Goal: Task Accomplishment & Management: Manage account settings

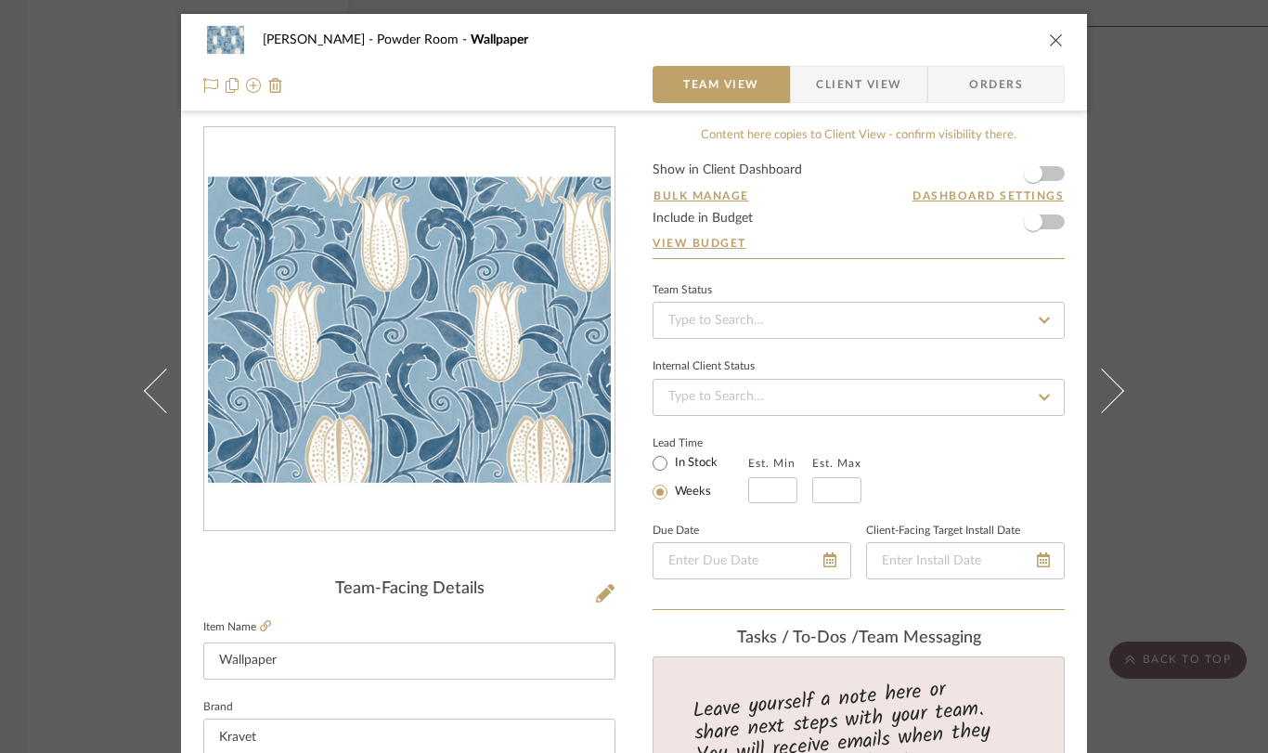
scroll to position [2, 0]
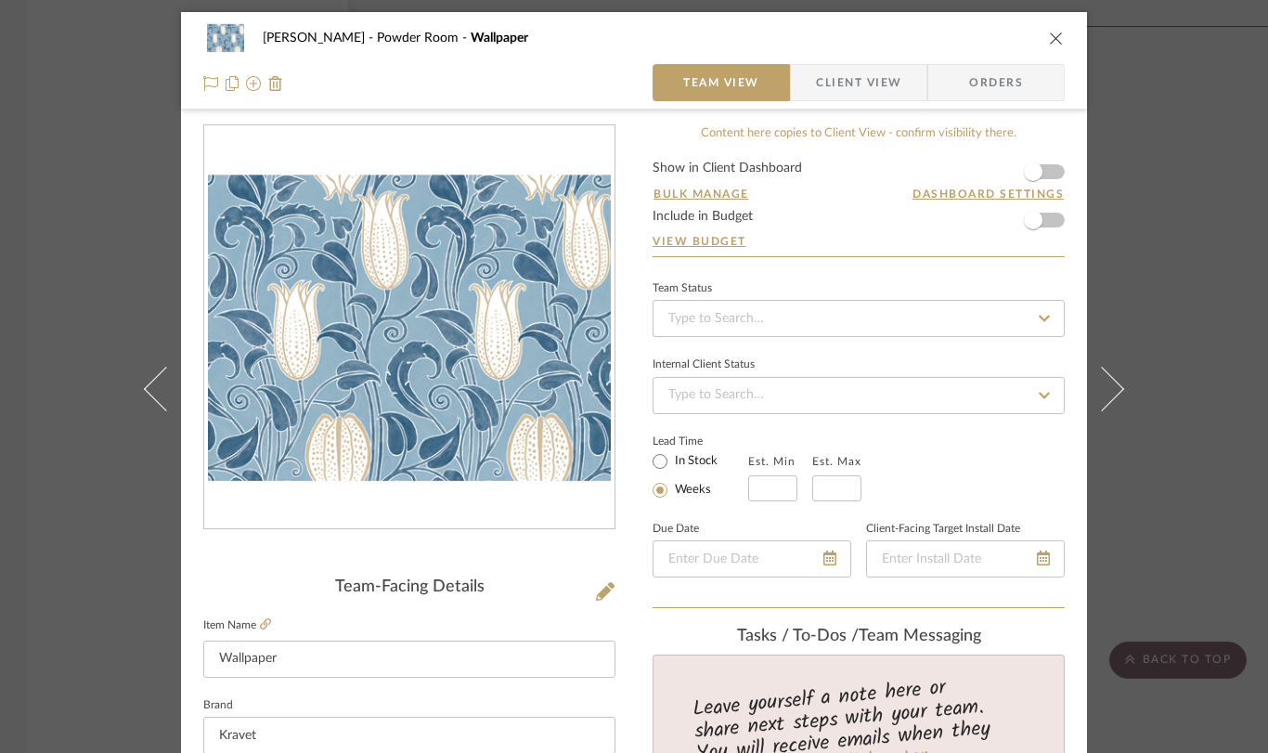
click at [1049, 37] on icon "close" at bounding box center [1056, 38] width 15 height 15
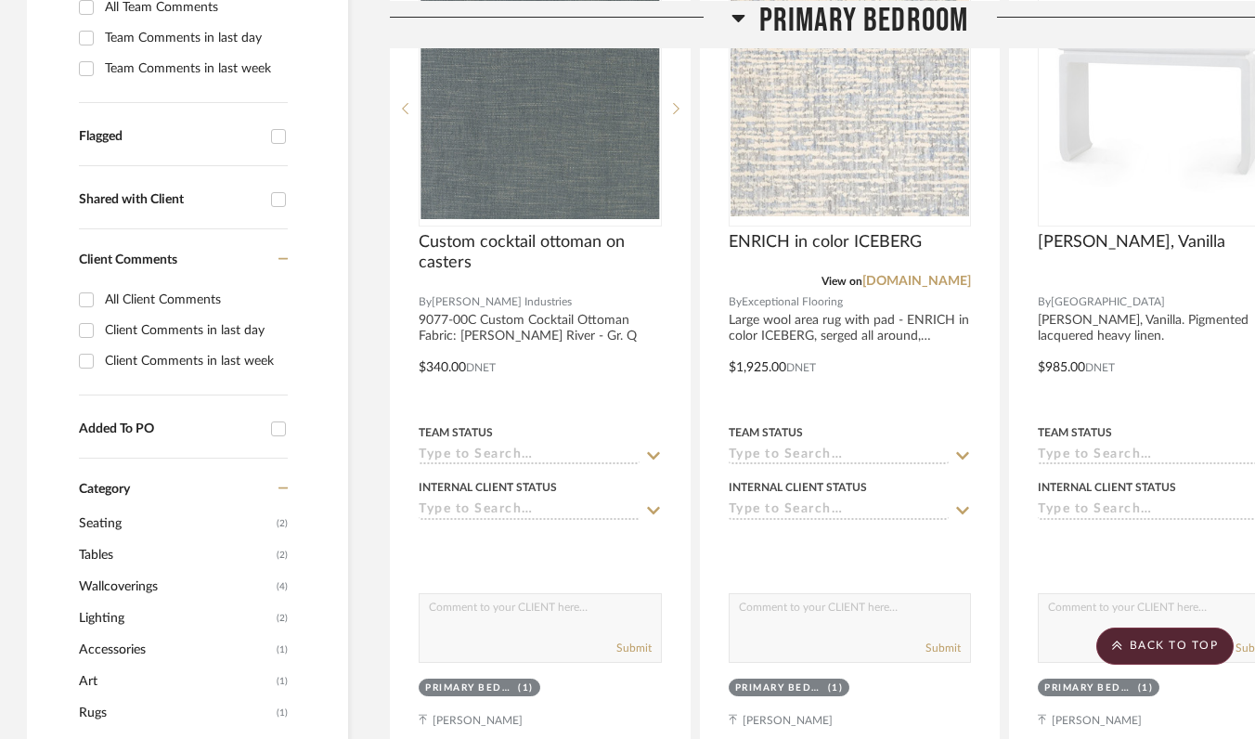
scroll to position [0, 1]
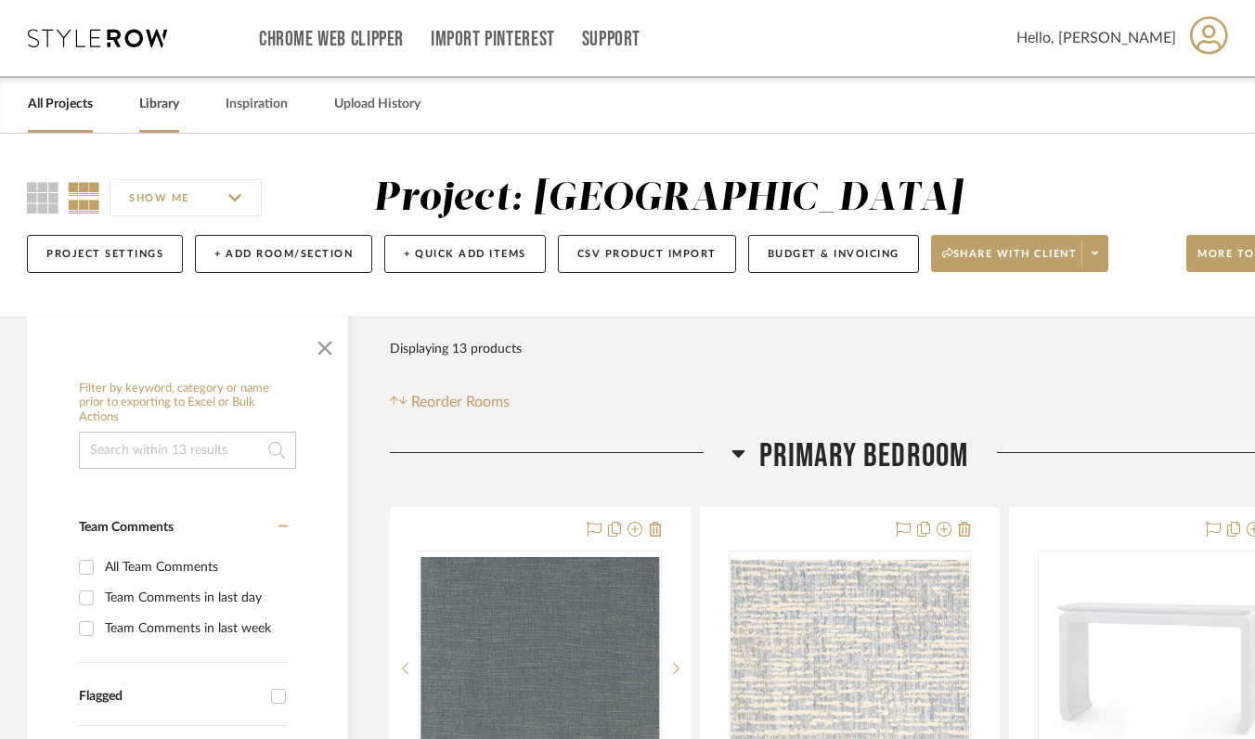
click at [151, 102] on link "Library" at bounding box center [159, 104] width 40 height 25
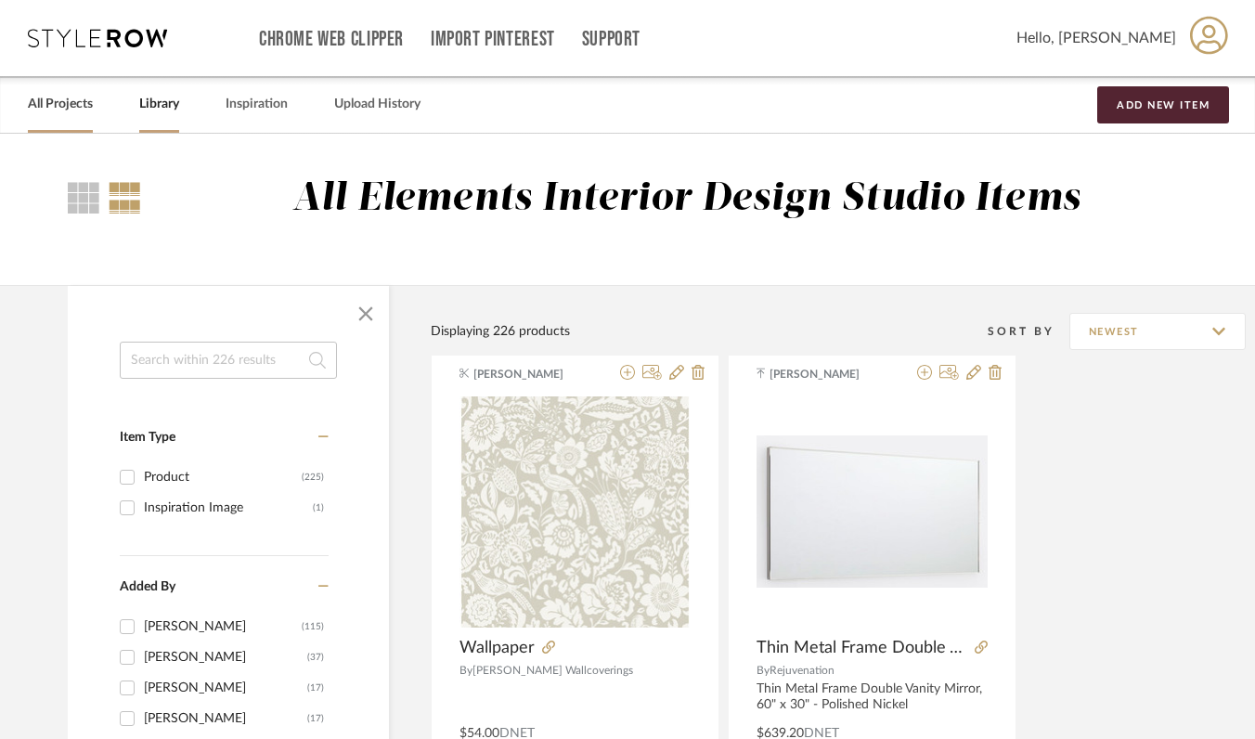
click at [64, 106] on link "All Projects" at bounding box center [60, 104] width 65 height 25
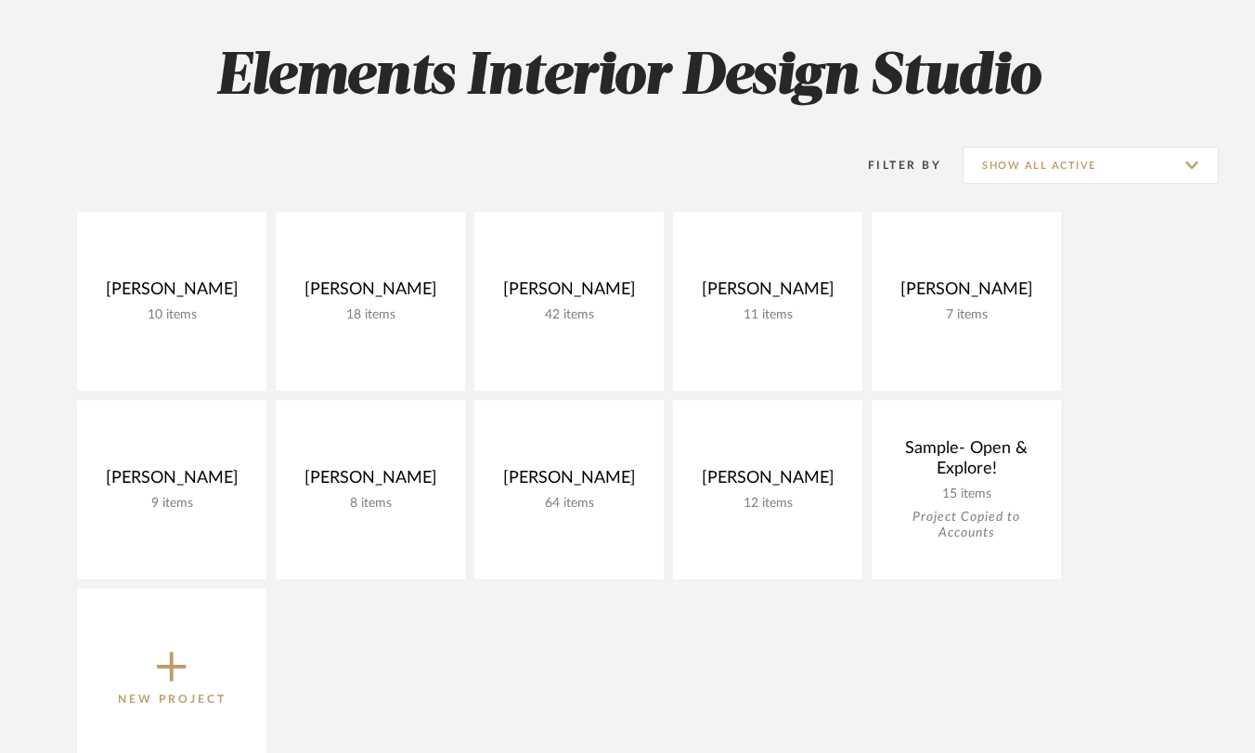
scroll to position [265, 0]
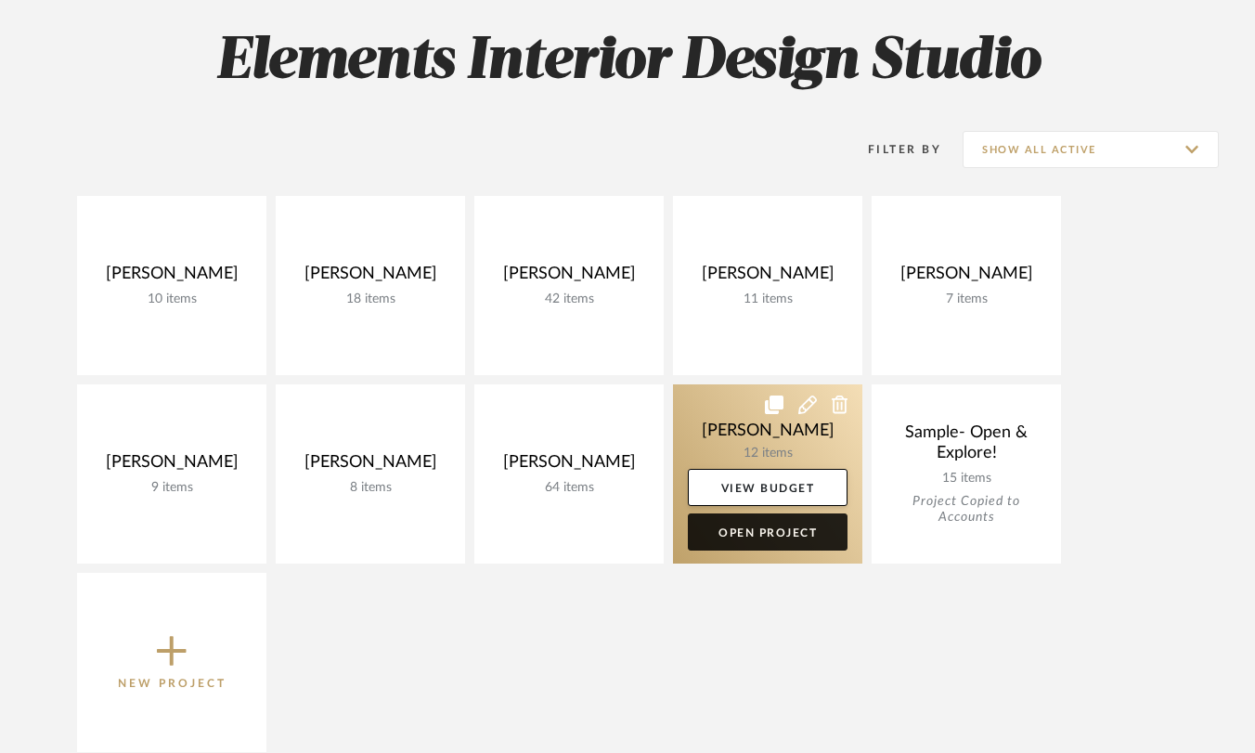
click at [765, 534] on link "Open Project" at bounding box center [768, 531] width 160 height 37
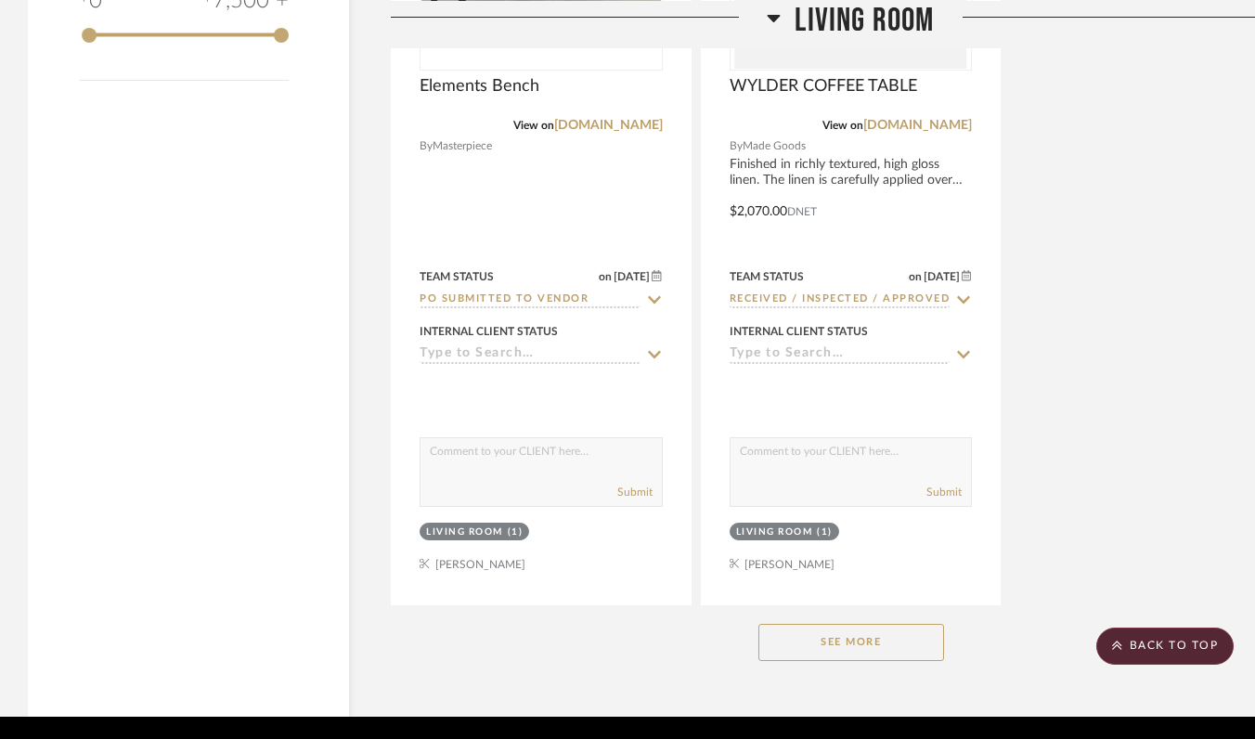
scroll to position [2422, 0]
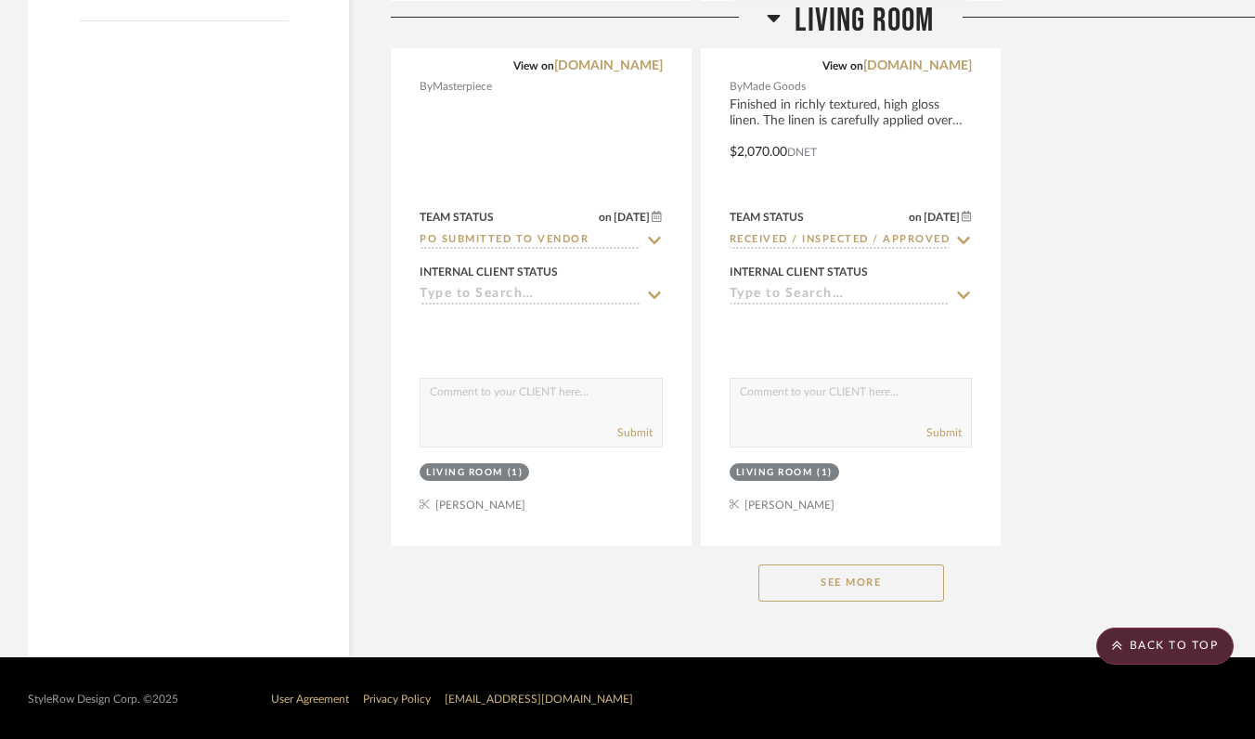
click at [793, 575] on button "See More" at bounding box center [852, 583] width 186 height 37
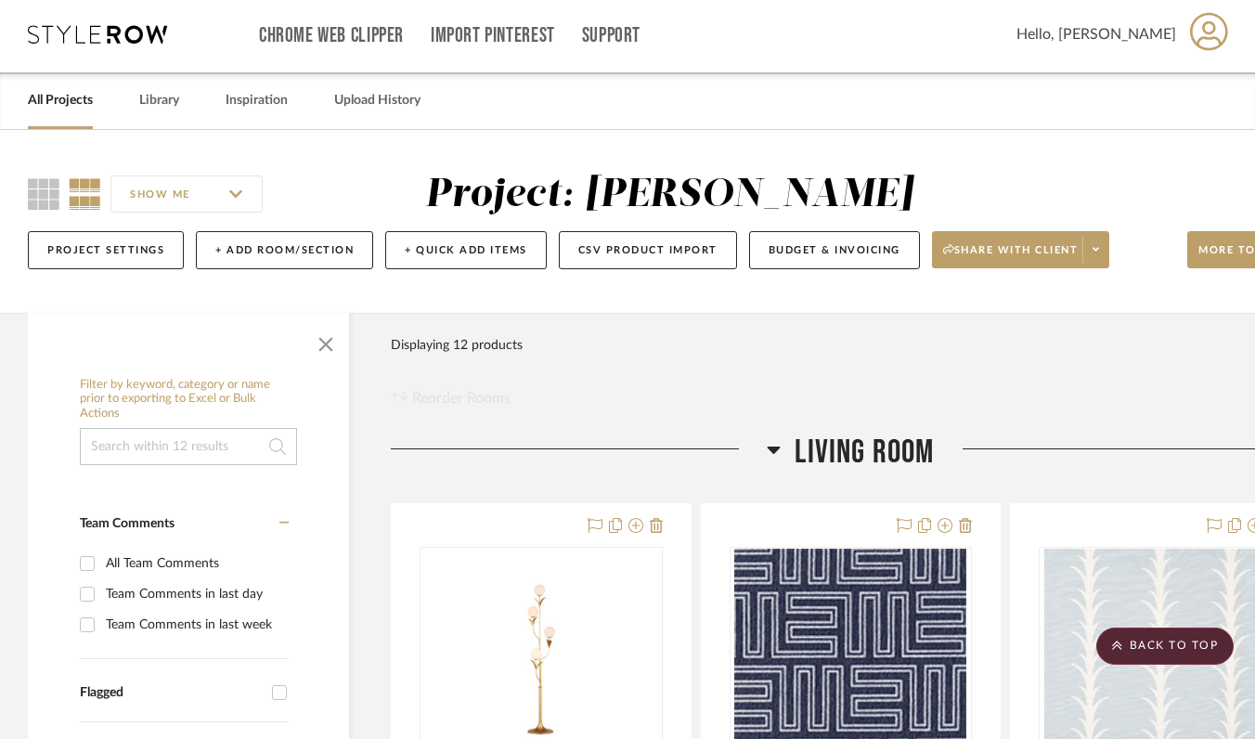
scroll to position [0, 0]
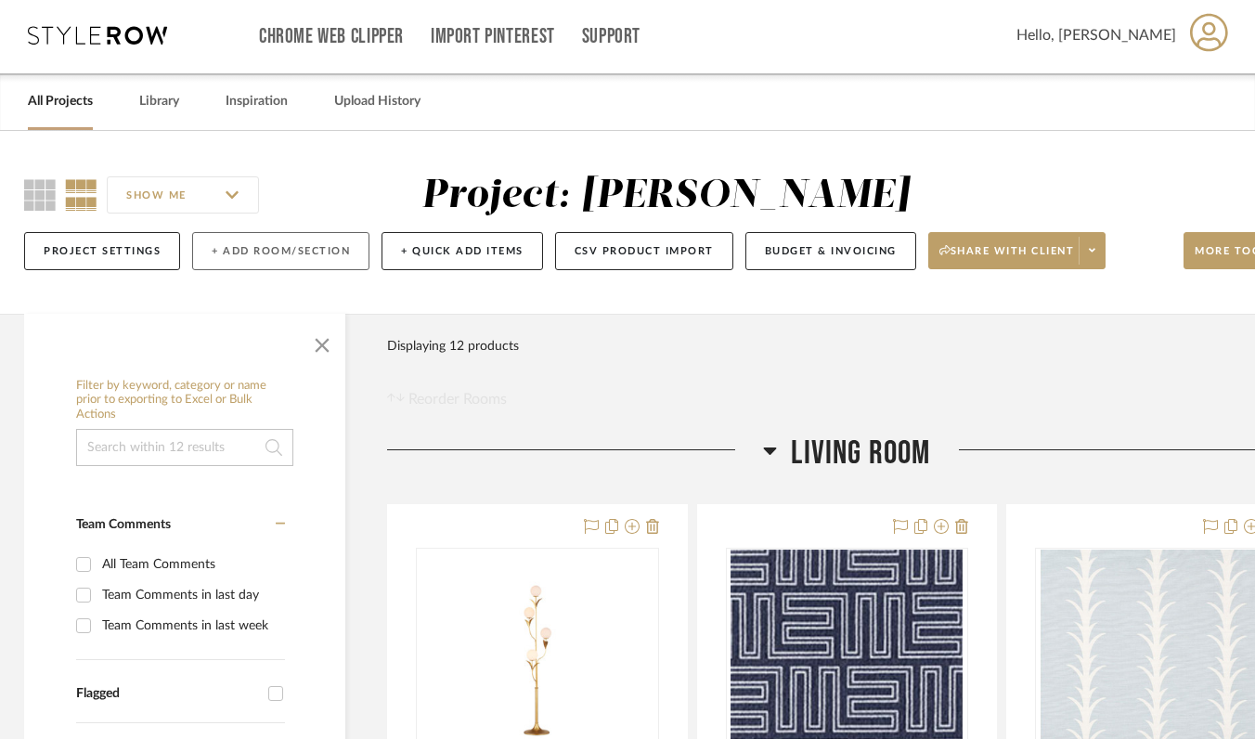
click at [310, 246] on button "+ Add Room/Section" at bounding box center [280, 251] width 177 height 38
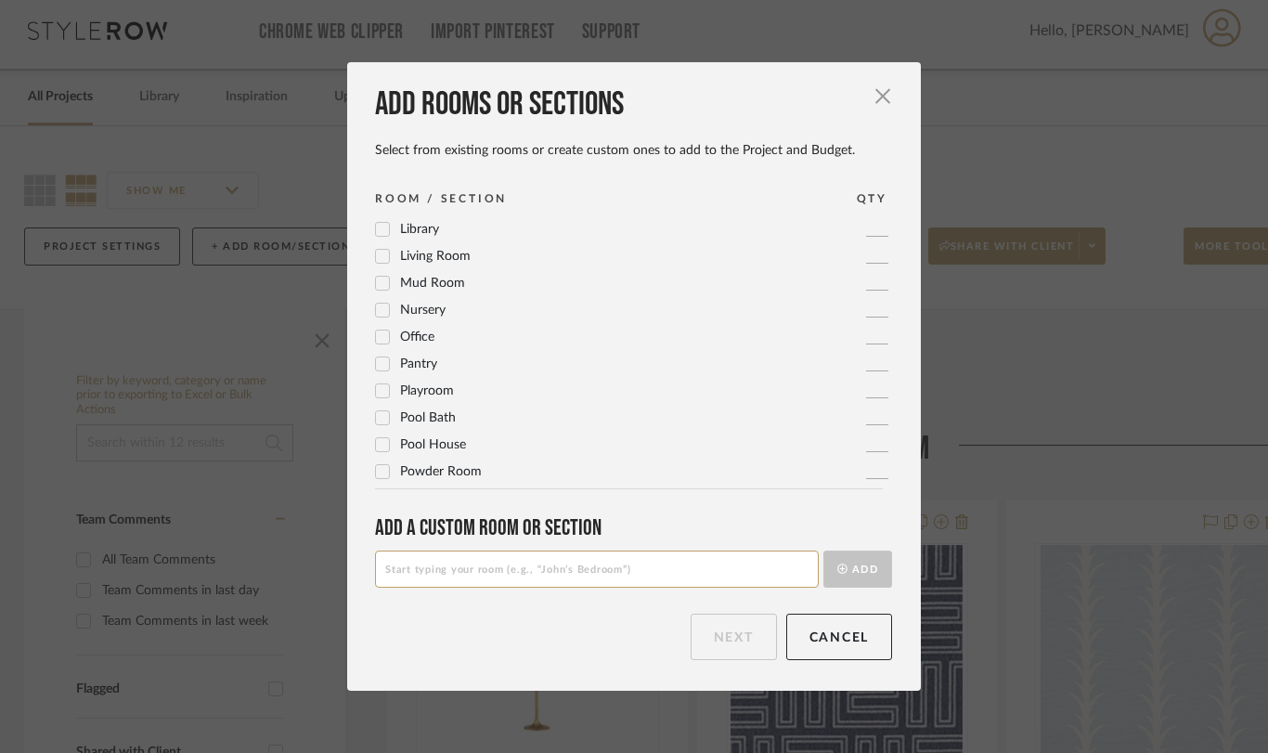
scroll to position [619, 0]
click at [386, 256] on label "Office" at bounding box center [404, 258] width 59 height 16
click at [727, 635] on button "Next" at bounding box center [734, 637] width 86 height 46
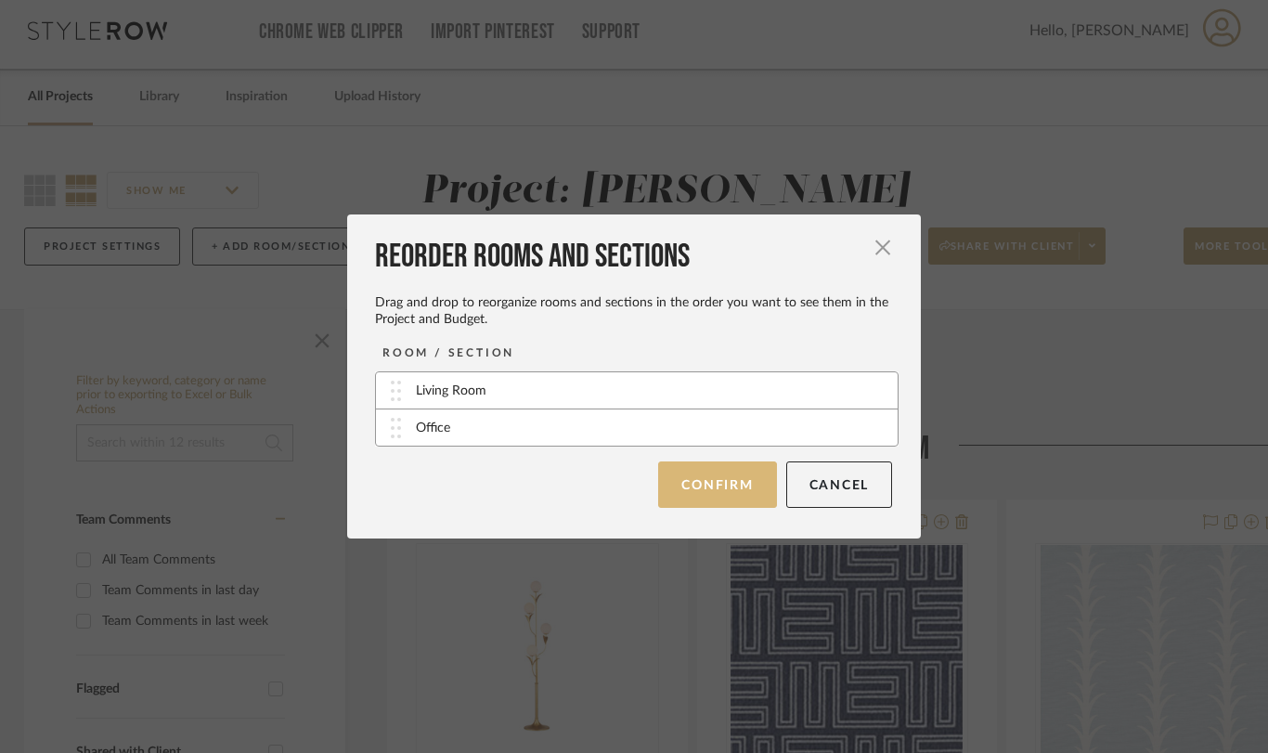
click at [709, 497] on button "Confirm" at bounding box center [717, 484] width 118 height 46
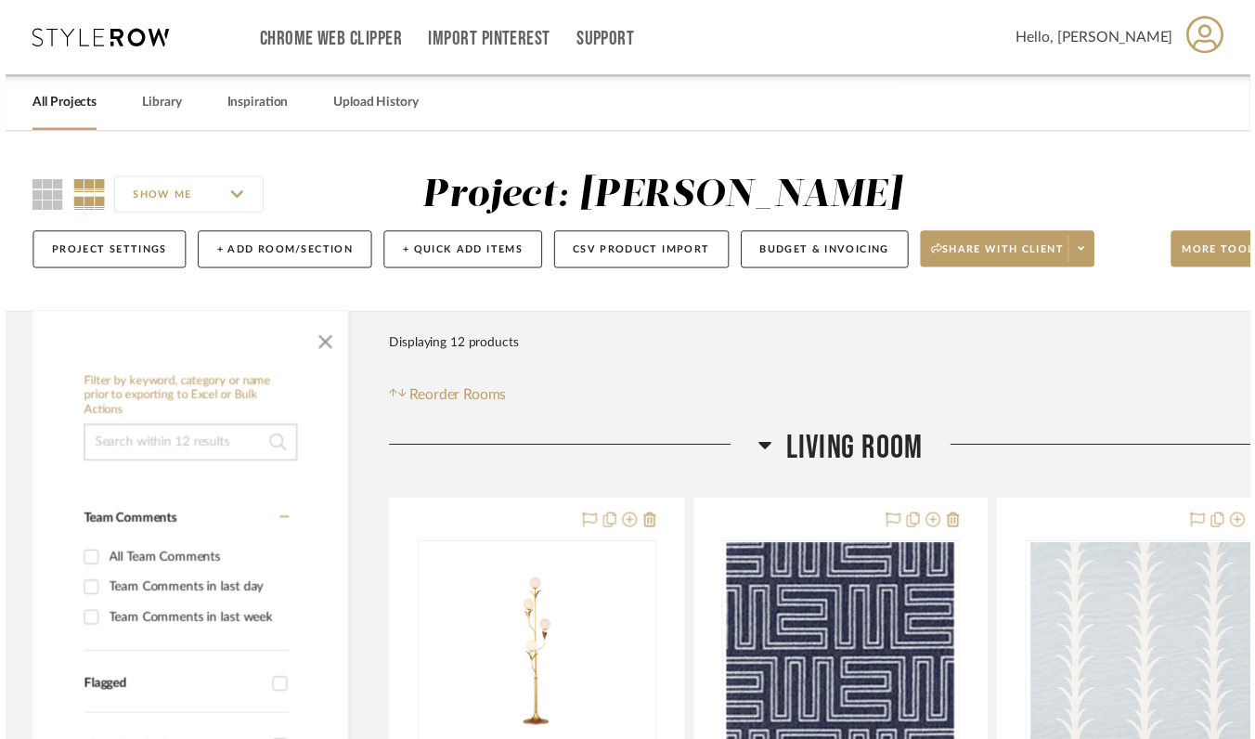
scroll to position [7, 4]
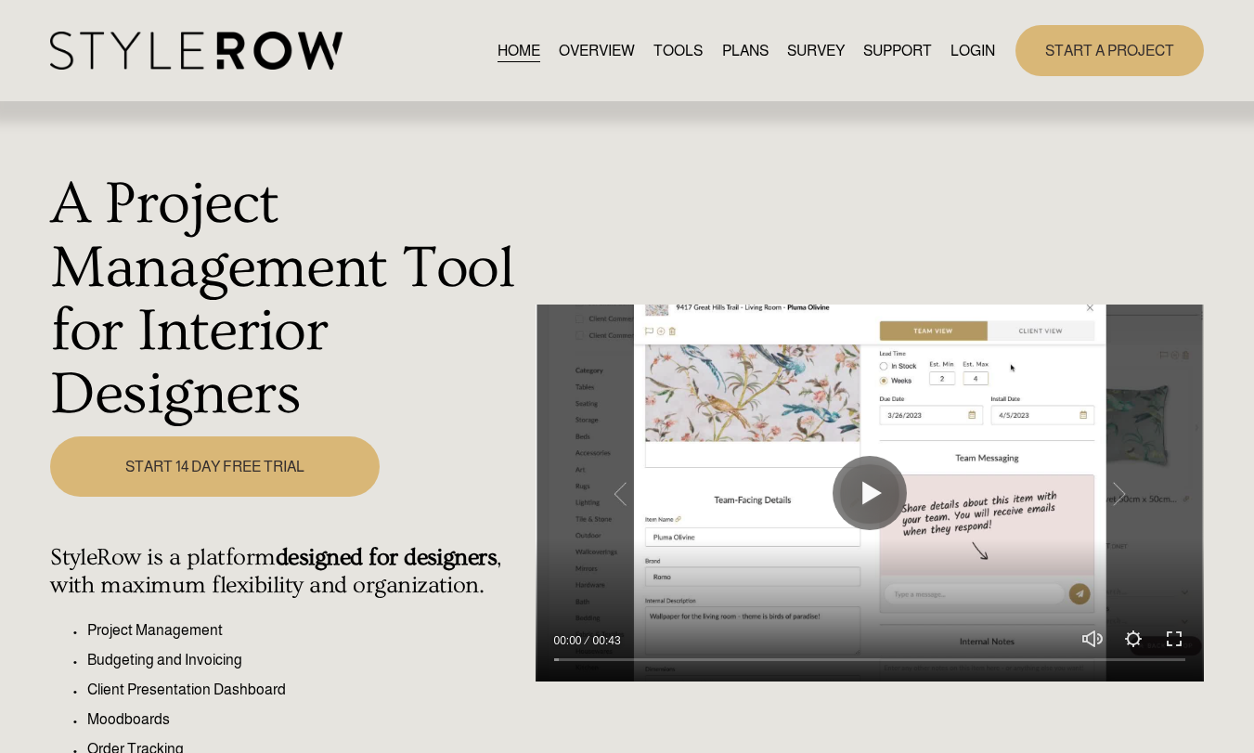
click at [850, 119] on div "A Project Management Tool for Interior Designers Play 00:00 00:43 Unmute Mute S…" at bounding box center [627, 514] width 1254 height 822
click at [877, 114] on div "A Project Management Tool for Interior Designers Play 00:00 00:43 Unmute Mute S…" at bounding box center [627, 514] width 1254 height 822
click at [986, 54] on link "LOGIN" at bounding box center [973, 50] width 45 height 25
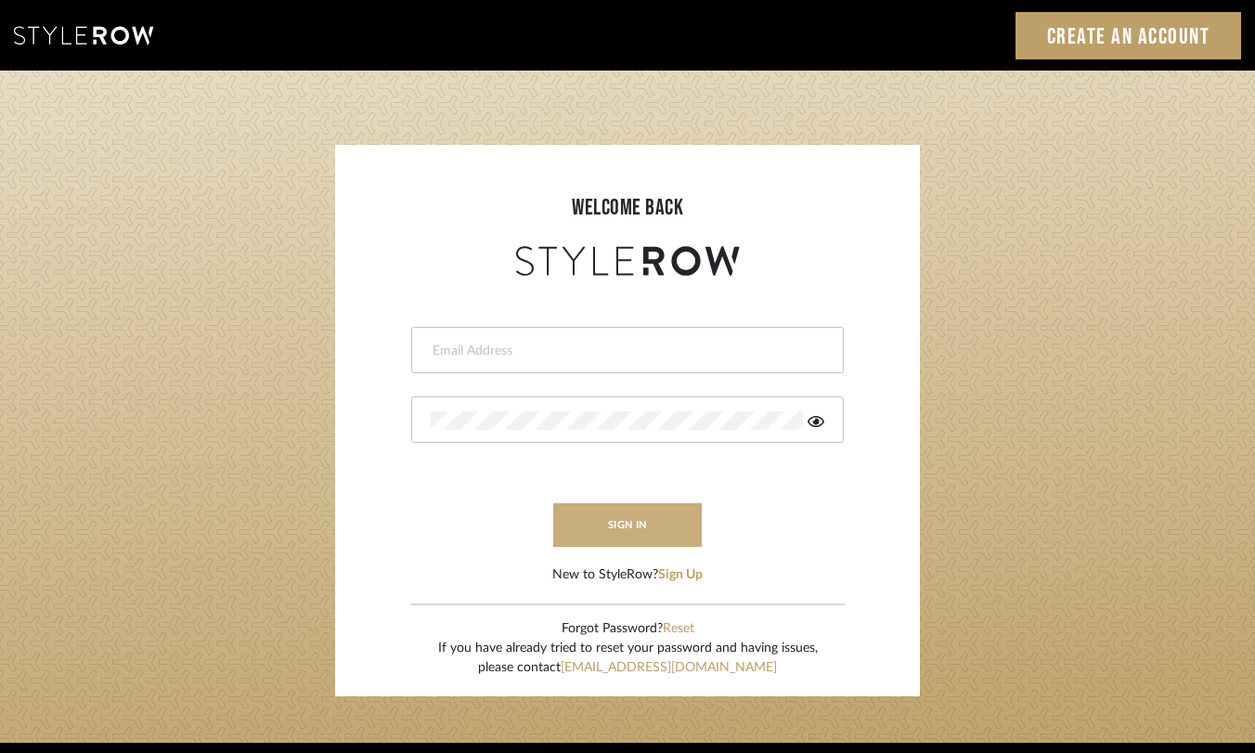
type input "alexis@elementsinteriors.net"
click at [609, 541] on button "sign in" at bounding box center [627, 525] width 149 height 44
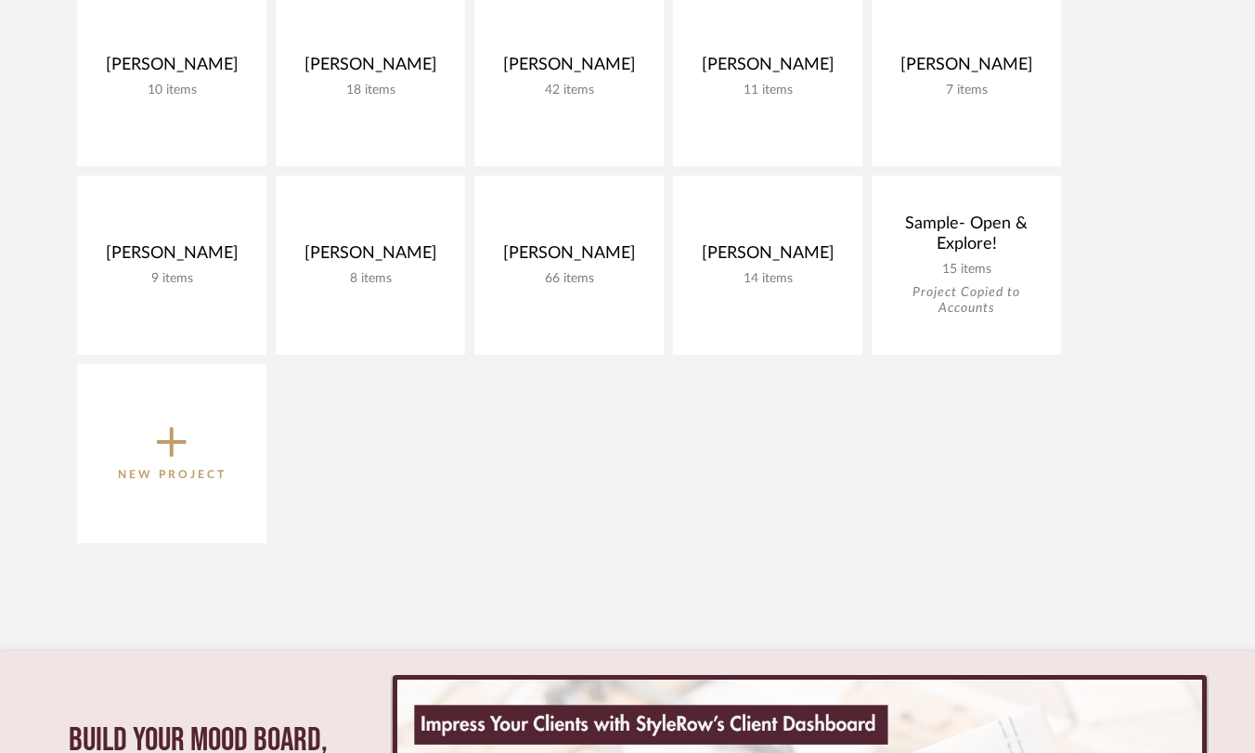
scroll to position [466, 0]
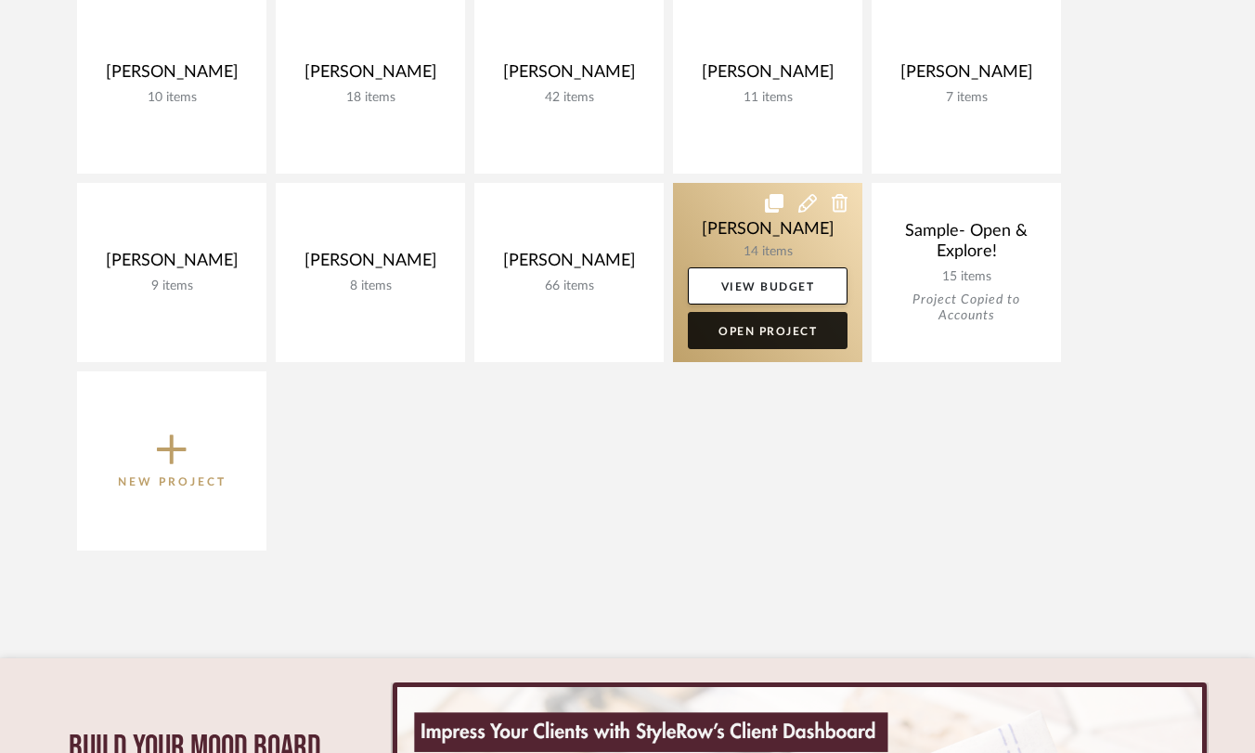
click at [760, 327] on link "Open Project" at bounding box center [768, 330] width 160 height 37
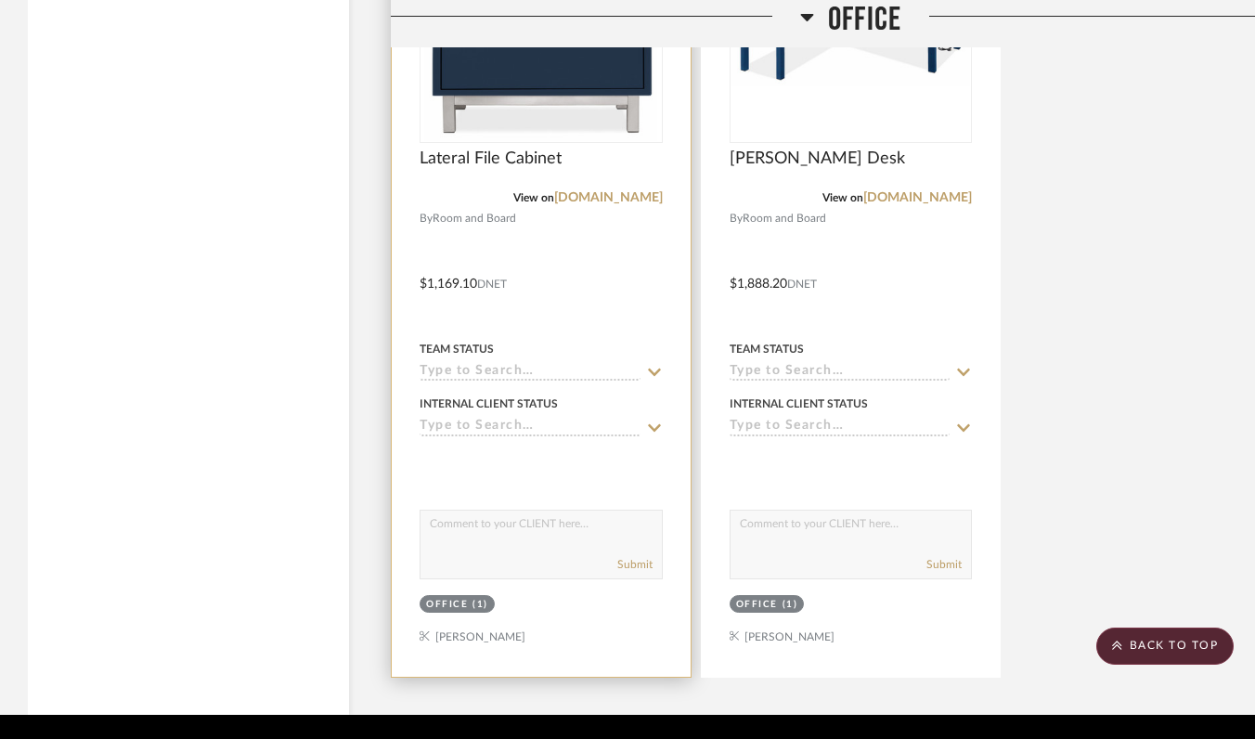
scroll to position [3276, 0]
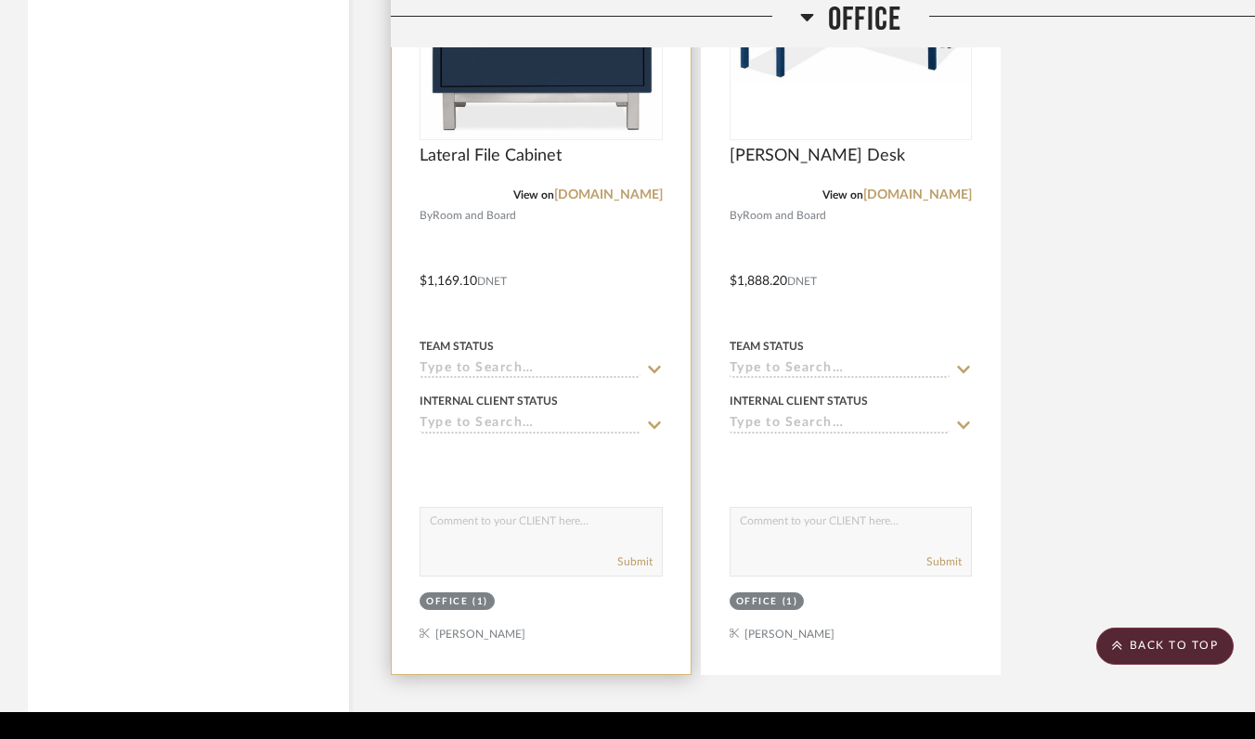
click at [601, 361] on input at bounding box center [530, 370] width 221 height 18
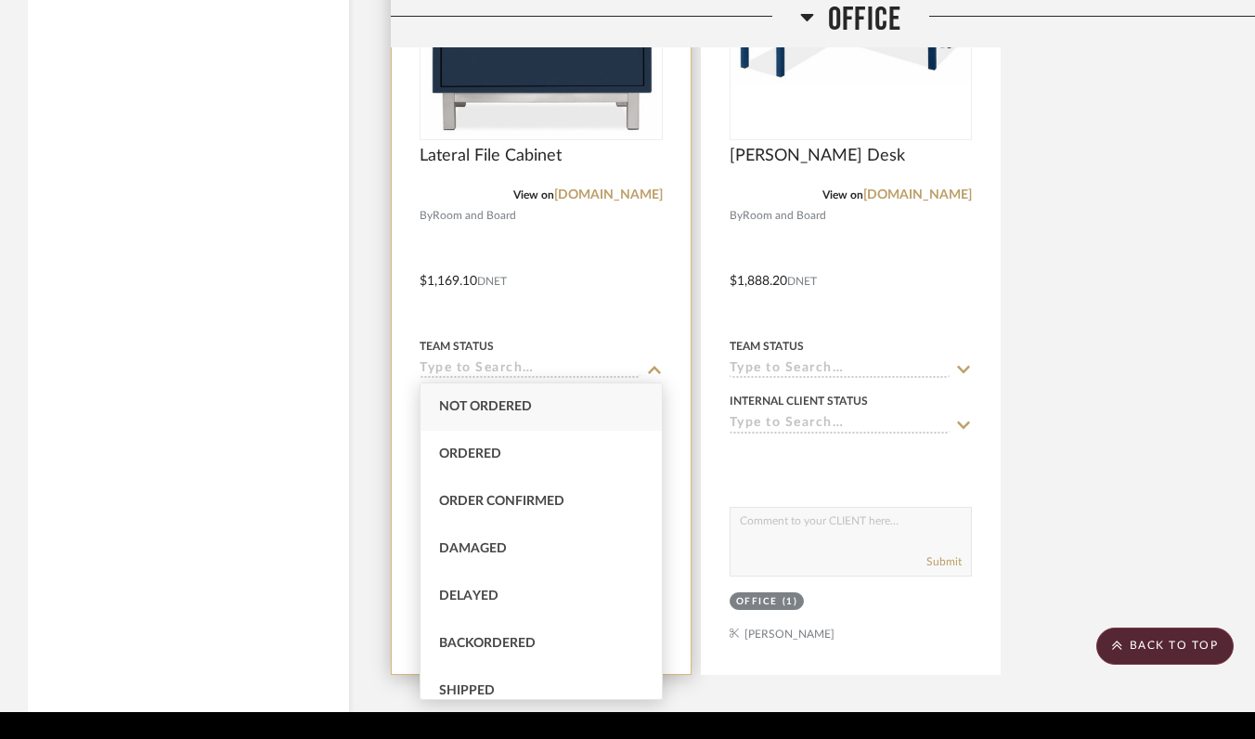
click at [594, 453] on div "Ordered" at bounding box center [541, 454] width 241 height 47
type input "9/23/2025"
type input "Ordered"
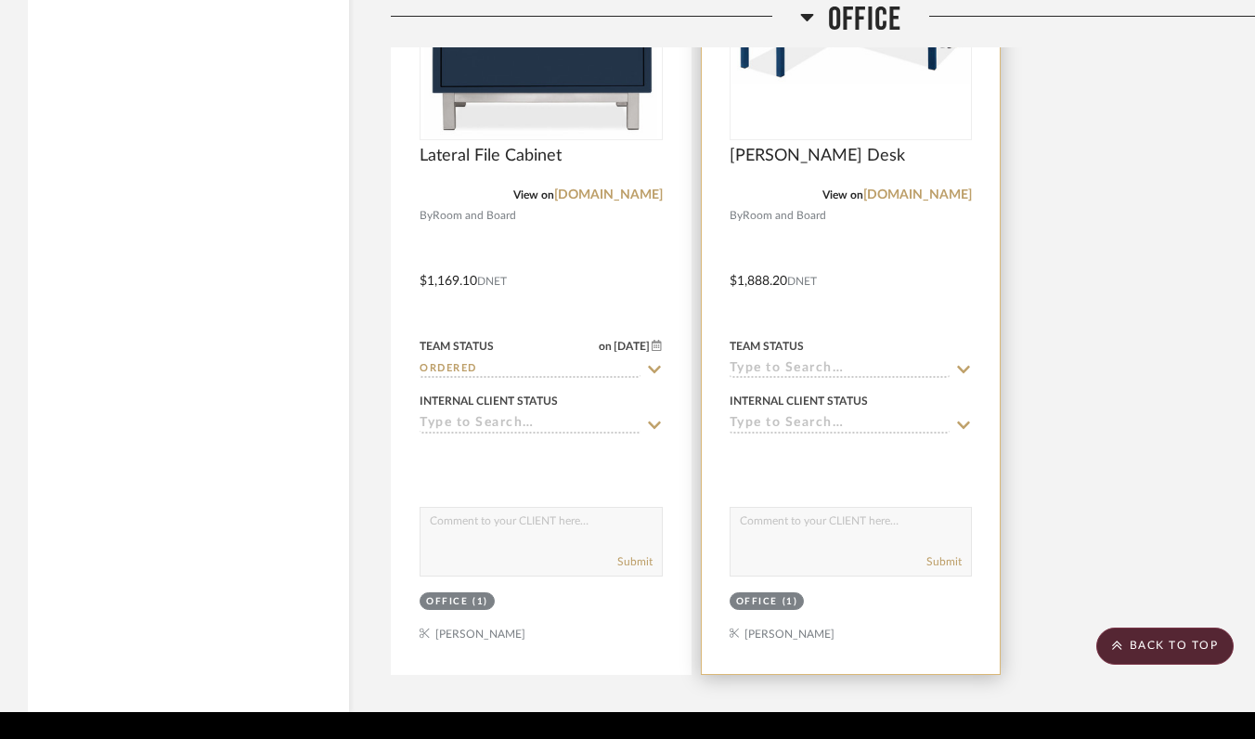
click at [742, 362] on input at bounding box center [840, 370] width 221 height 18
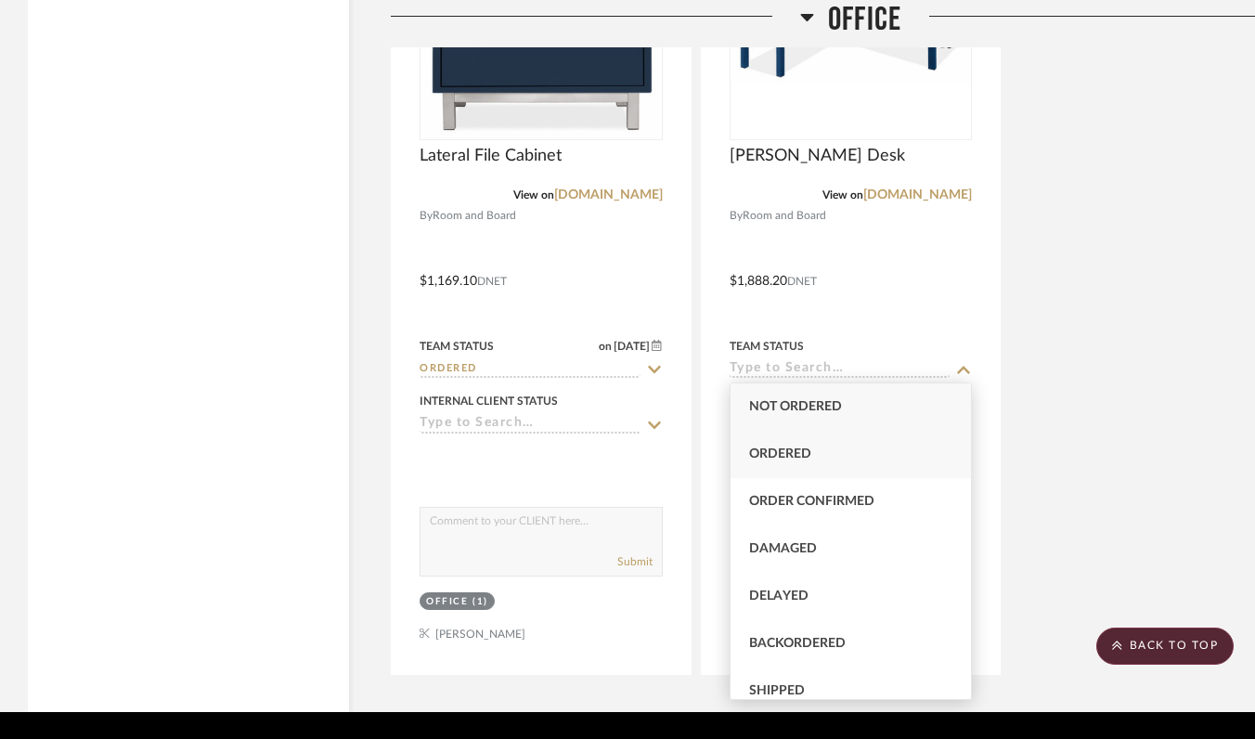
click at [755, 442] on div "Ordered" at bounding box center [851, 454] width 241 height 47
type input "9/23/2025"
type input "Ordered"
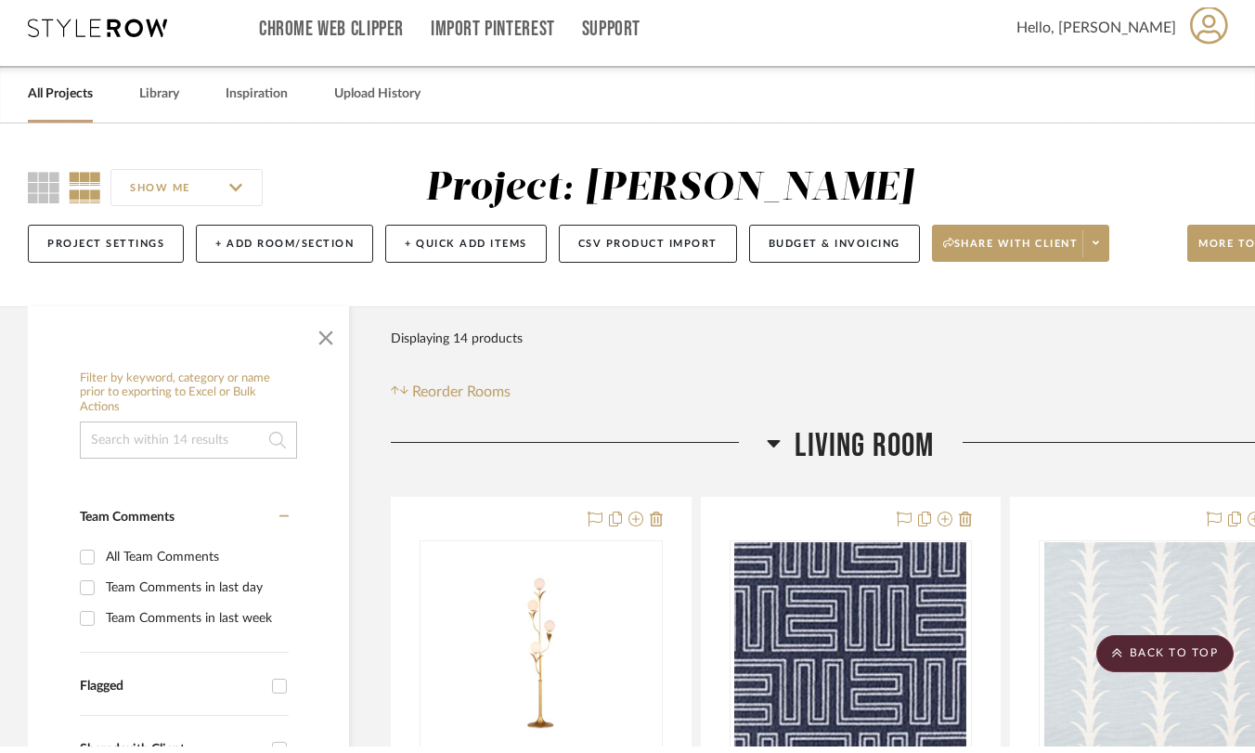
scroll to position [0, 0]
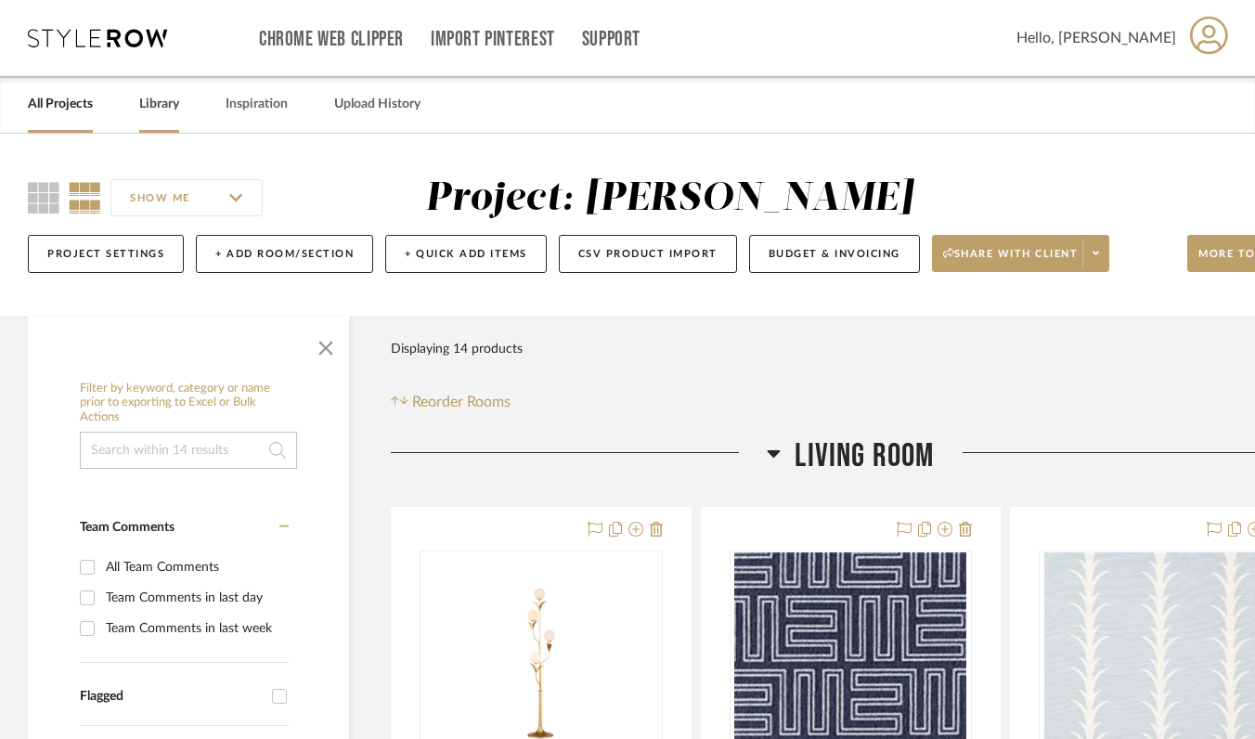
click at [151, 104] on link "Library" at bounding box center [159, 104] width 40 height 25
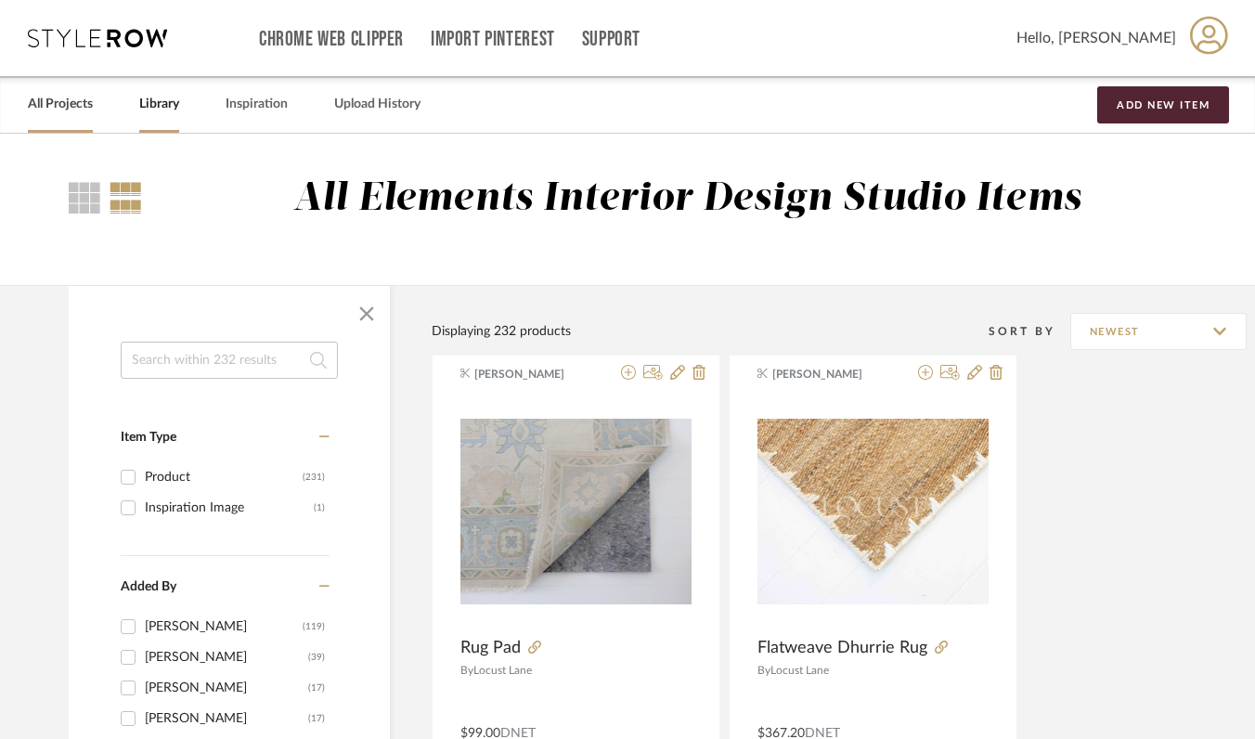
click at [71, 105] on link "All Projects" at bounding box center [60, 104] width 65 height 25
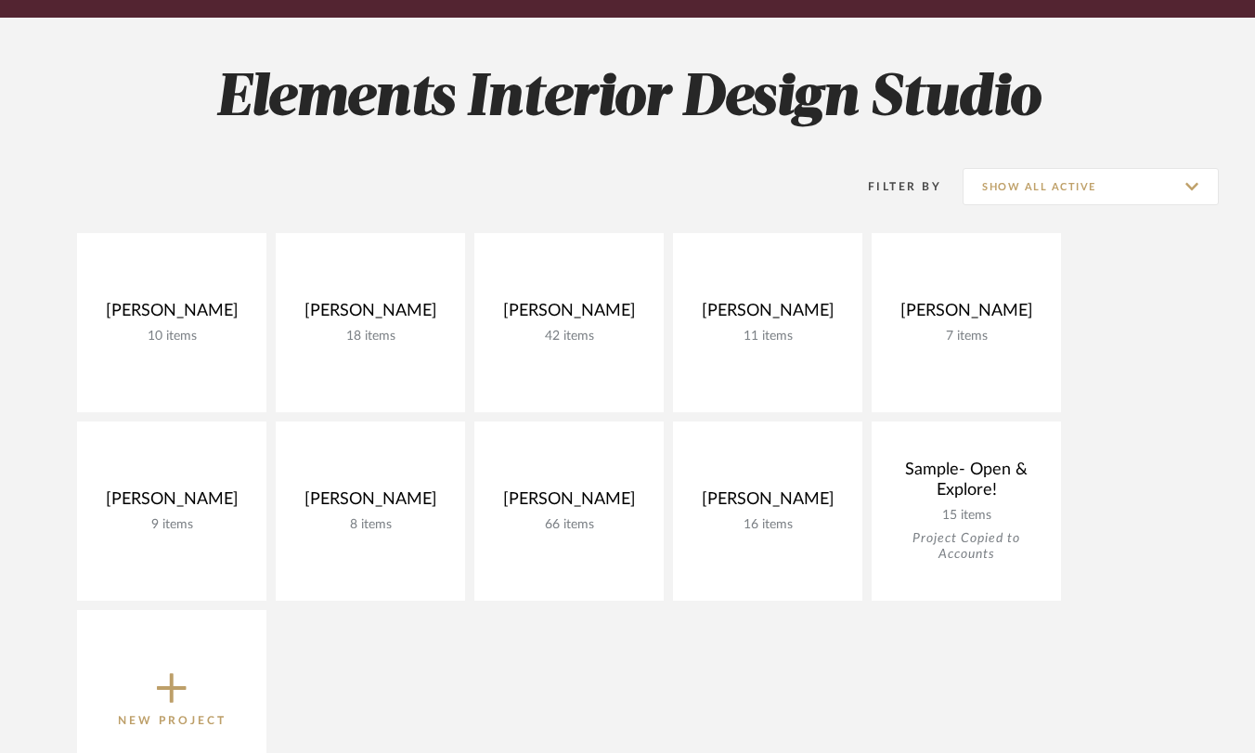
scroll to position [260, 0]
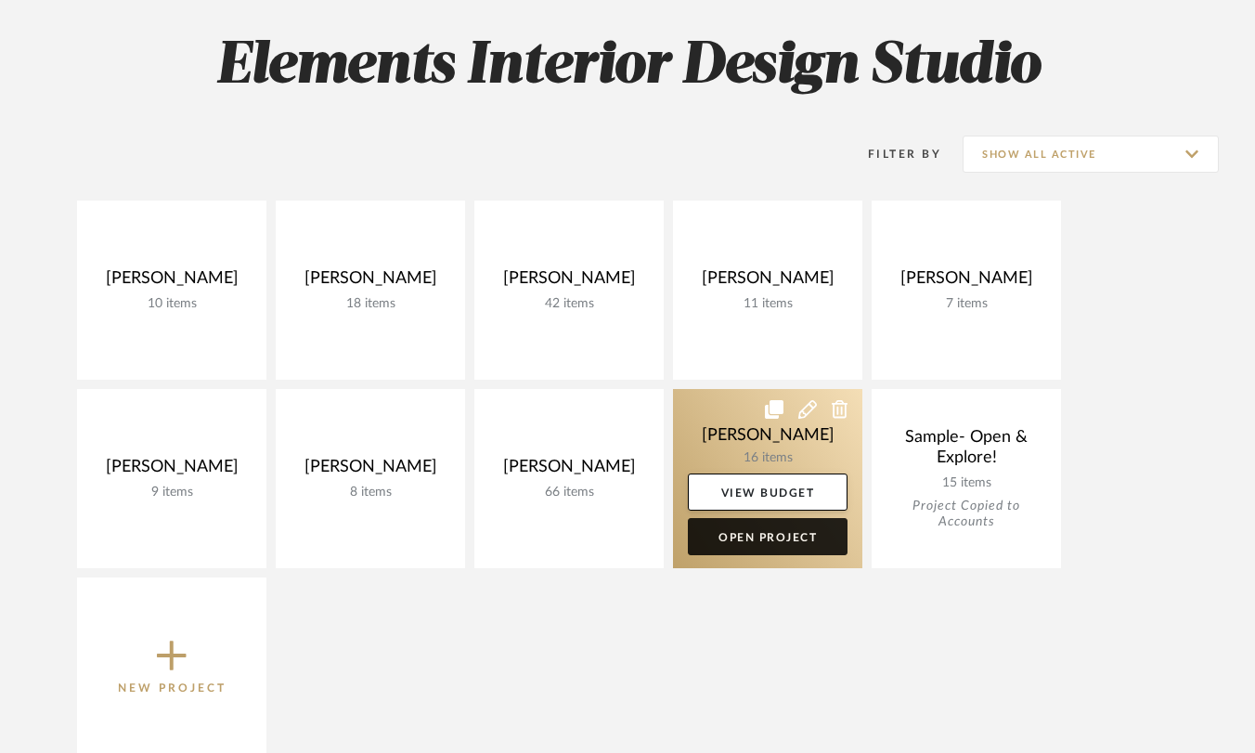
click at [721, 539] on link "Open Project" at bounding box center [768, 536] width 160 height 37
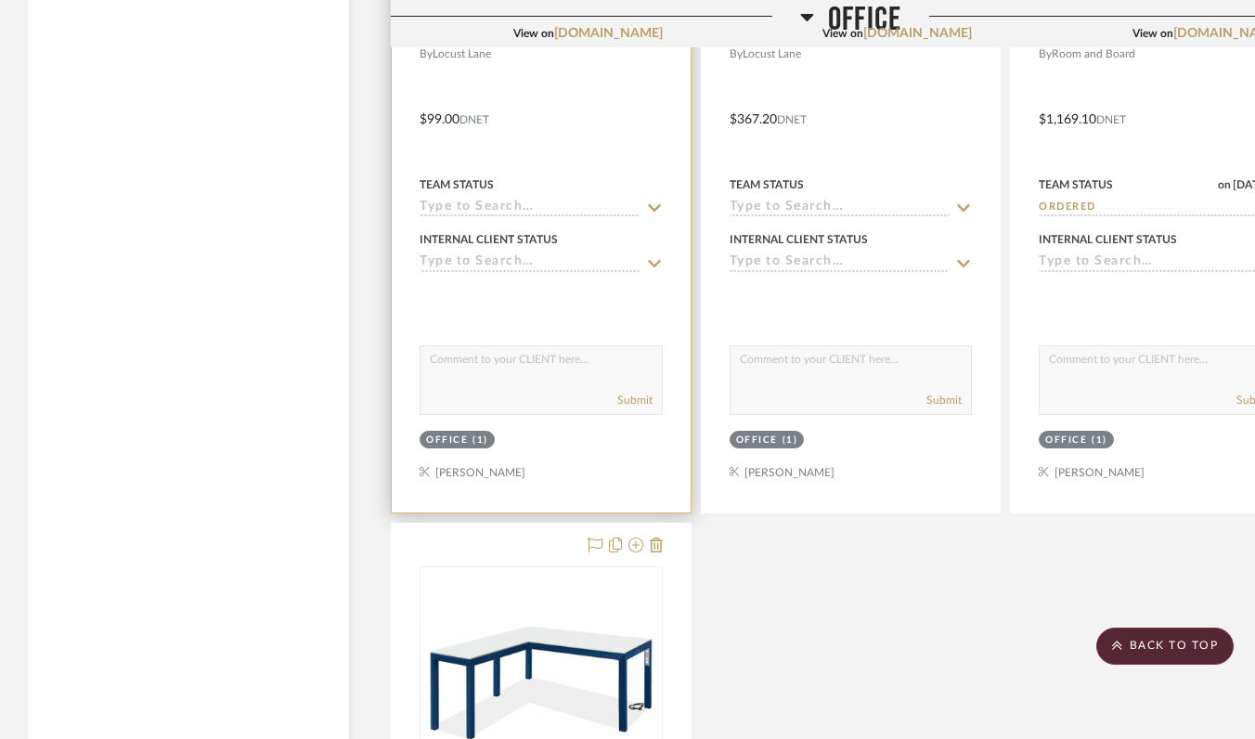
scroll to position [3414, 0]
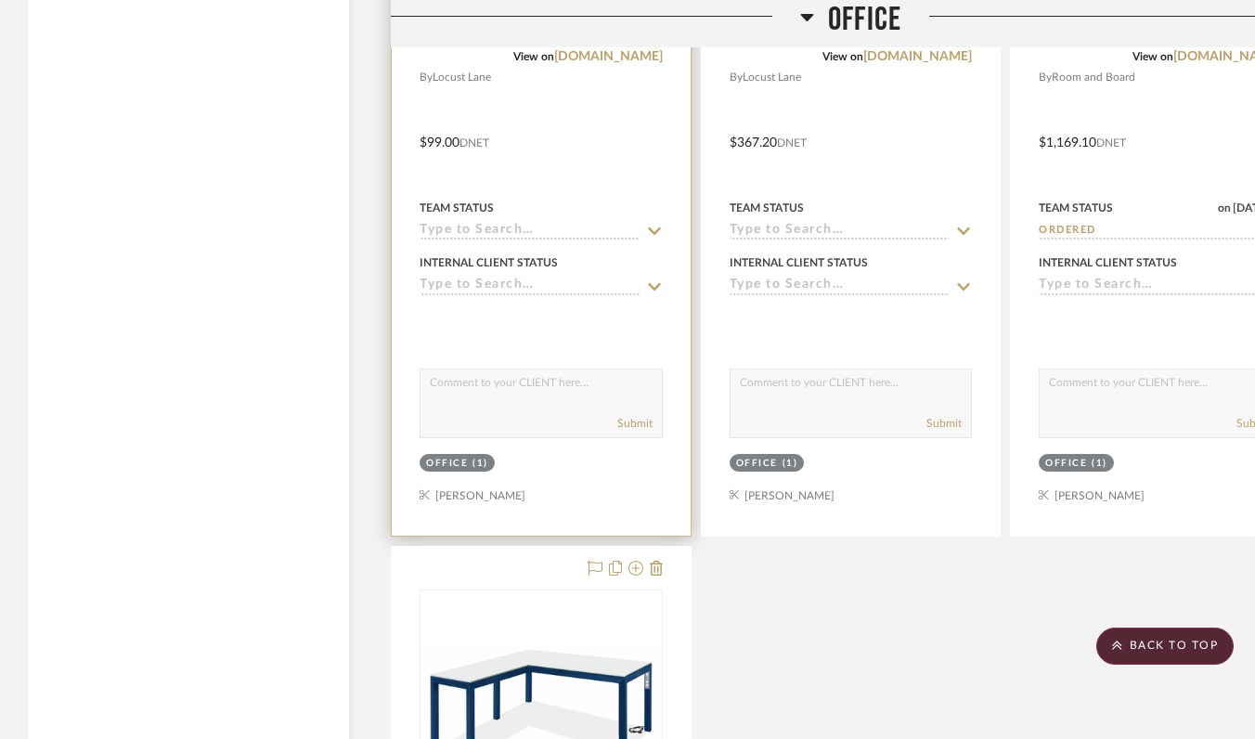
click at [524, 225] on input at bounding box center [530, 232] width 221 height 18
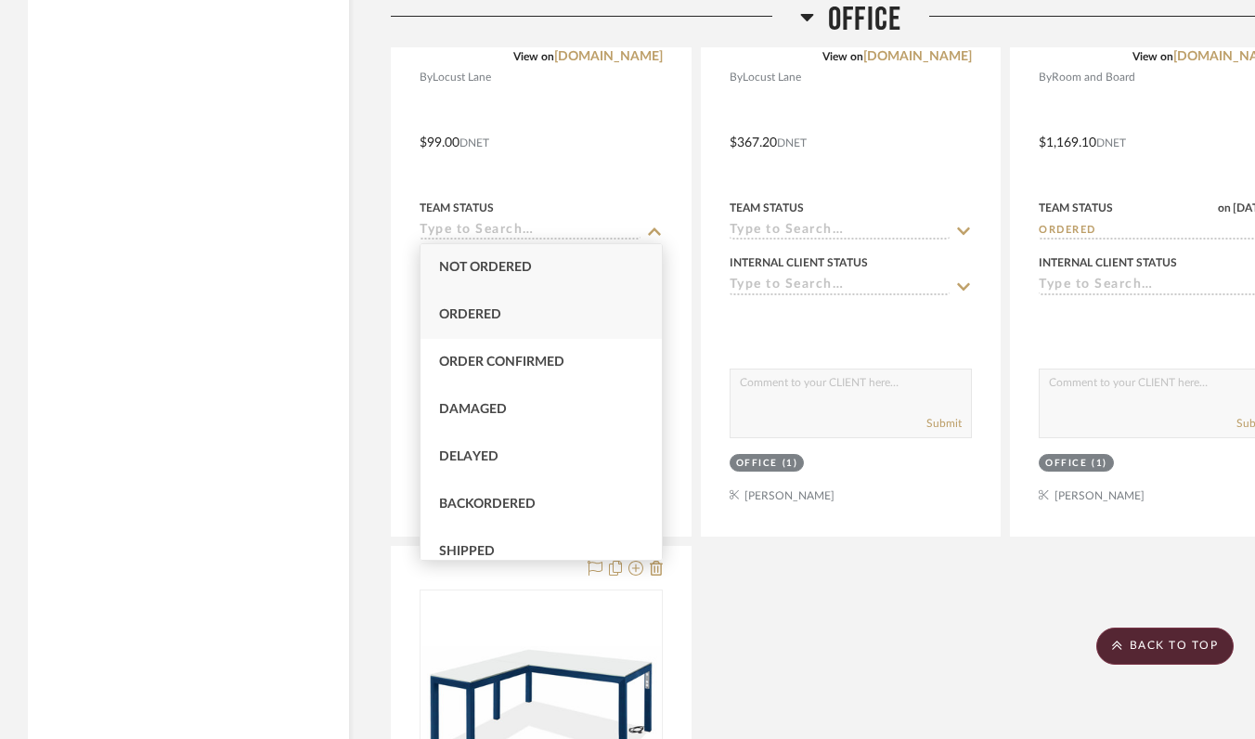
click at [519, 302] on div "Ordered" at bounding box center [541, 315] width 241 height 47
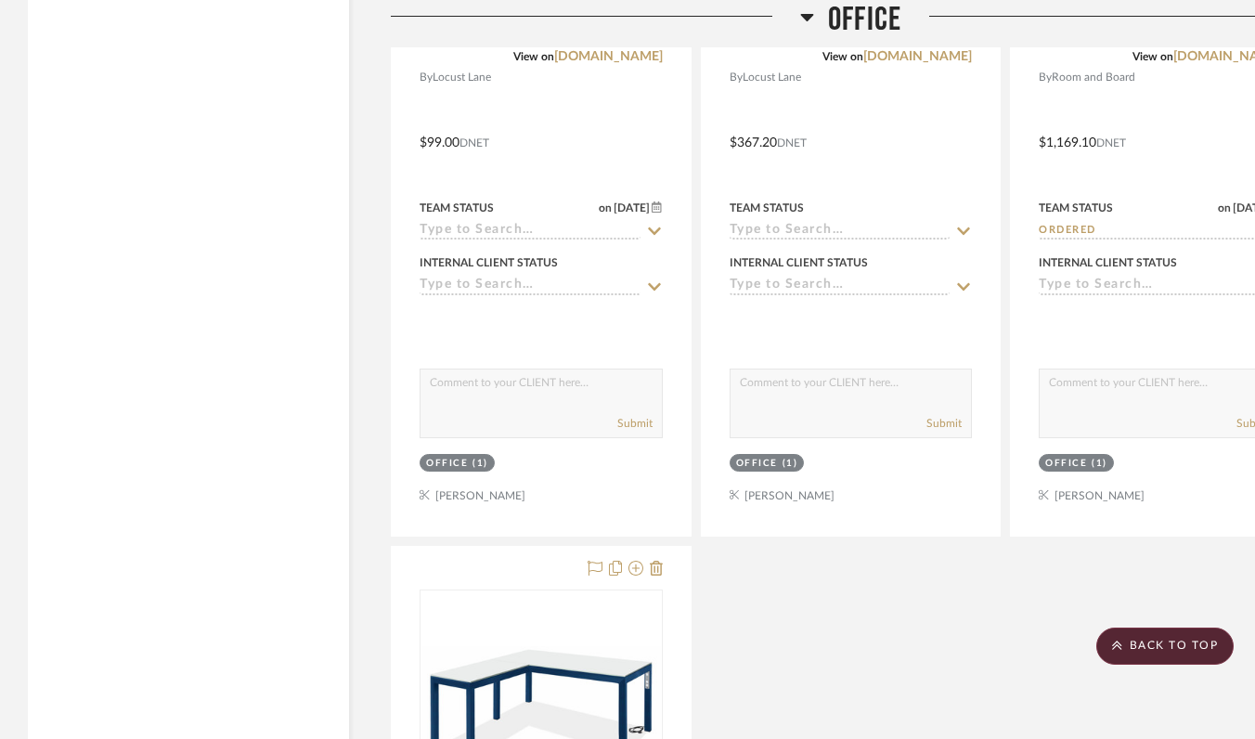
type input "9/23/2025"
type input "Ordered"
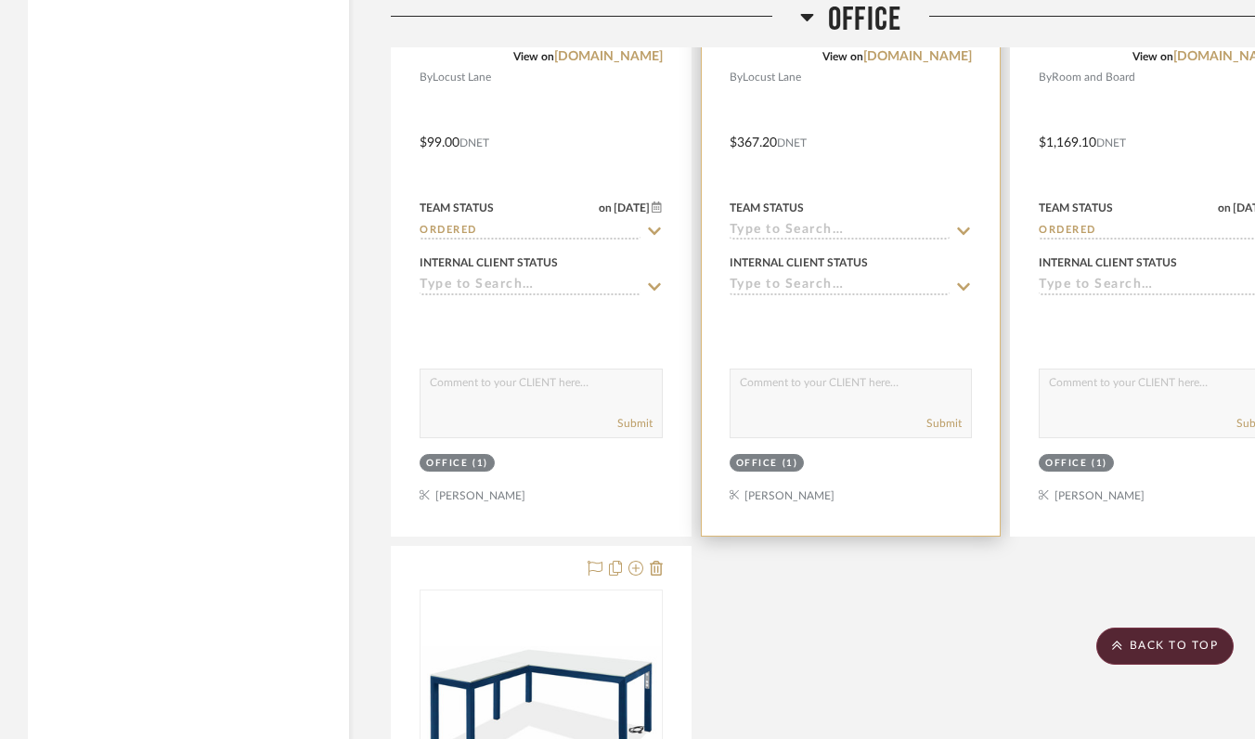
click at [750, 223] on input at bounding box center [840, 232] width 221 height 18
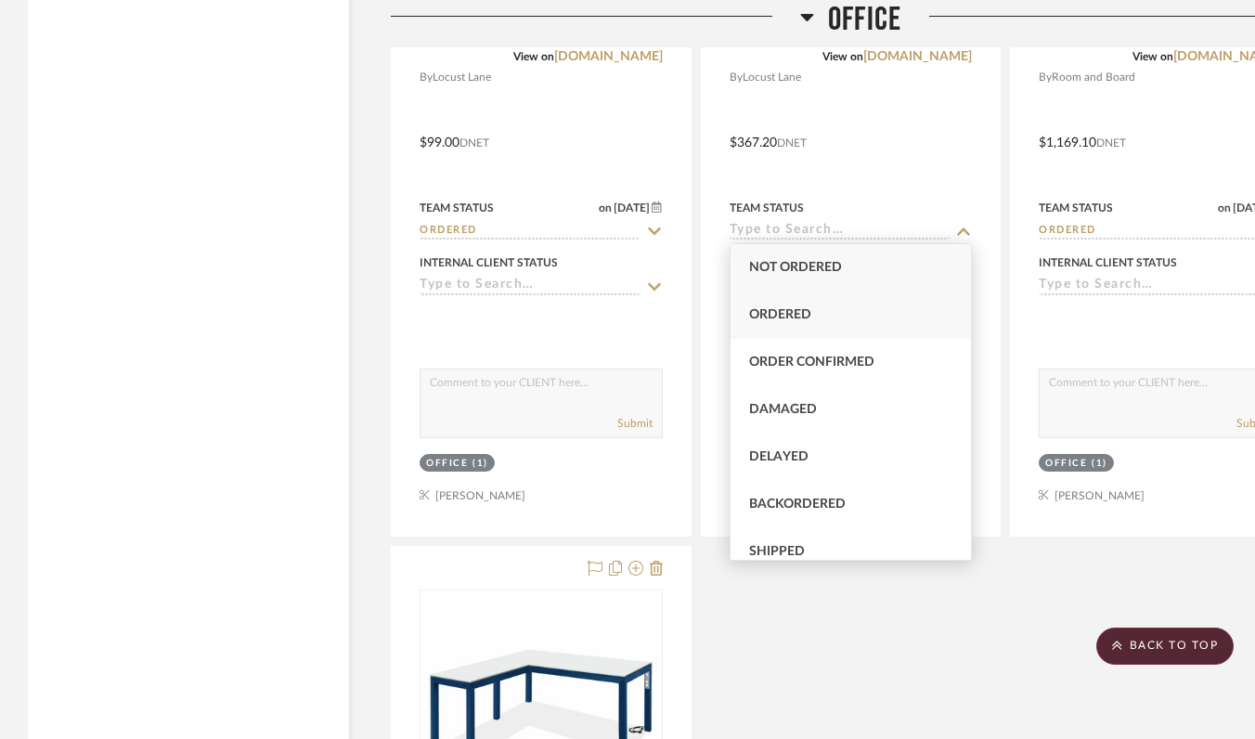
click at [752, 305] on div "Ordered" at bounding box center [851, 315] width 241 height 47
type input "9/23/2025"
type input "Ordered"
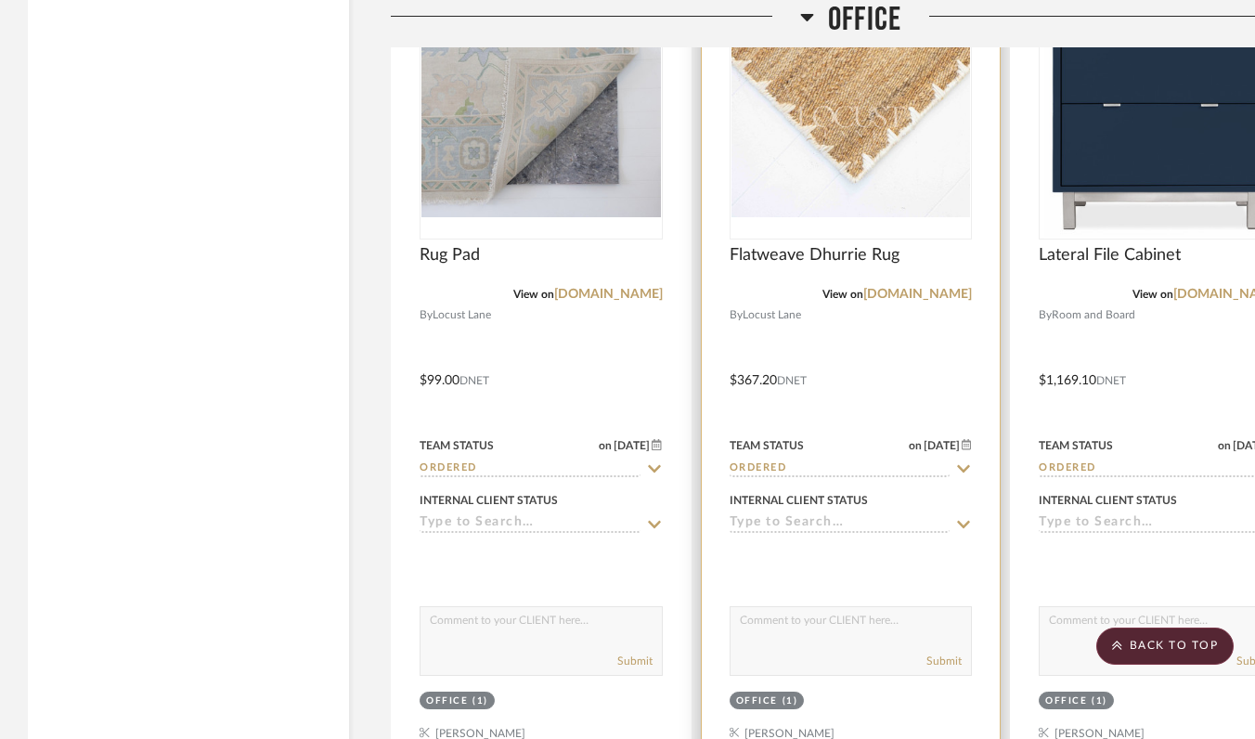
scroll to position [2990, 0]
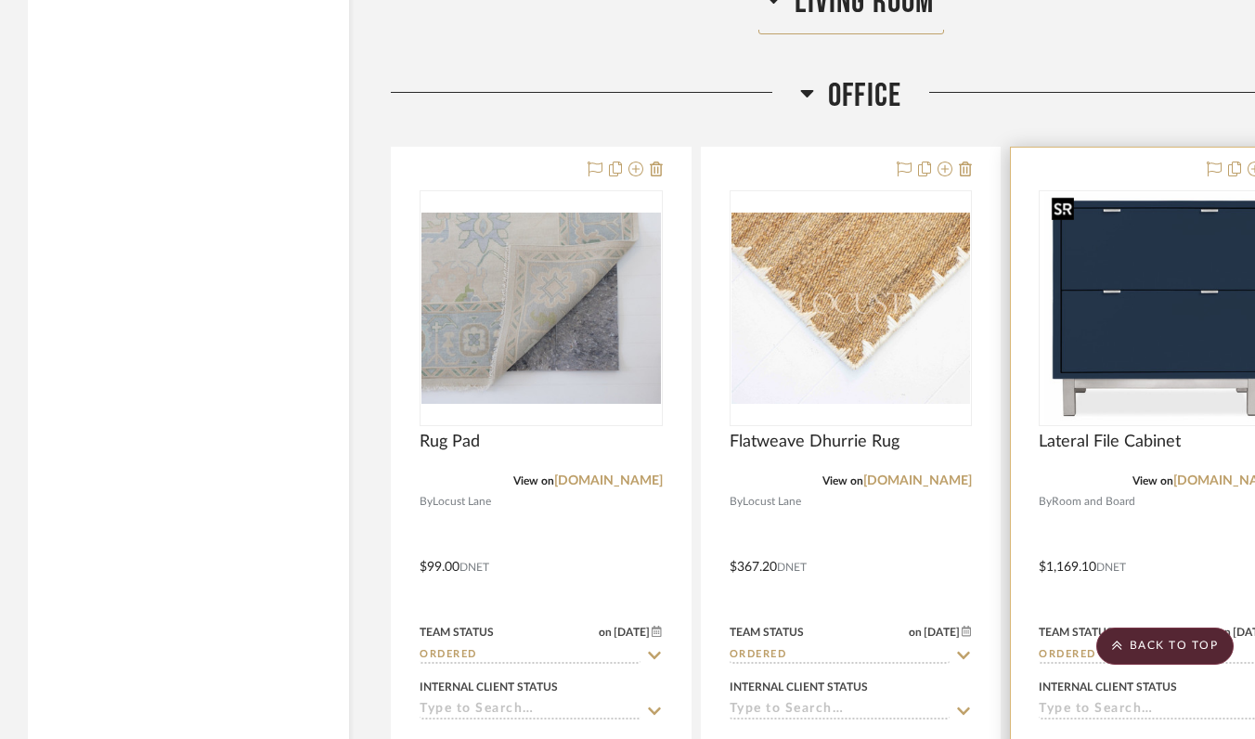
click at [0, 0] on img at bounding box center [0, 0] width 0 height 0
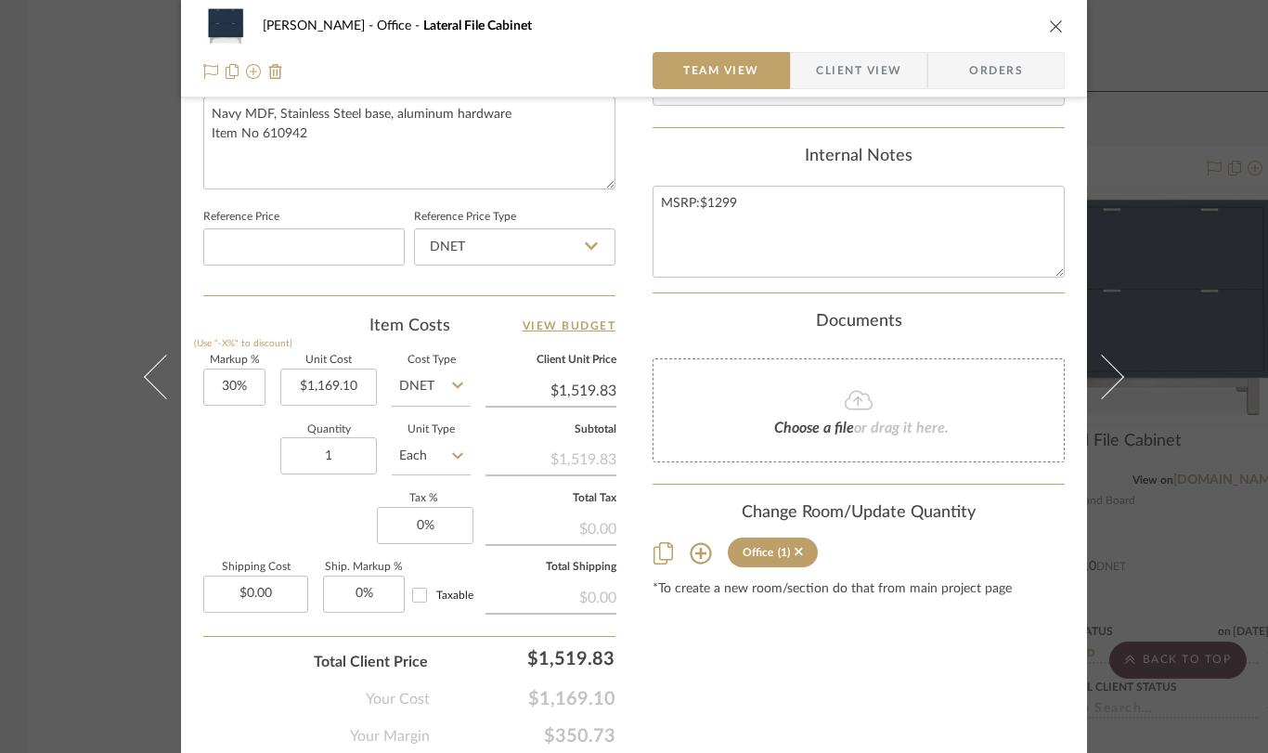
scroll to position [972, 0]
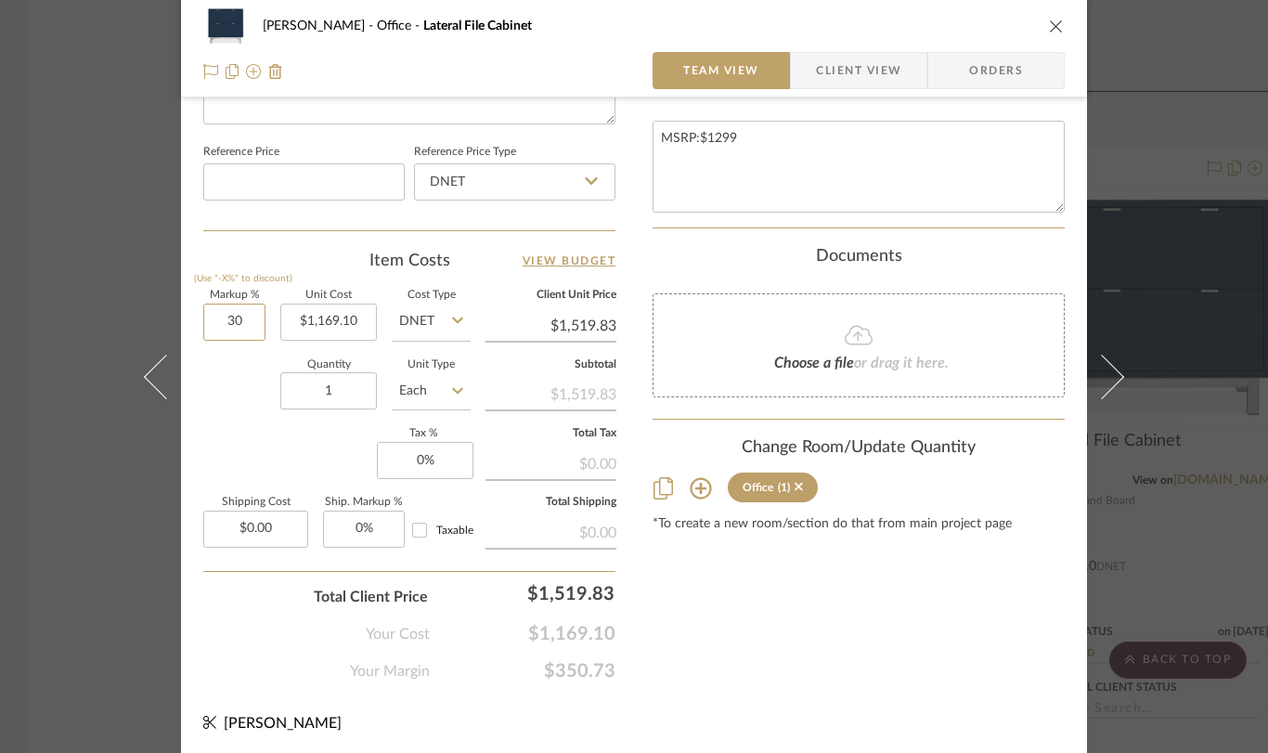
drag, startPoint x: 245, startPoint y: 322, endPoint x: 176, endPoint y: 313, distance: 69.3
drag, startPoint x: 237, startPoint y: 319, endPoint x: 202, endPoint y: 316, distance: 34.6
click at [203, 316] on input "30" at bounding box center [234, 322] width 62 height 37
type input "0%"
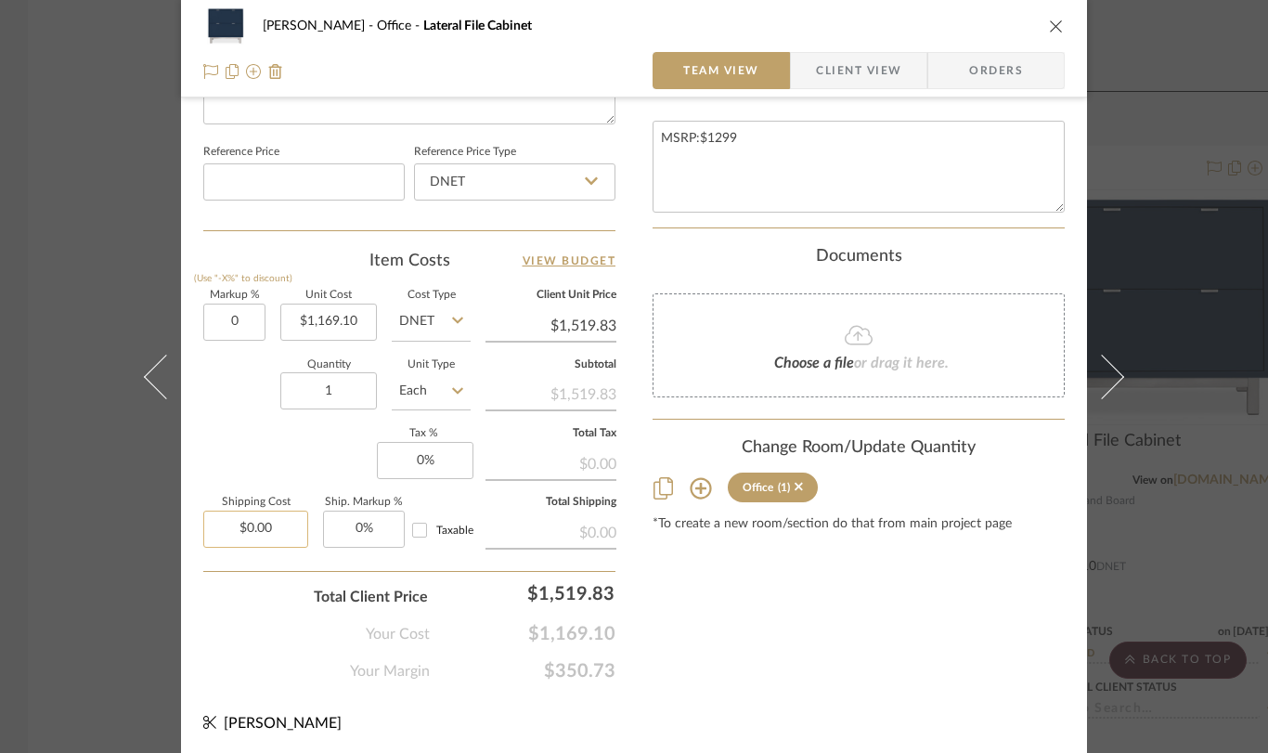
type input "0.00"
click at [267, 531] on input "0.00" at bounding box center [255, 529] width 105 height 37
type input "$1,169.10"
type input "$159.00"
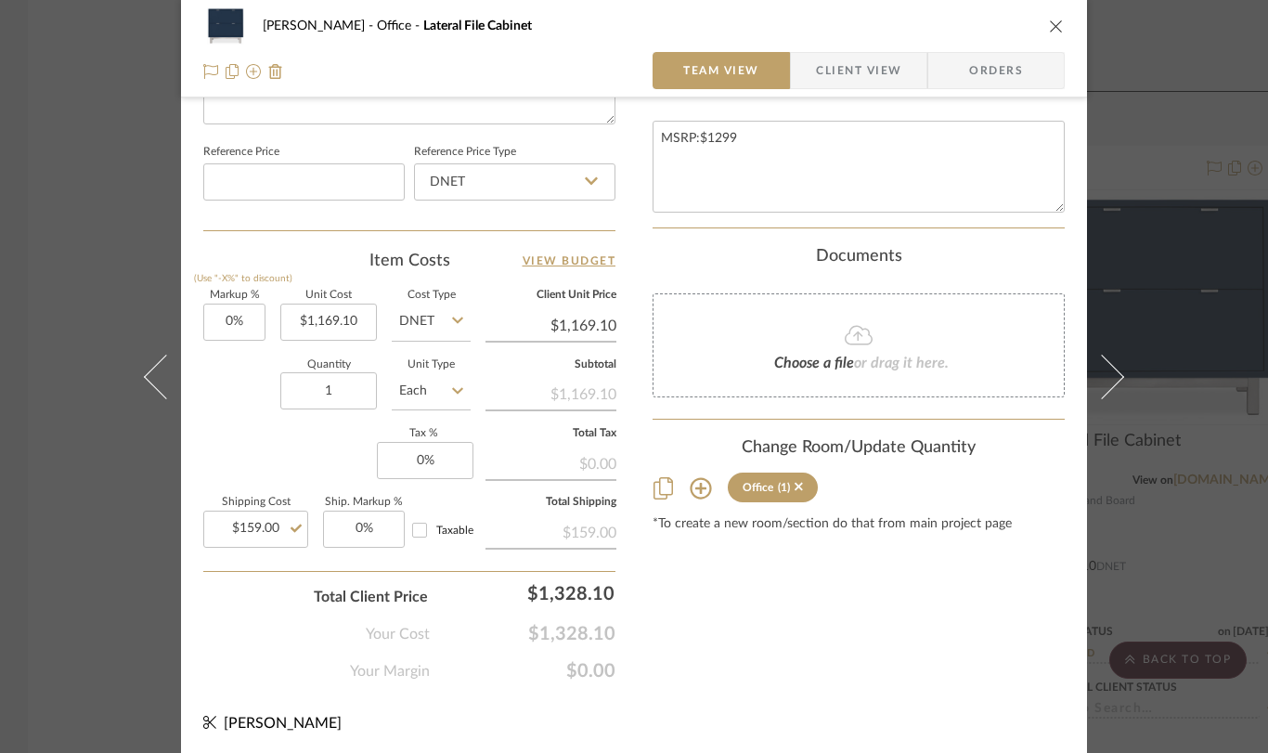
click at [1106, 374] on icon at bounding box center [1102, 376] width 45 height 45
type input "30"
drag, startPoint x: 240, startPoint y: 320, endPoint x: 181, endPoint y: 315, distance: 59.7
drag, startPoint x: 237, startPoint y: 318, endPoint x: 218, endPoint y: 317, distance: 18.7
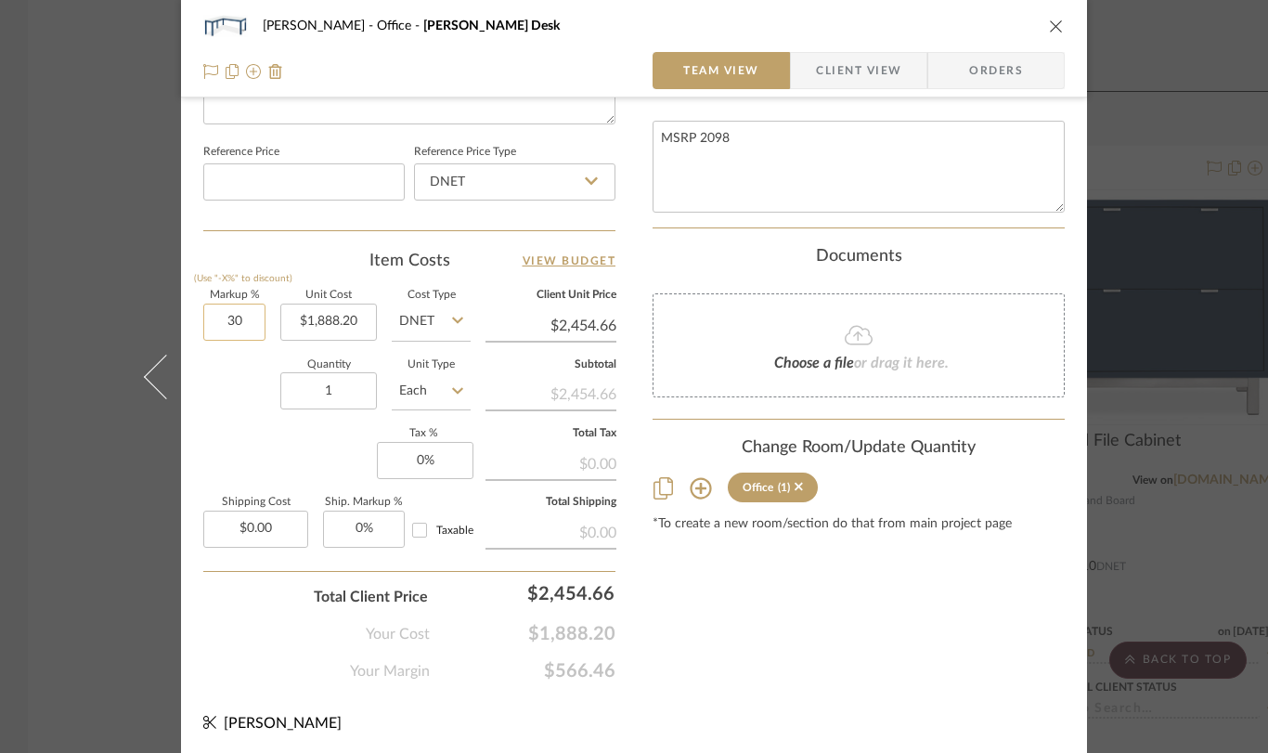
click at [218, 317] on input "30" at bounding box center [234, 322] width 62 height 37
click at [741, 122] on textarea "MSRP 2098" at bounding box center [859, 167] width 412 height 92
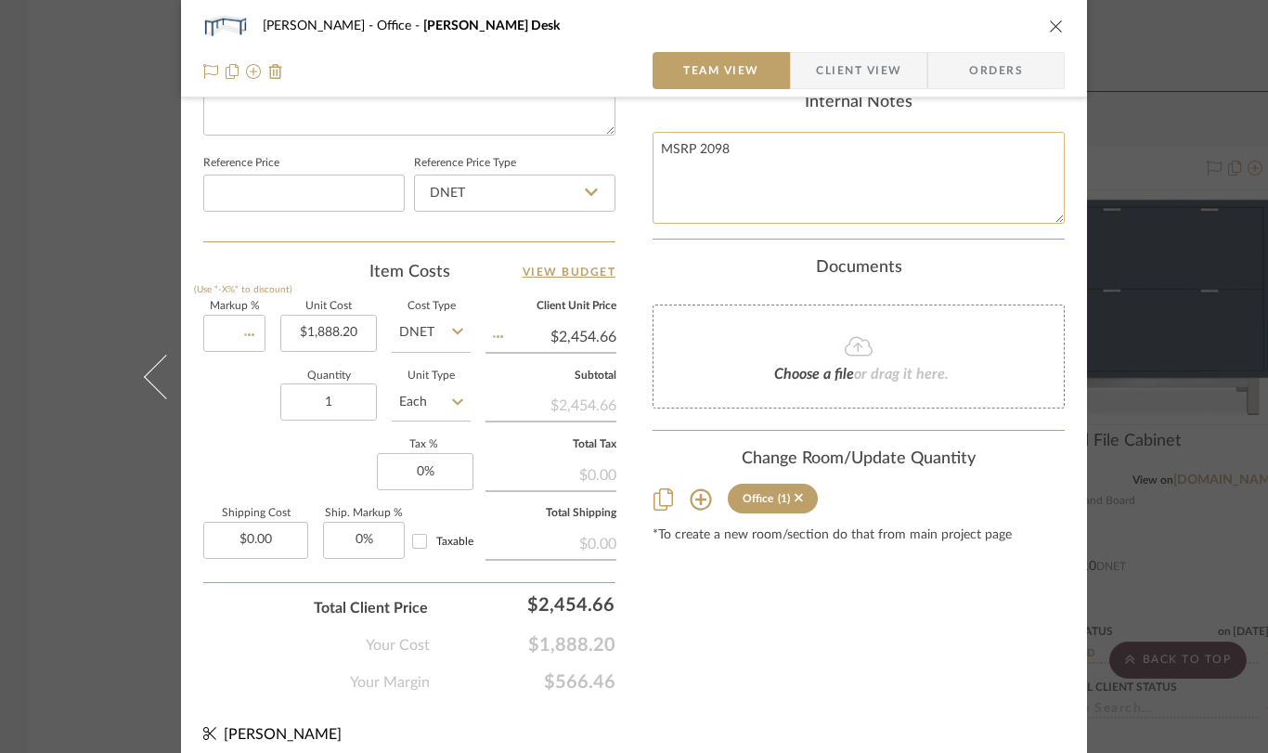
type input "0%"
type input "$1,888.20"
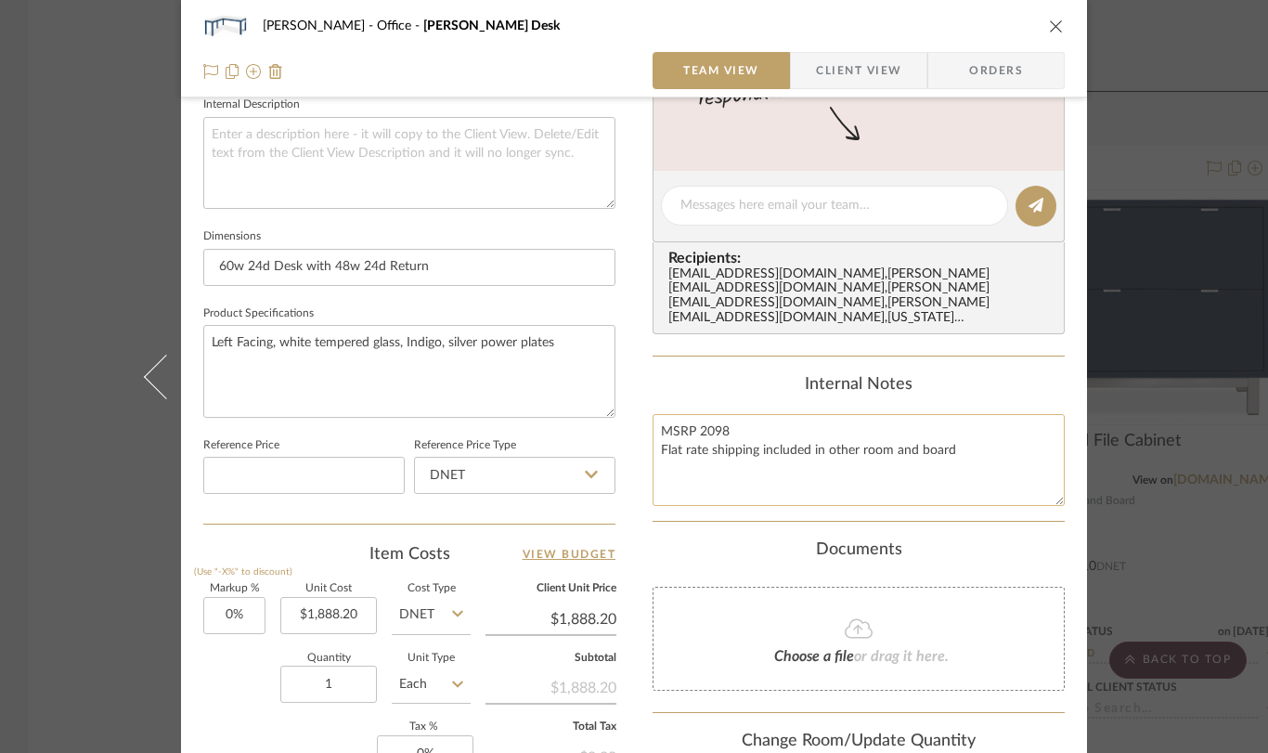
scroll to position [785, 0]
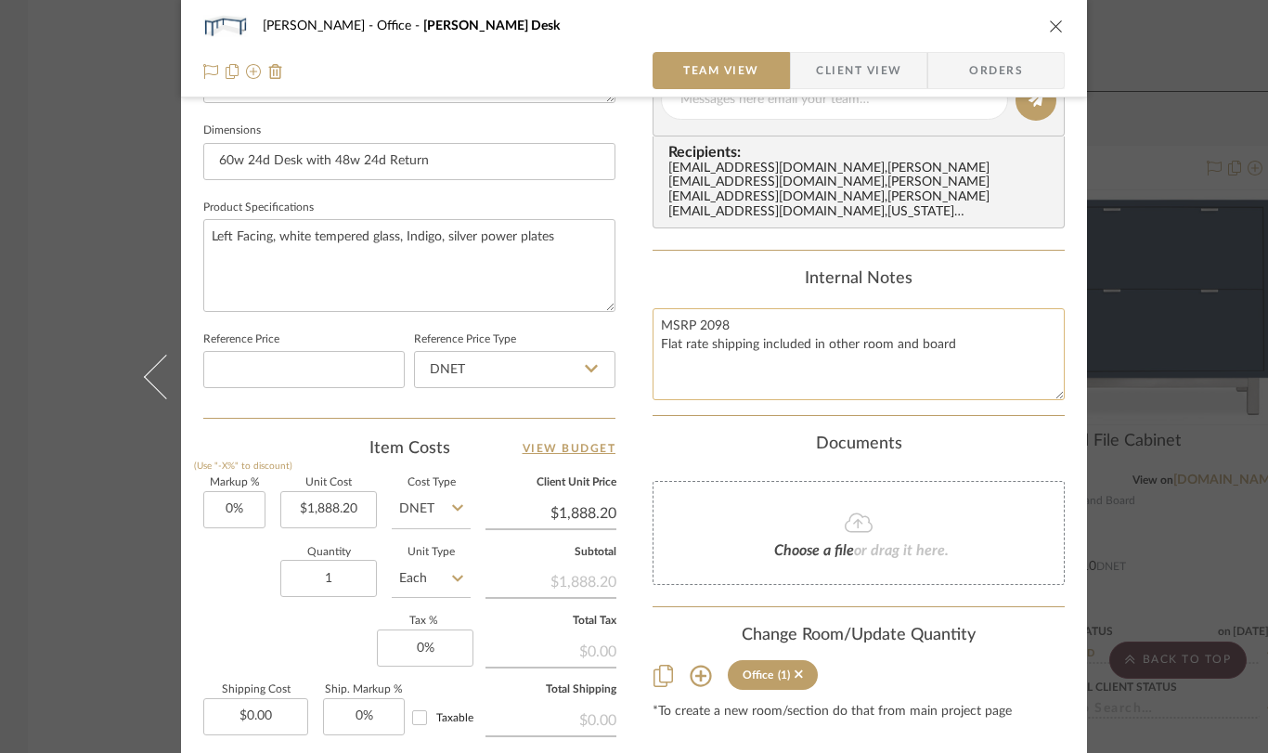
drag, startPoint x: 823, startPoint y: 331, endPoint x: 946, endPoint y: 331, distance: 123.5
click at [946, 331] on textarea "MSRP 2098 Flat rate shipping included in other room and board" at bounding box center [859, 354] width 412 height 92
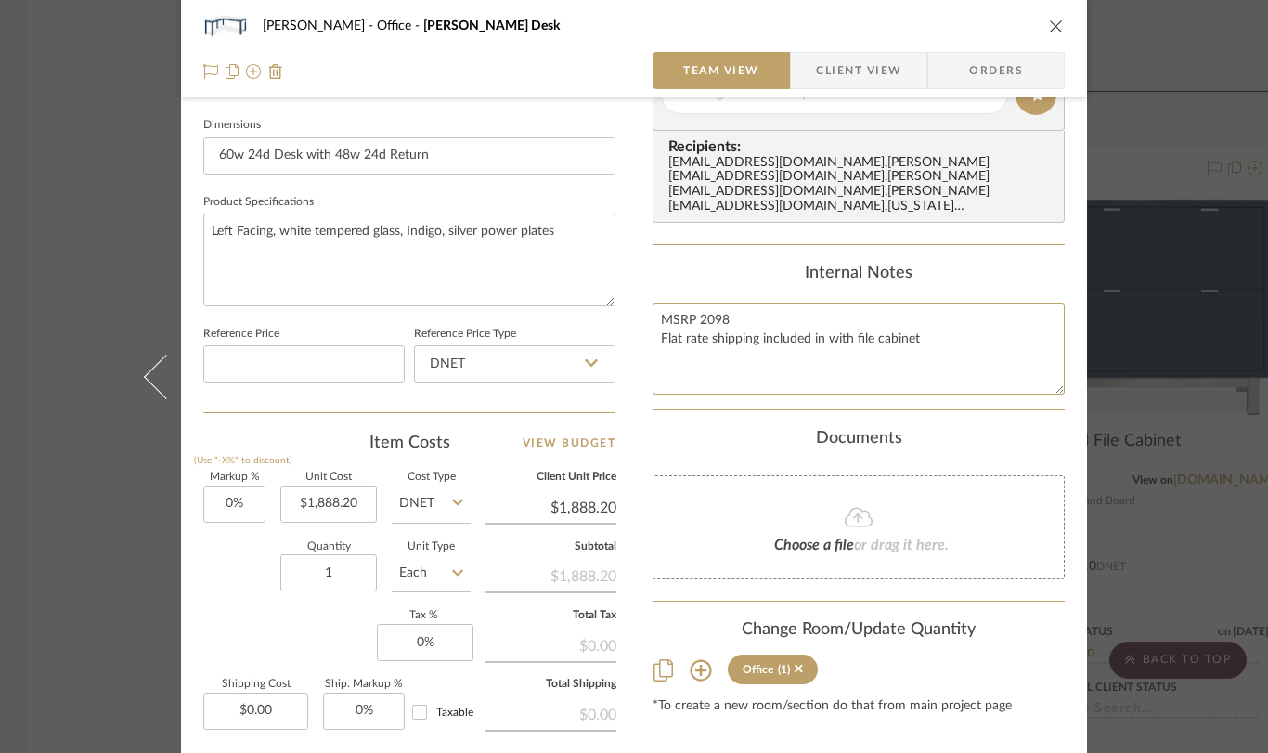
type textarea "MSRP 2098 Flat rate shipping included in with file cabinet"
click at [697, 453] on div "Documents Choose a file or drag it here." at bounding box center [859, 504] width 412 height 150
click at [155, 396] on button at bounding box center [155, 376] width 52 height 753
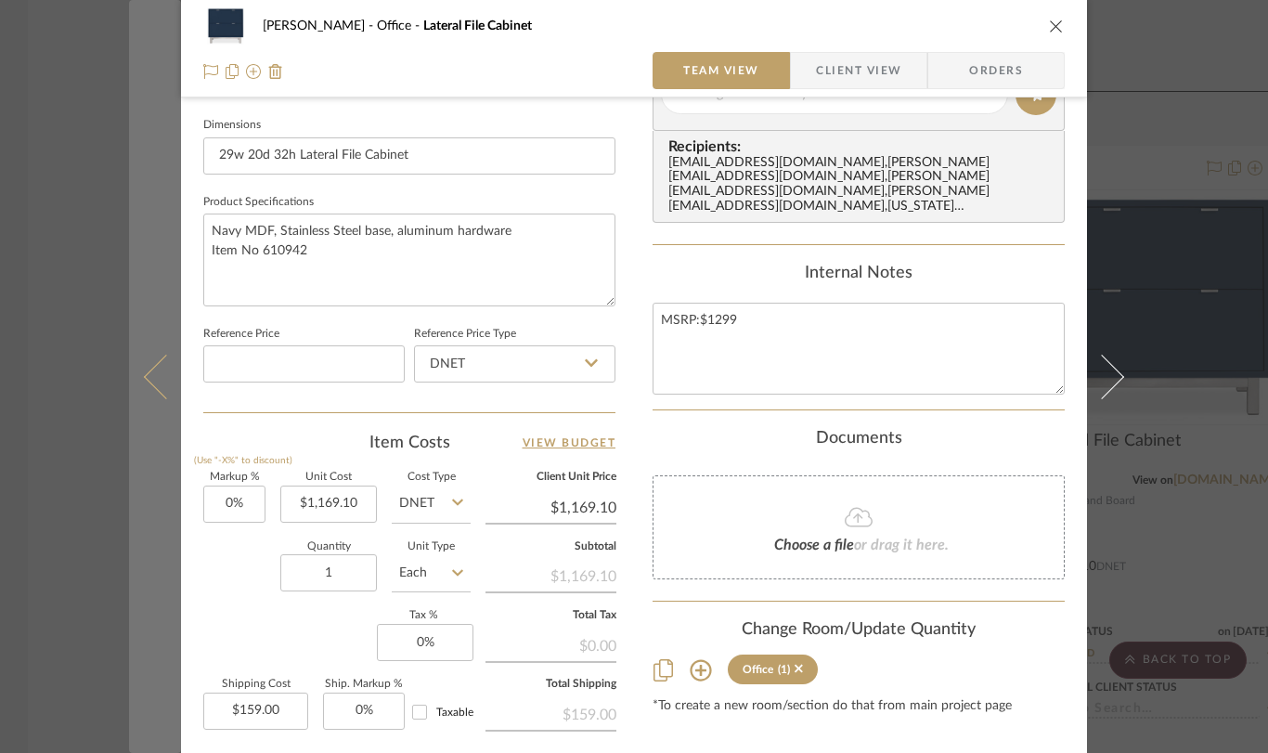
click at [157, 395] on icon at bounding box center [166, 376] width 45 height 45
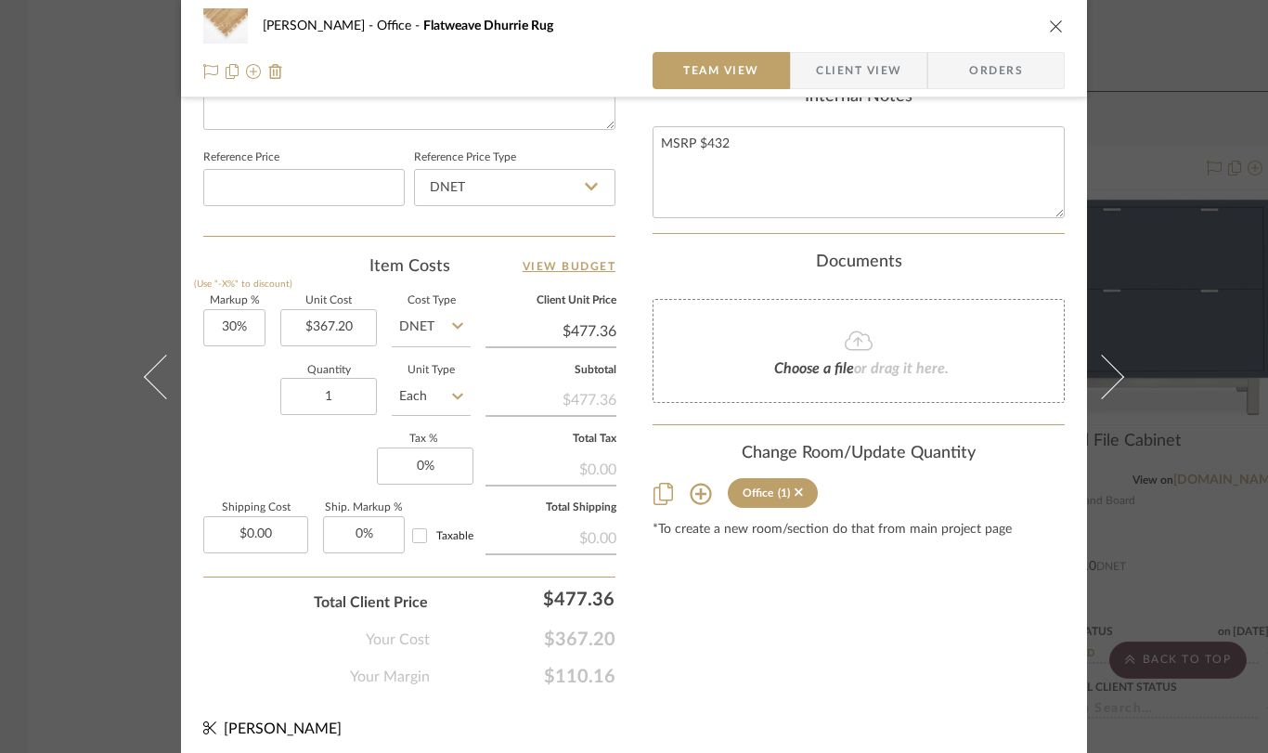
scroll to position [972, 0]
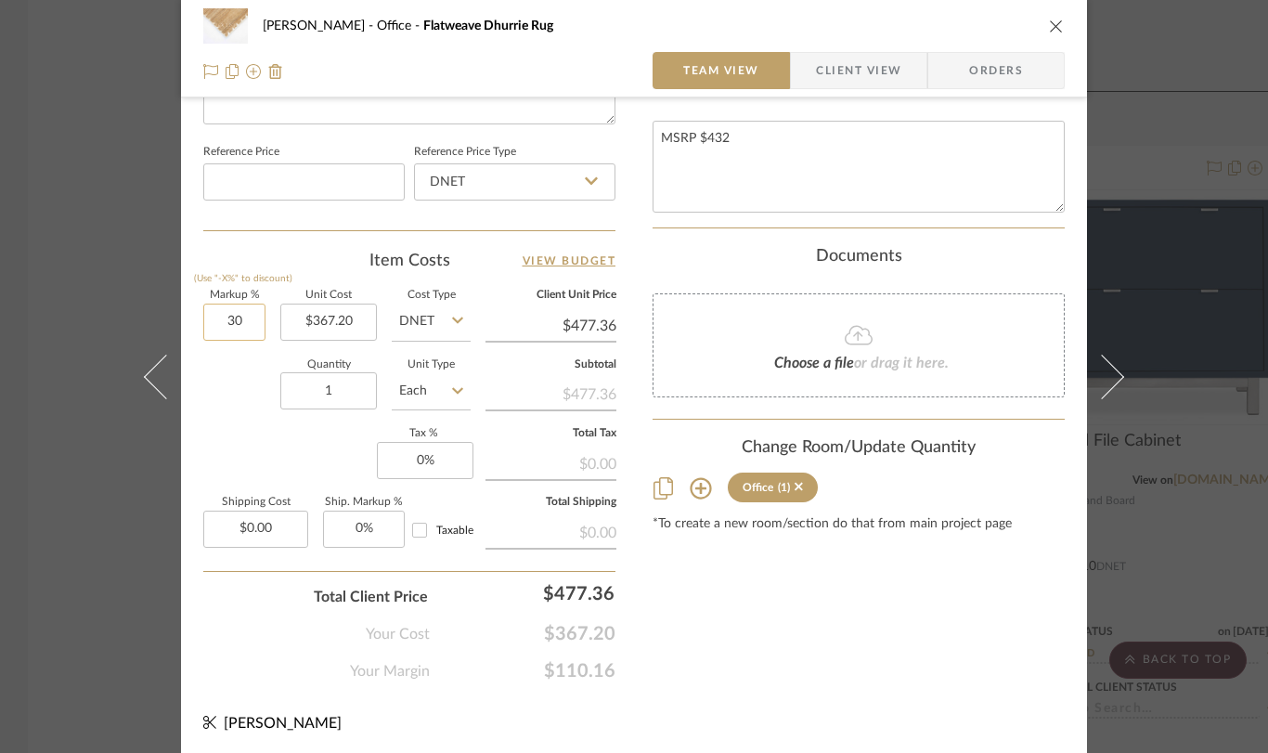
drag, startPoint x: 253, startPoint y: 322, endPoint x: 206, endPoint y: 320, distance: 46.5
click at [206, 320] on input "30" at bounding box center [234, 322] width 62 height 37
drag, startPoint x: 207, startPoint y: 320, endPoint x: 237, endPoint y: 323, distance: 29.8
click at [238, 323] on input "30" at bounding box center [234, 322] width 62 height 37
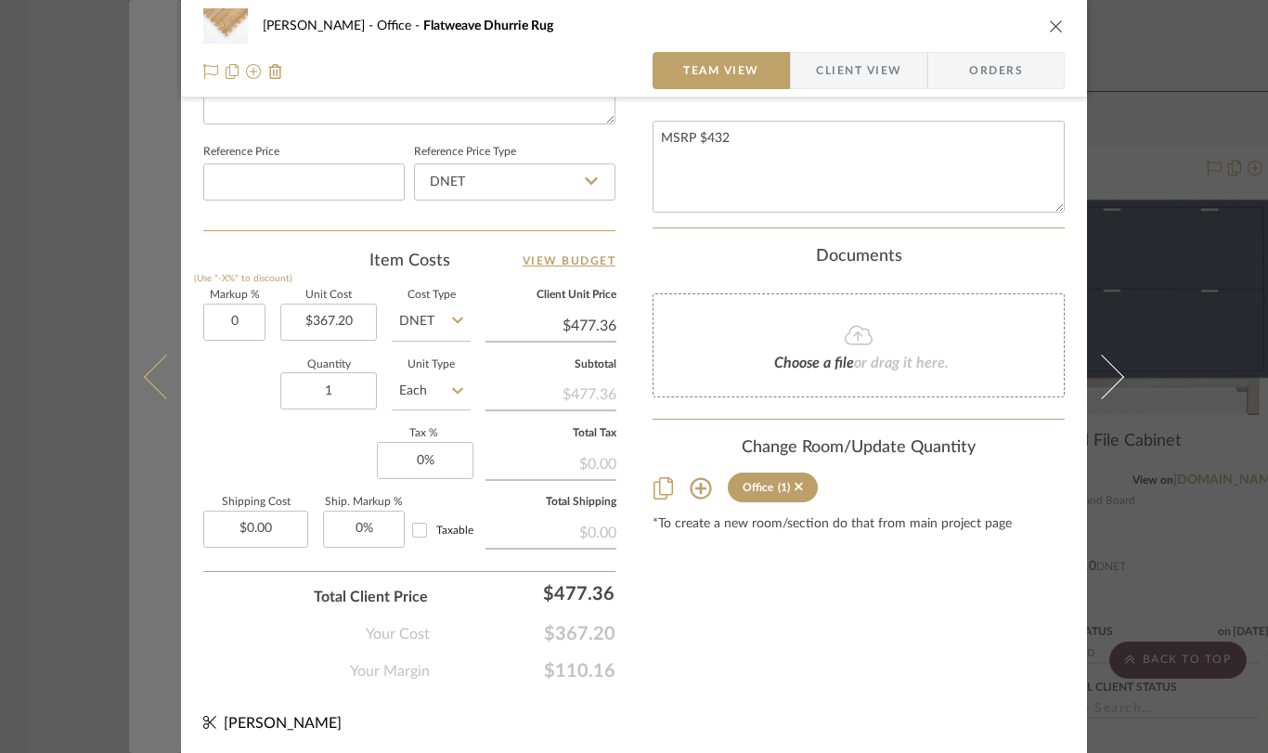
type input "0%"
click at [153, 373] on icon at bounding box center [166, 376] width 45 height 45
type input "$367.20"
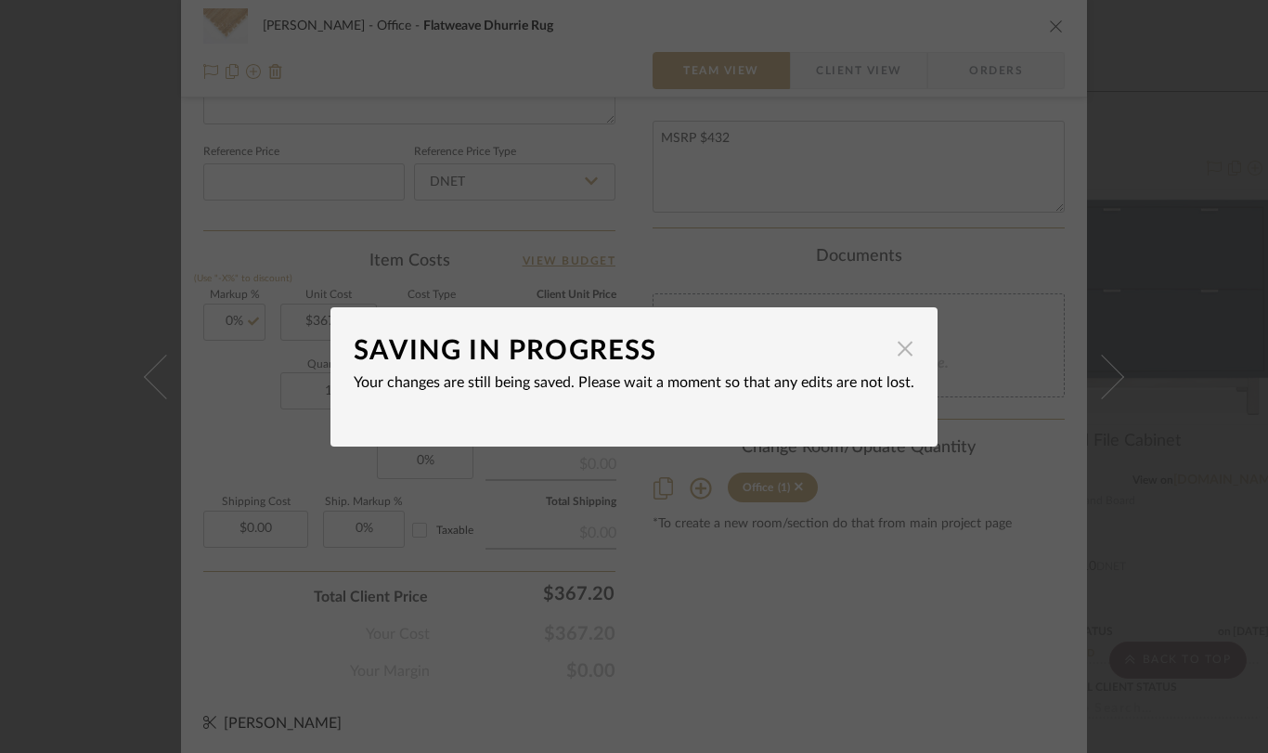
click at [898, 357] on span "button" at bounding box center [905, 349] width 37 height 37
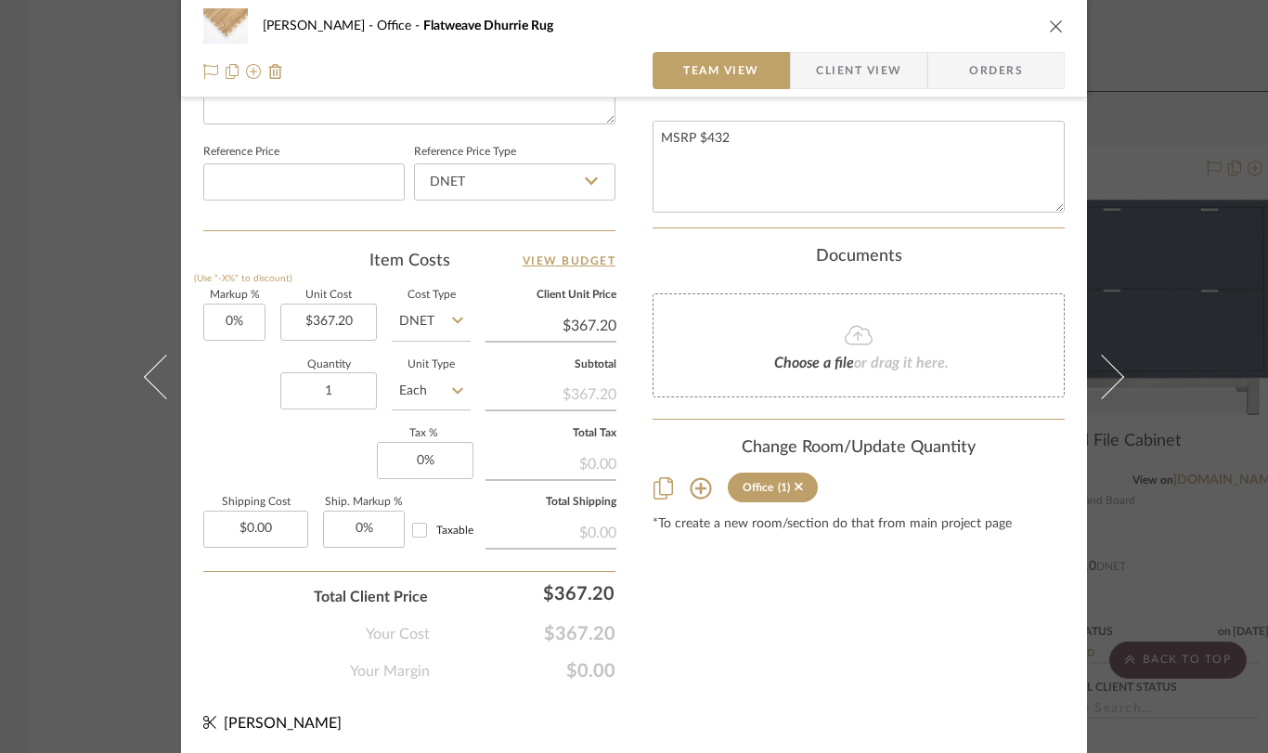
click at [136, 371] on button at bounding box center [155, 376] width 52 height 753
click at [249, 319] on input "30" at bounding box center [234, 322] width 62 height 37
type input "0%"
type input "$99.00"
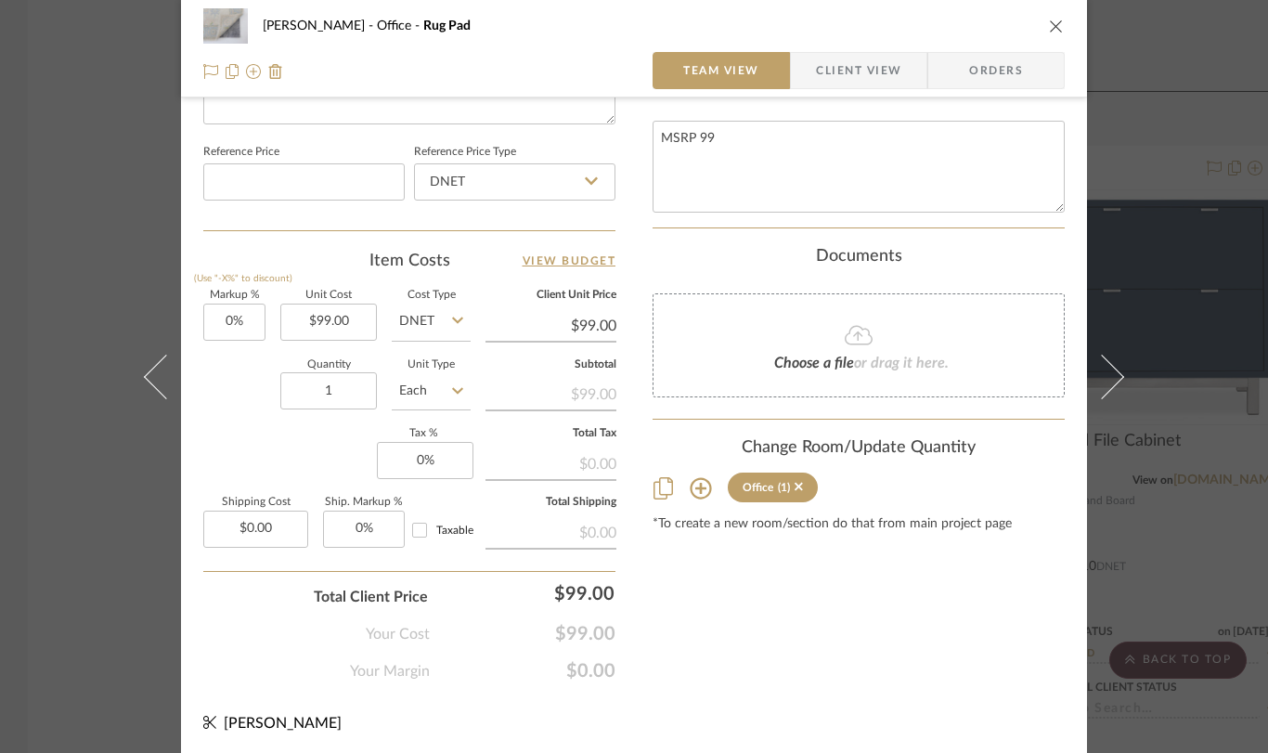
click at [1110, 382] on icon at bounding box center [1102, 376] width 45 height 45
click at [1049, 22] on icon "close" at bounding box center [1056, 26] width 15 height 15
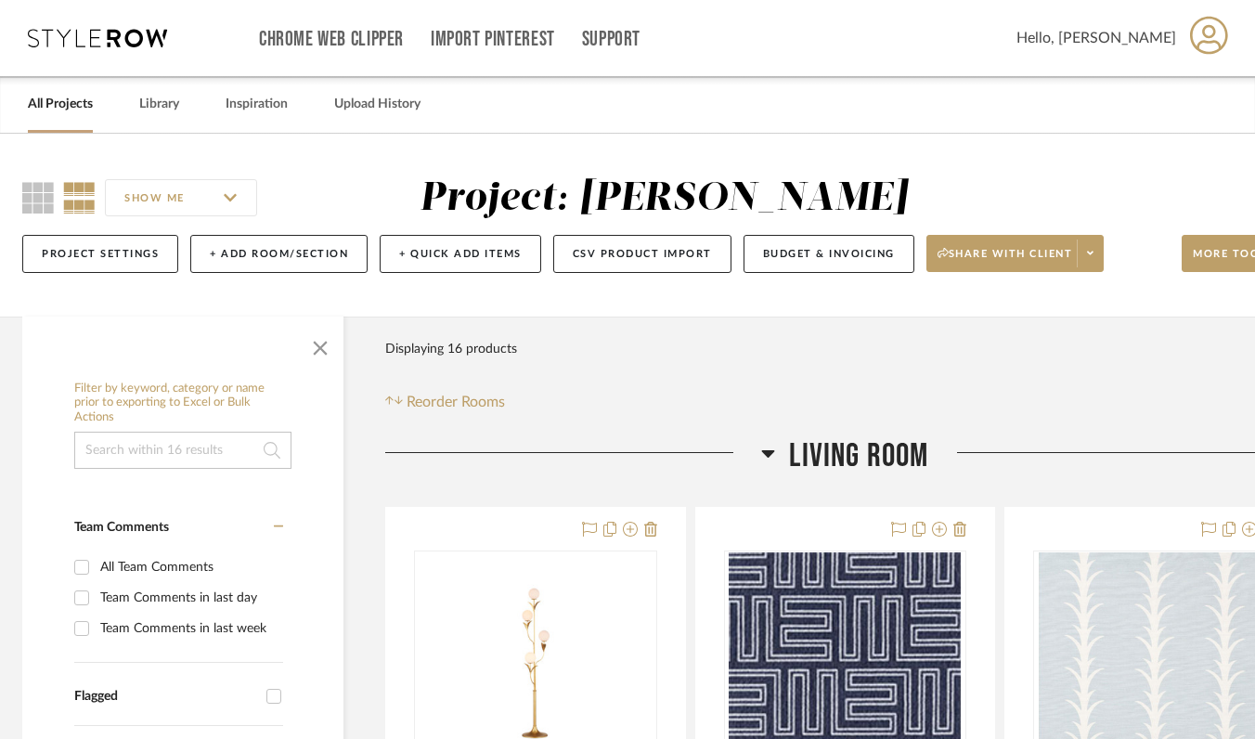
scroll to position [0, 14]
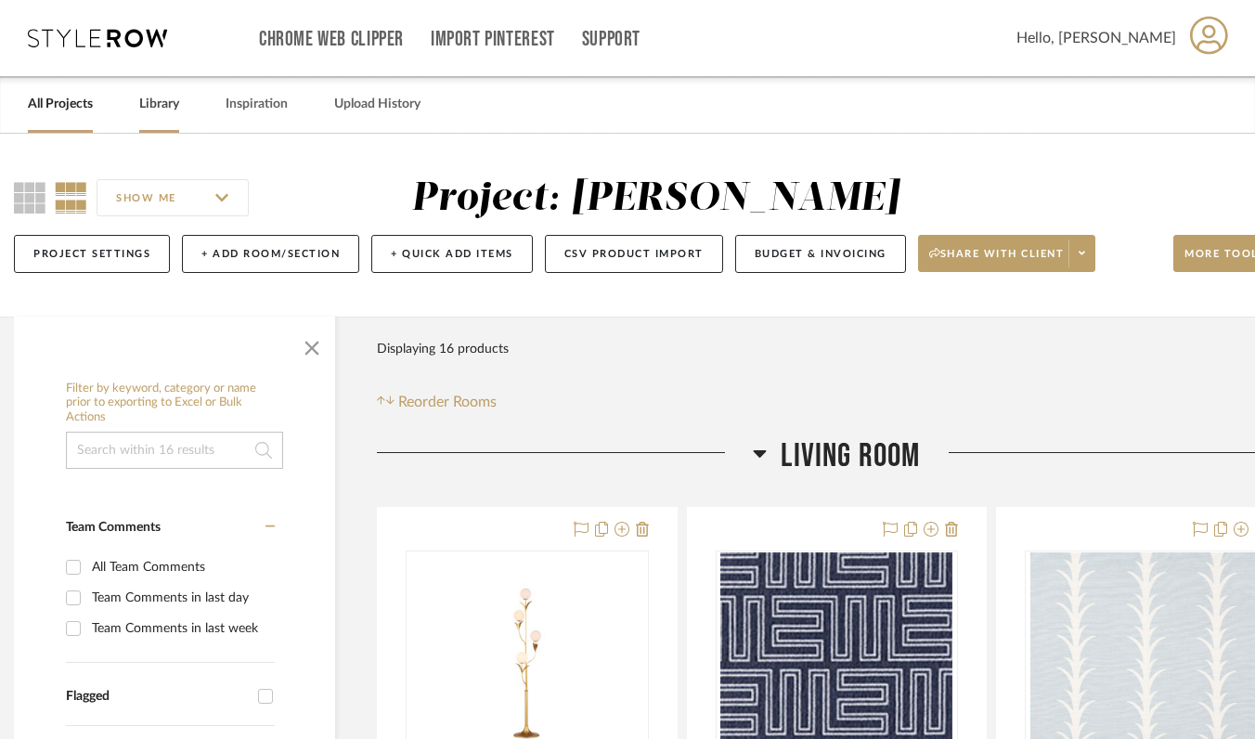
click at [162, 98] on link "Library" at bounding box center [159, 104] width 40 height 25
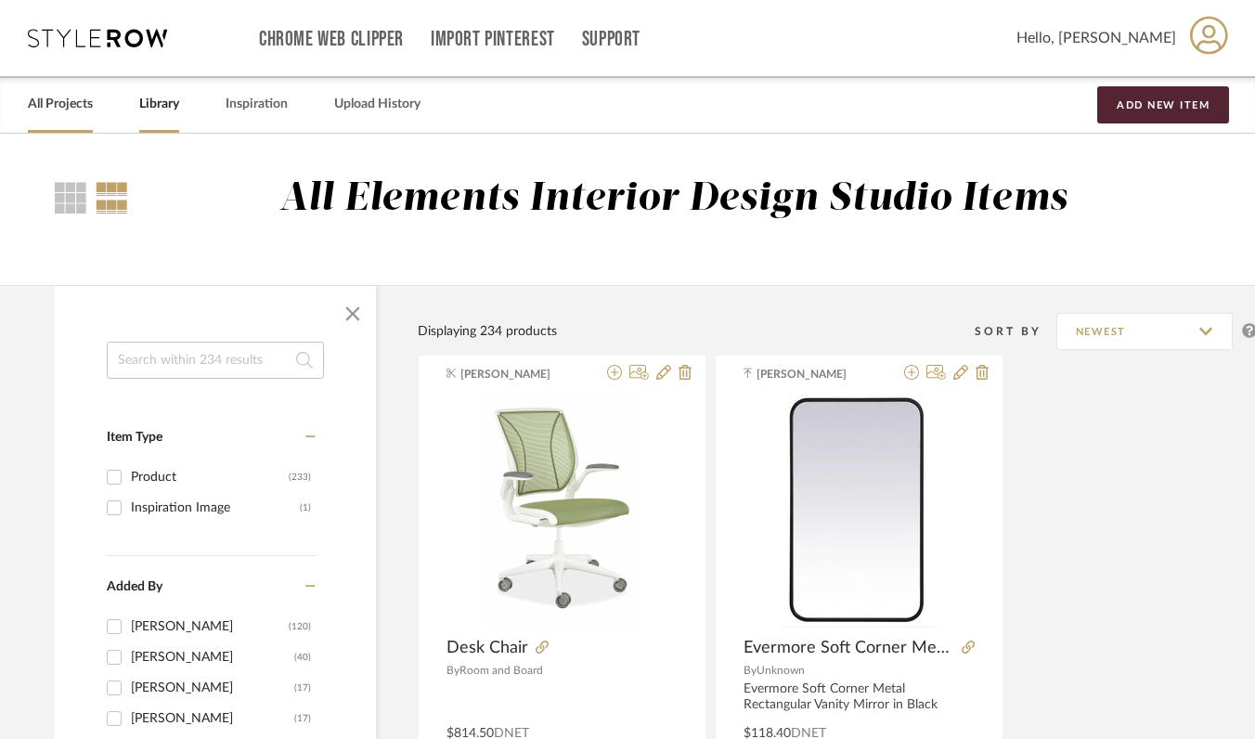
click at [55, 107] on link "All Projects" at bounding box center [60, 104] width 65 height 25
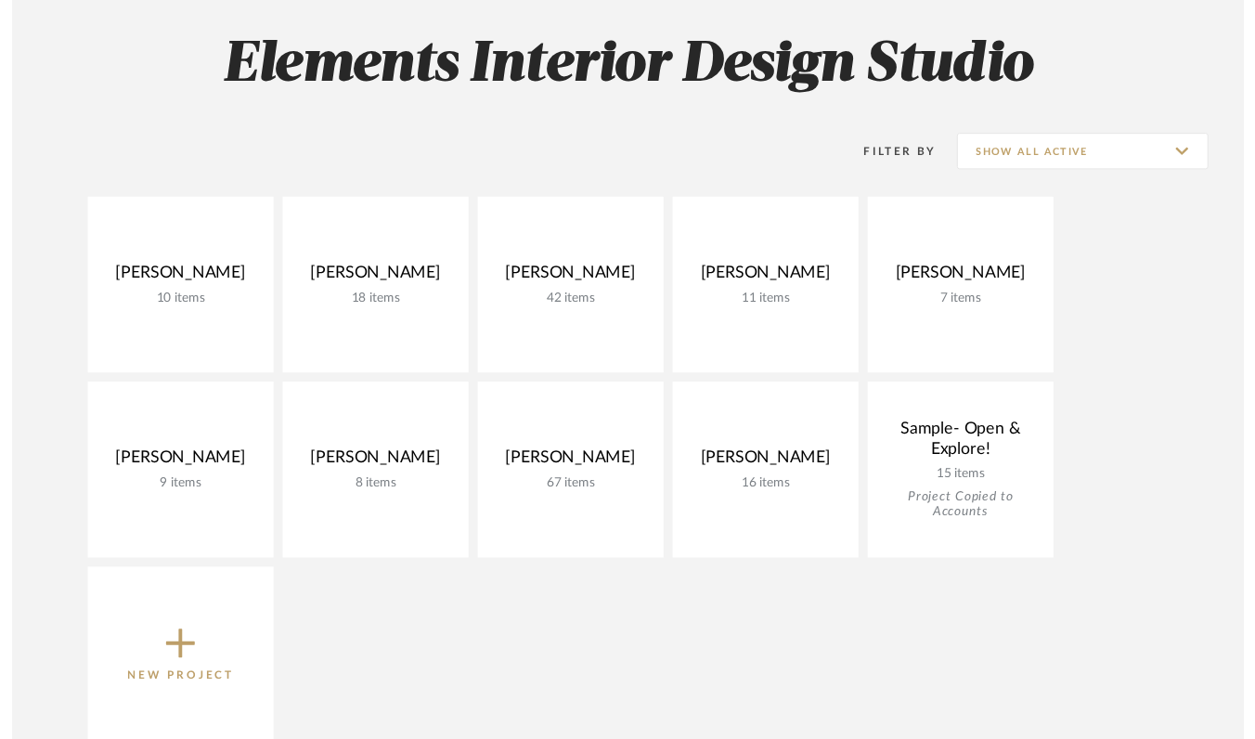
scroll to position [290, 0]
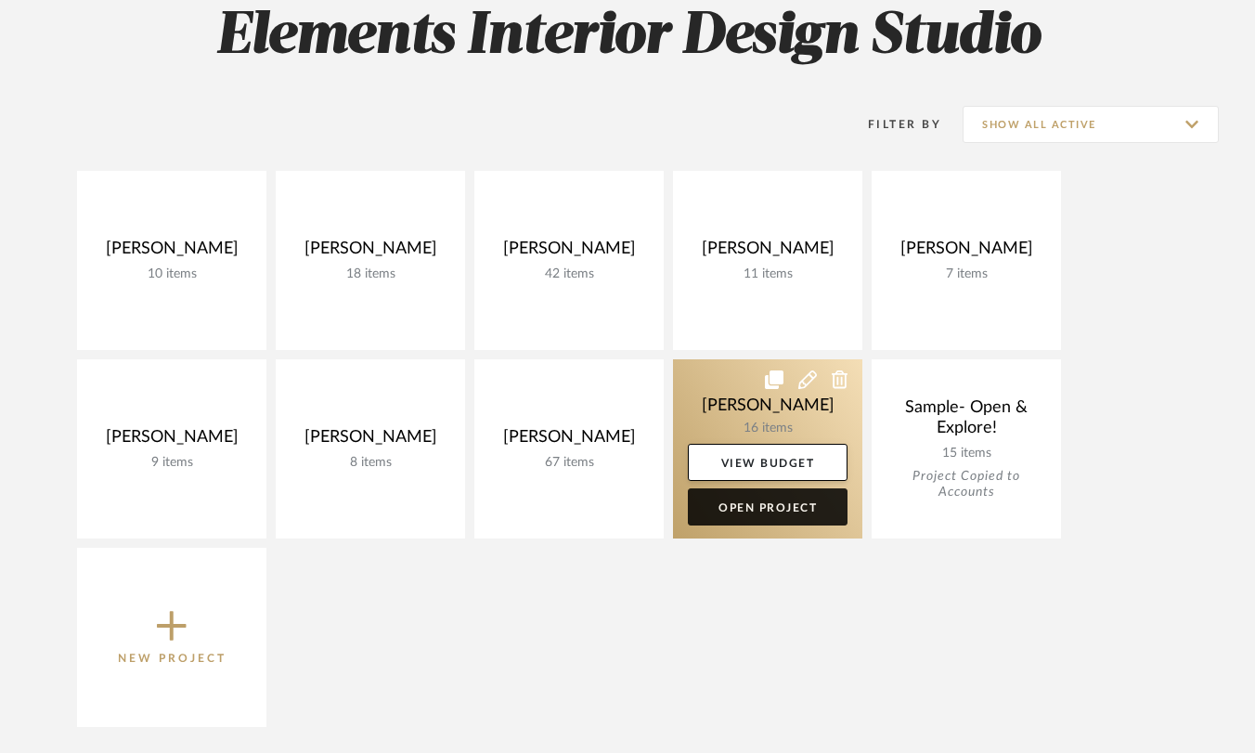
click at [711, 511] on link "Open Project" at bounding box center [768, 506] width 160 height 37
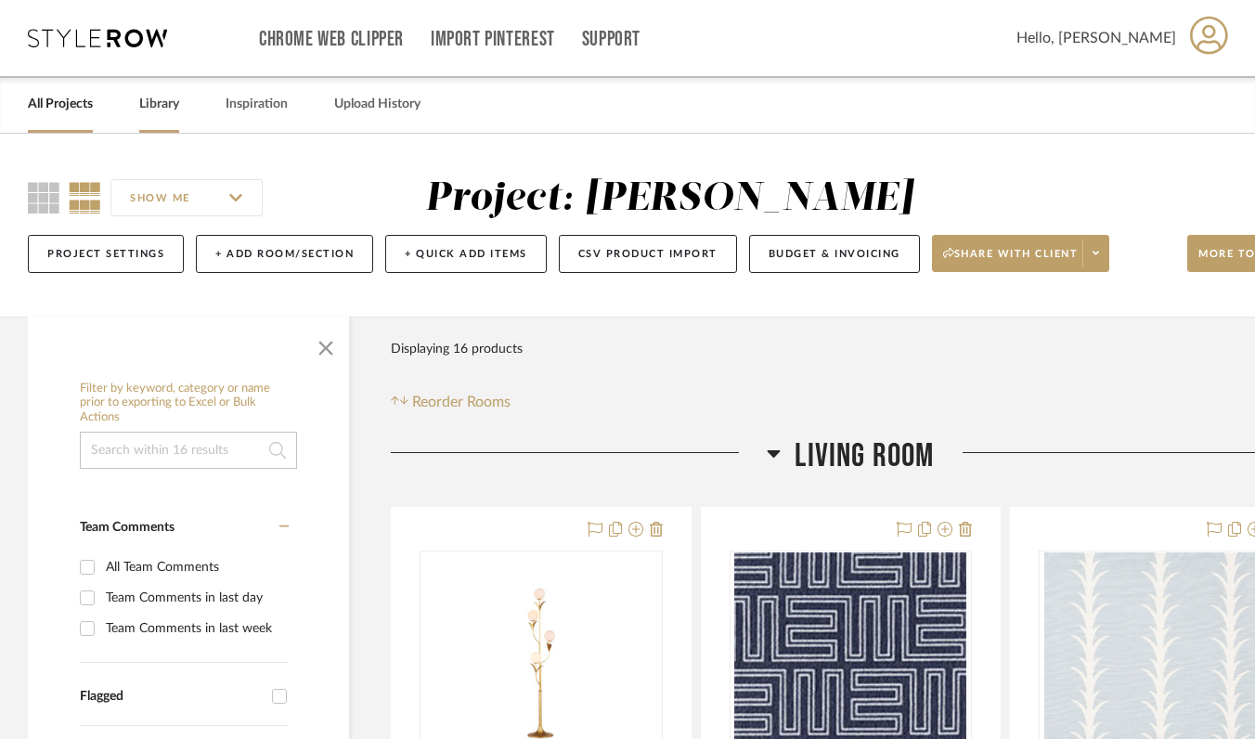
click at [161, 107] on link "Library" at bounding box center [159, 104] width 40 height 25
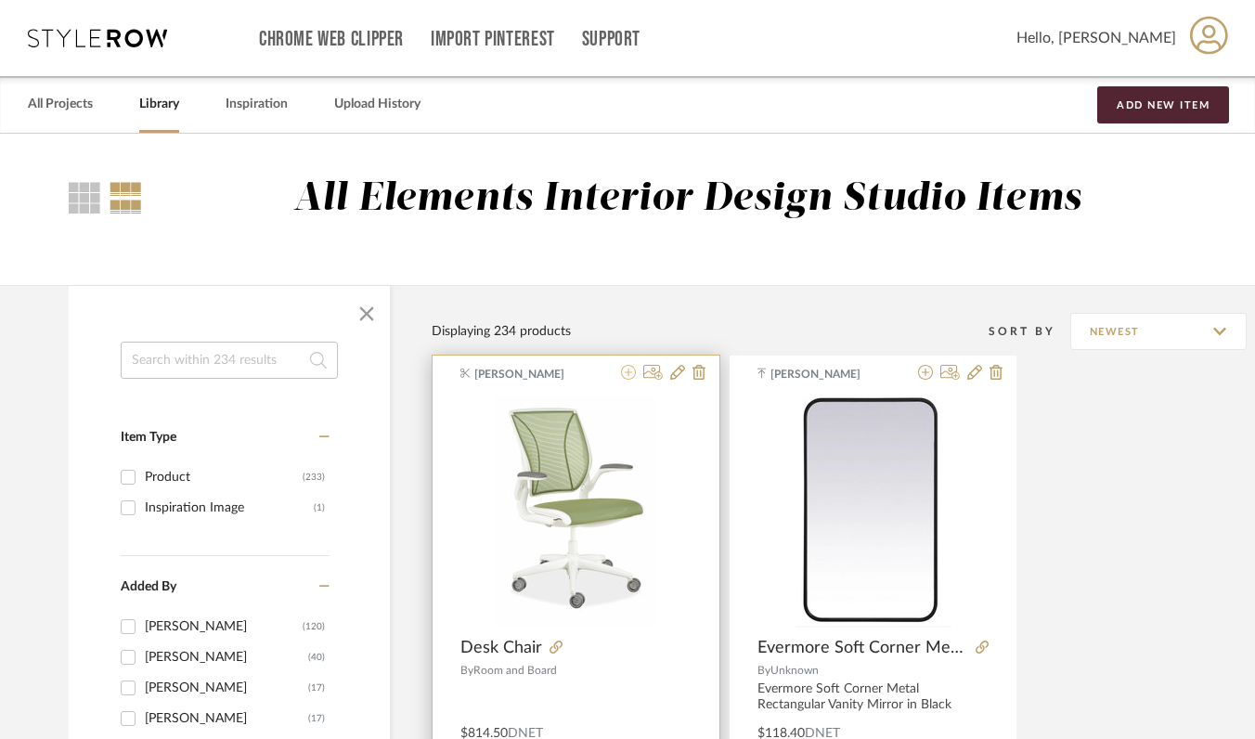
click at [631, 378] on icon at bounding box center [628, 372] width 15 height 15
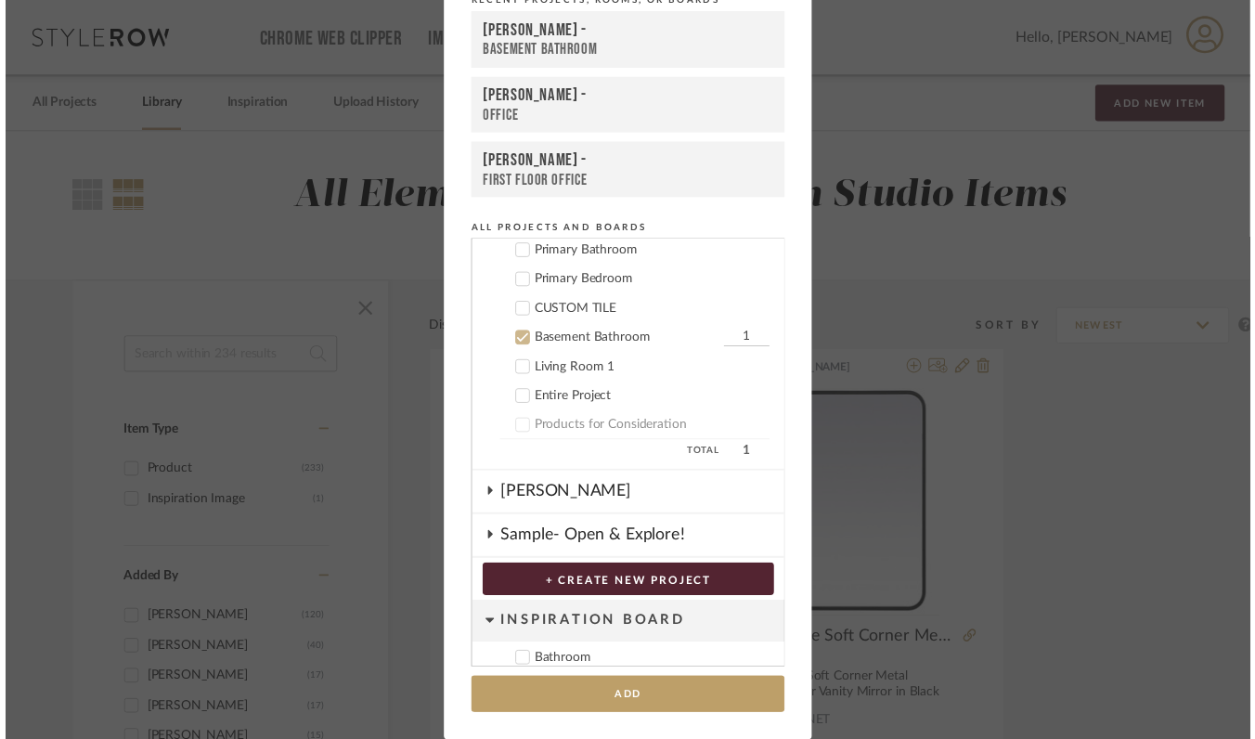
scroll to position [708, 0]
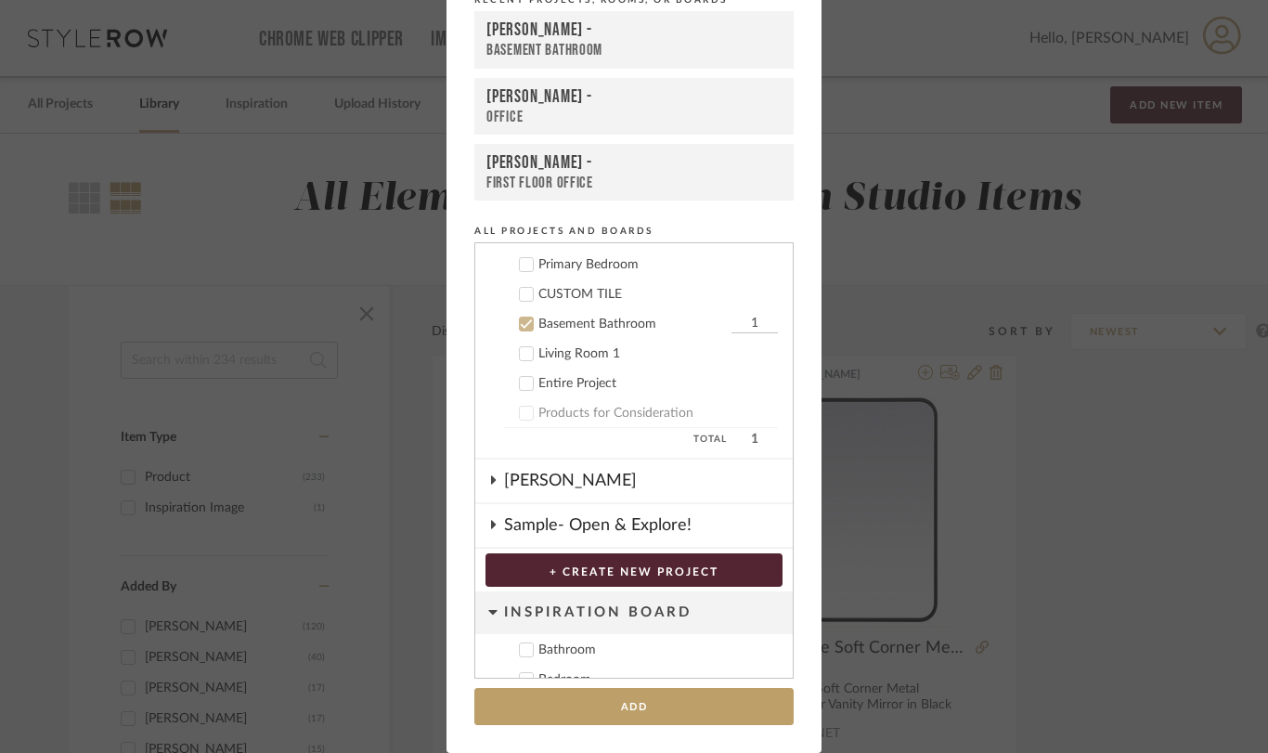
click at [544, 483] on div "OTT" at bounding box center [648, 481] width 289 height 43
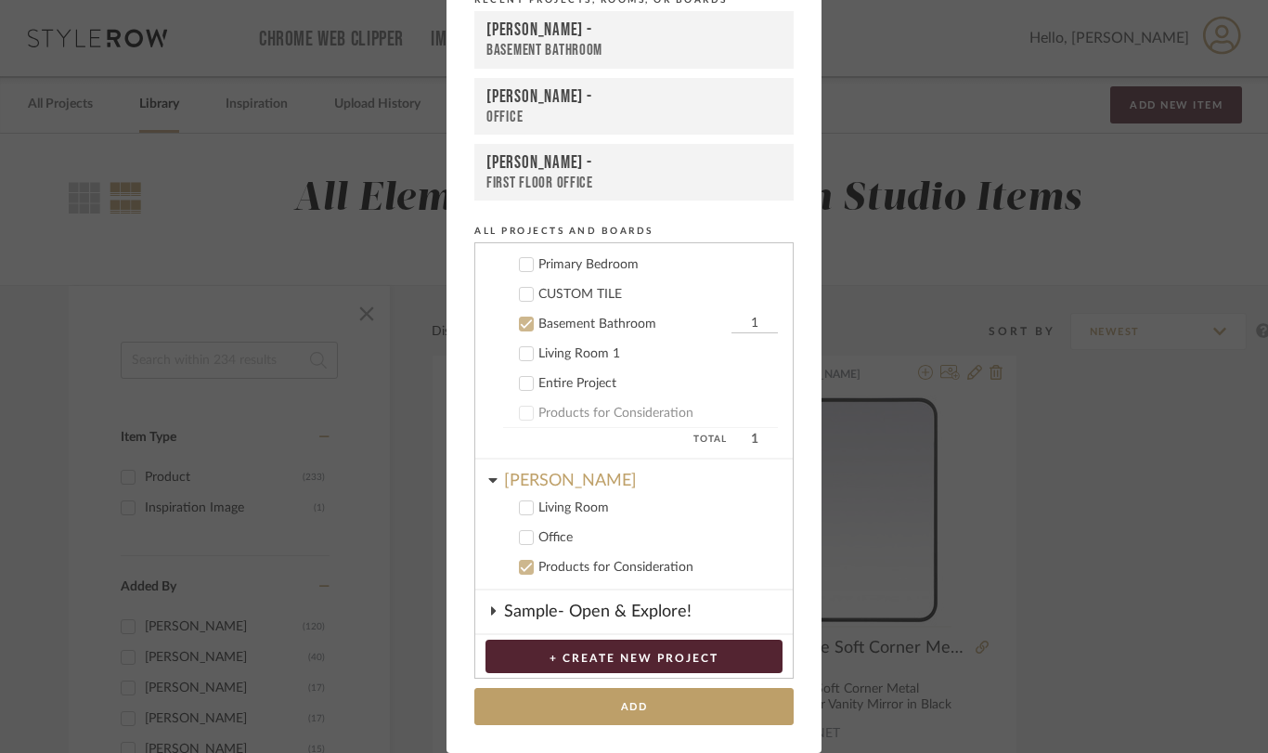
click at [539, 539] on div "Office" at bounding box center [659, 538] width 240 height 16
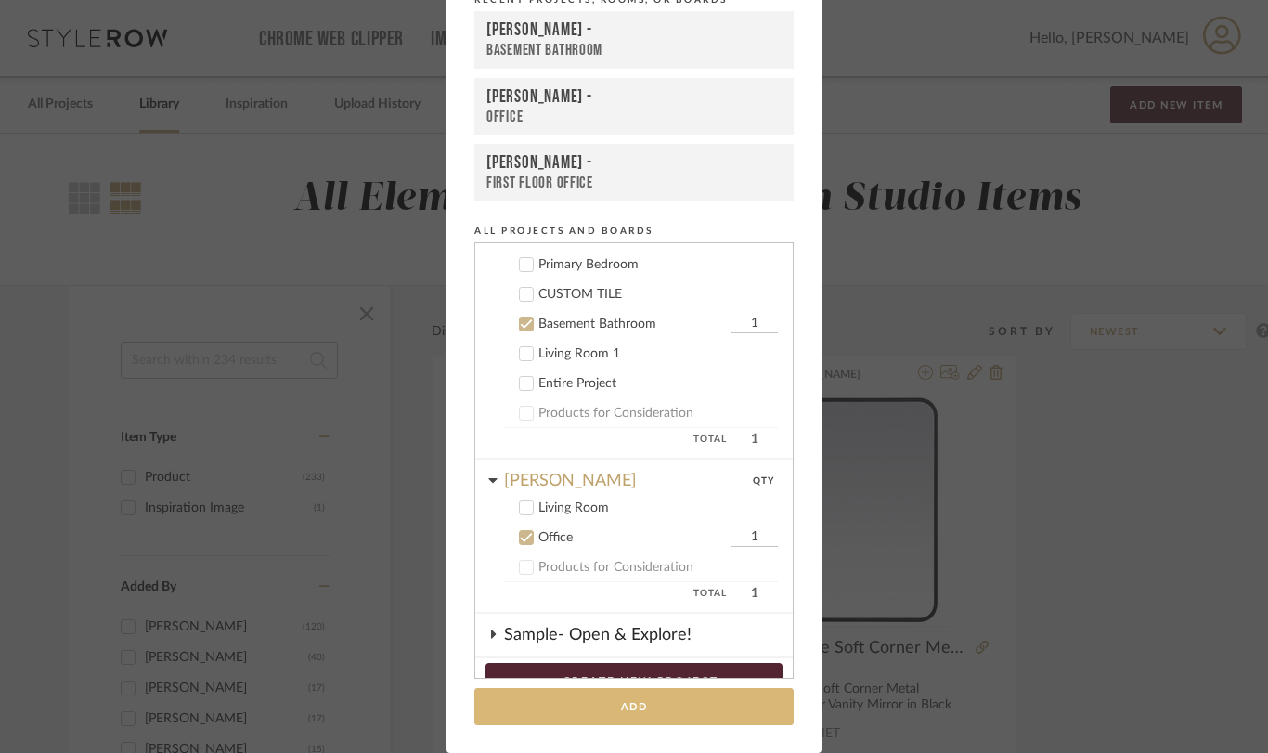
click at [566, 701] on button "Add" at bounding box center [633, 707] width 319 height 38
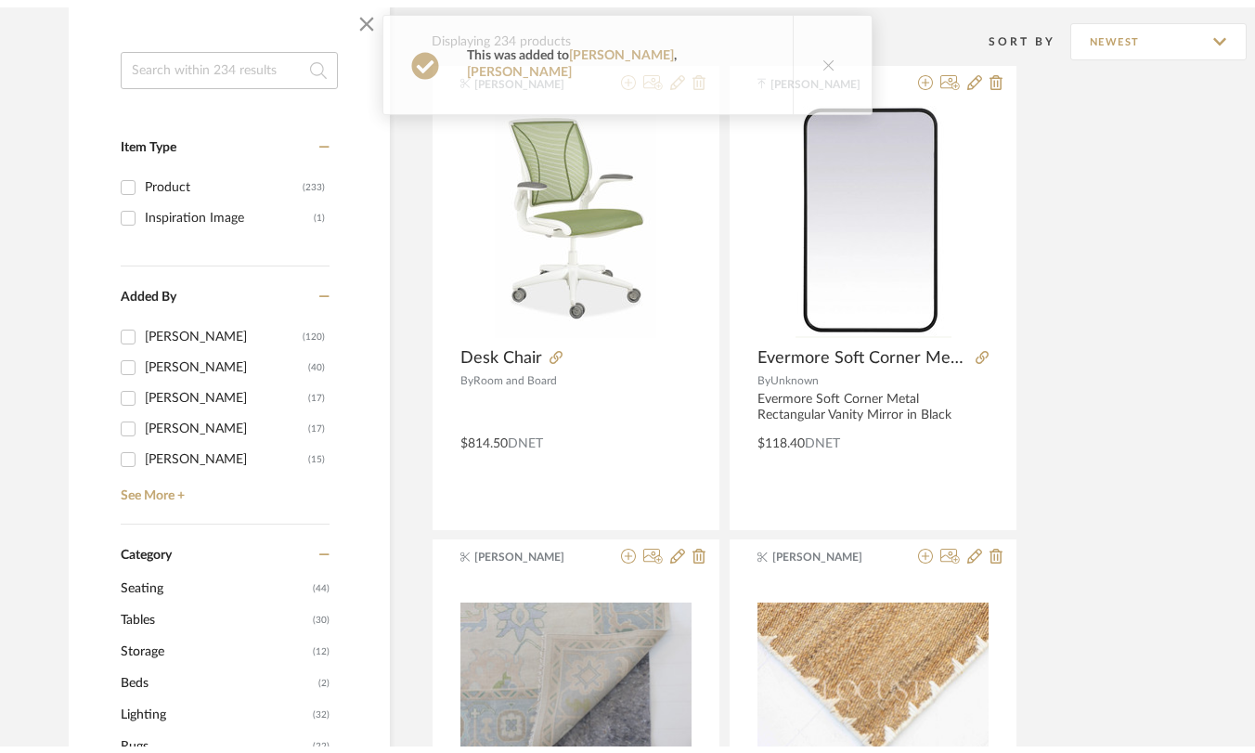
scroll to position [0, 0]
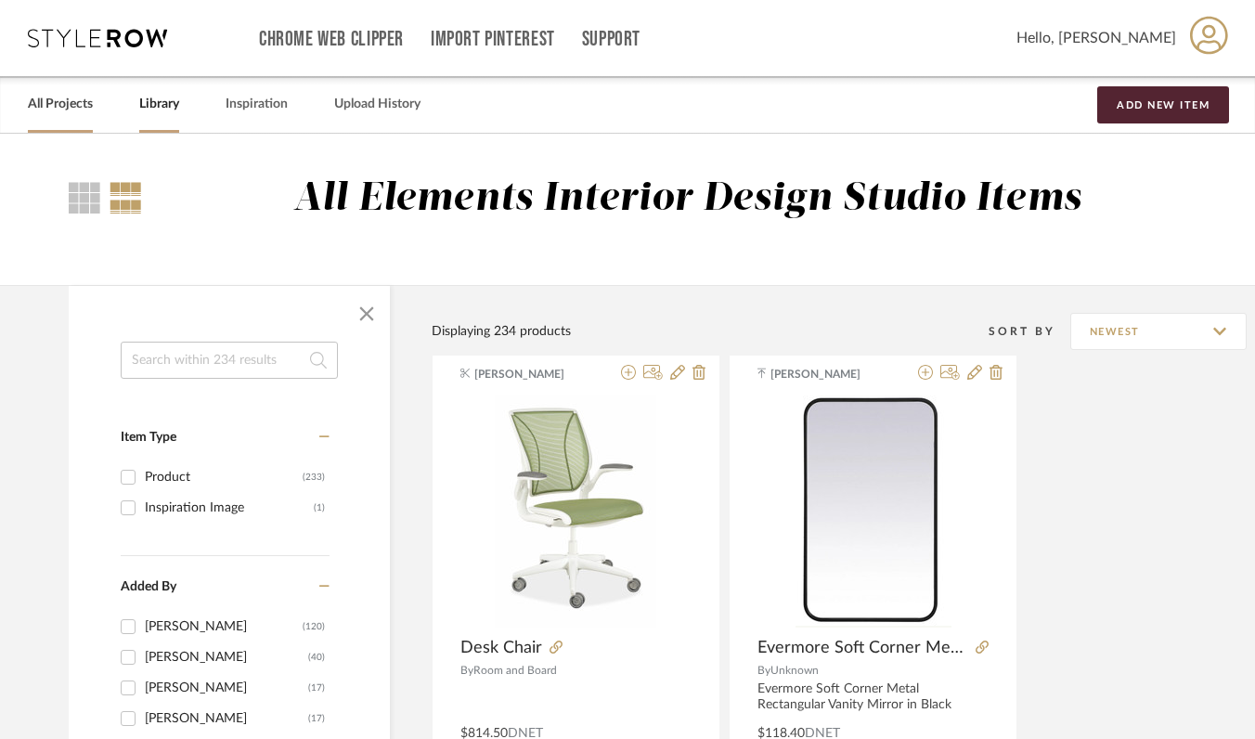
click at [69, 103] on link "All Projects" at bounding box center [60, 104] width 65 height 25
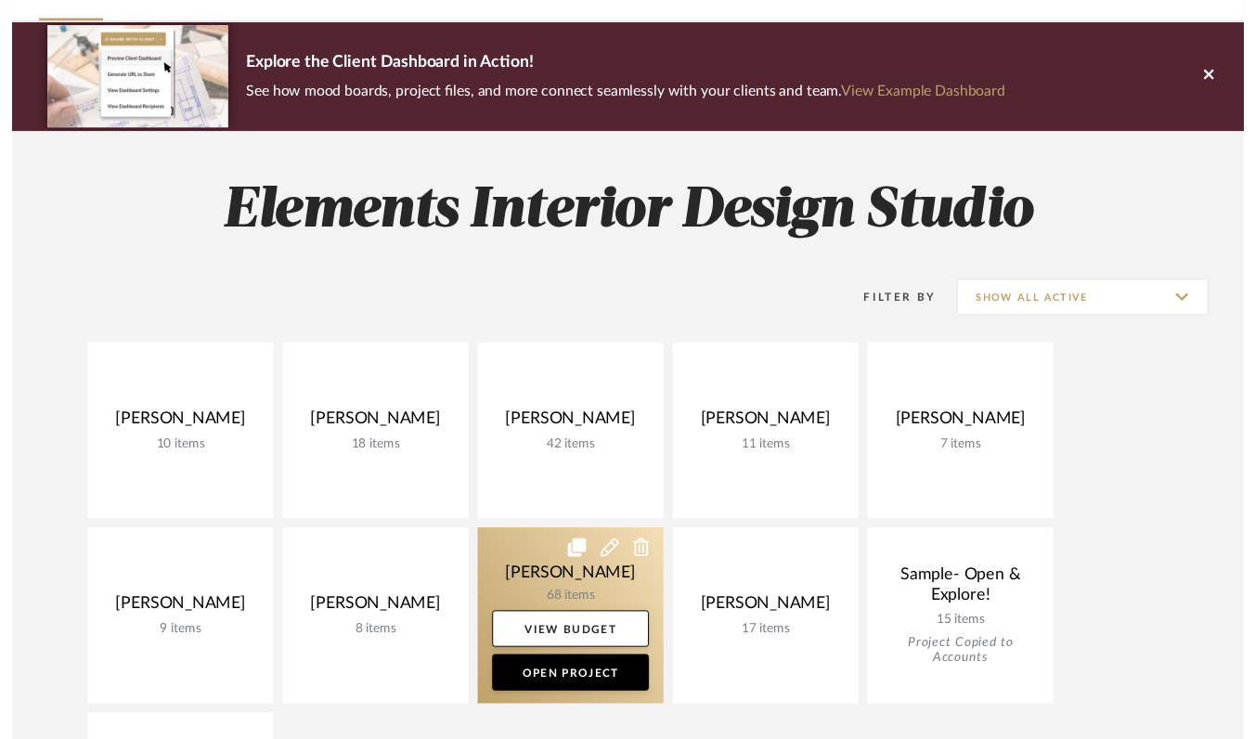
scroll to position [159, 0]
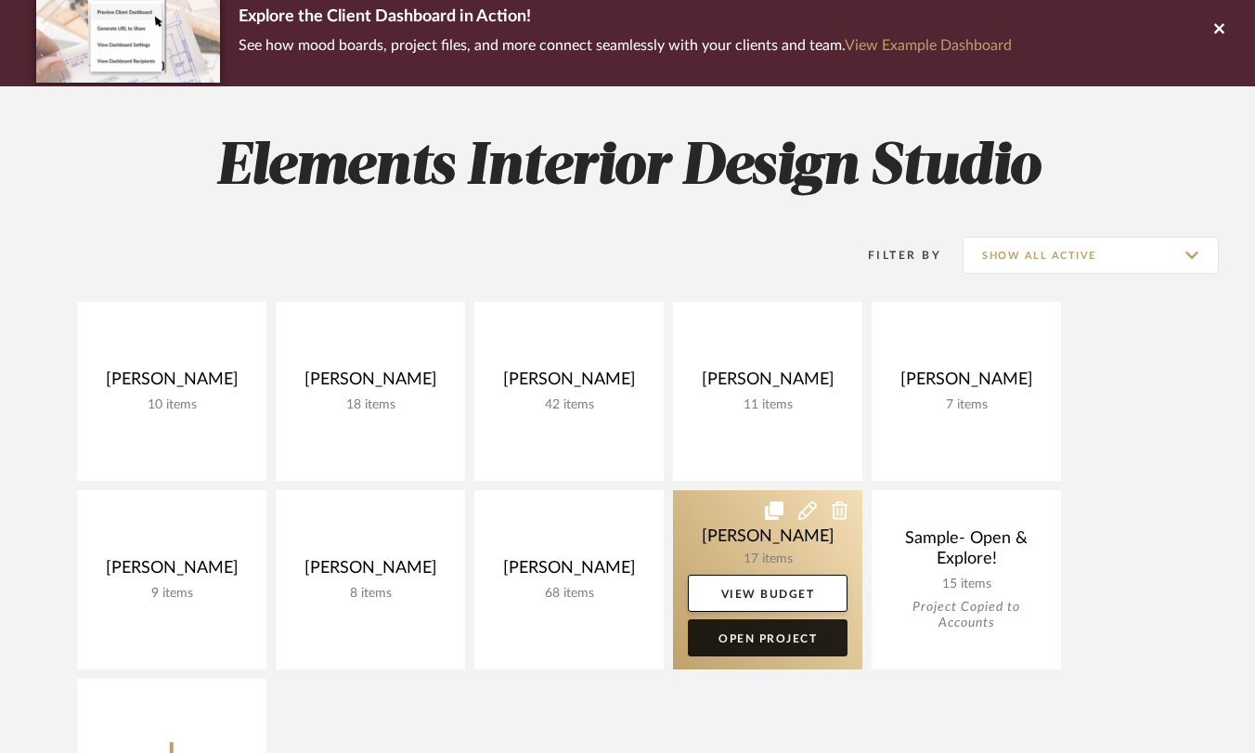
click at [715, 649] on link "Open Project" at bounding box center [768, 637] width 160 height 37
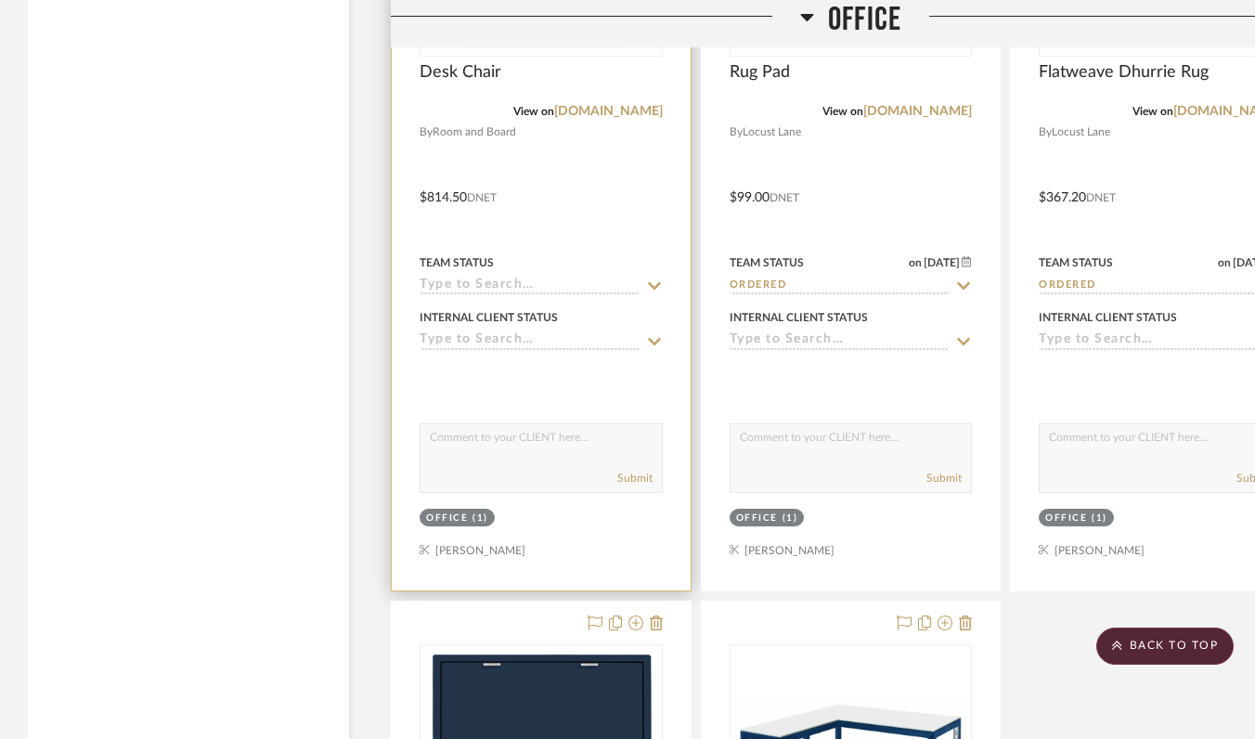
scroll to position [3367, 0]
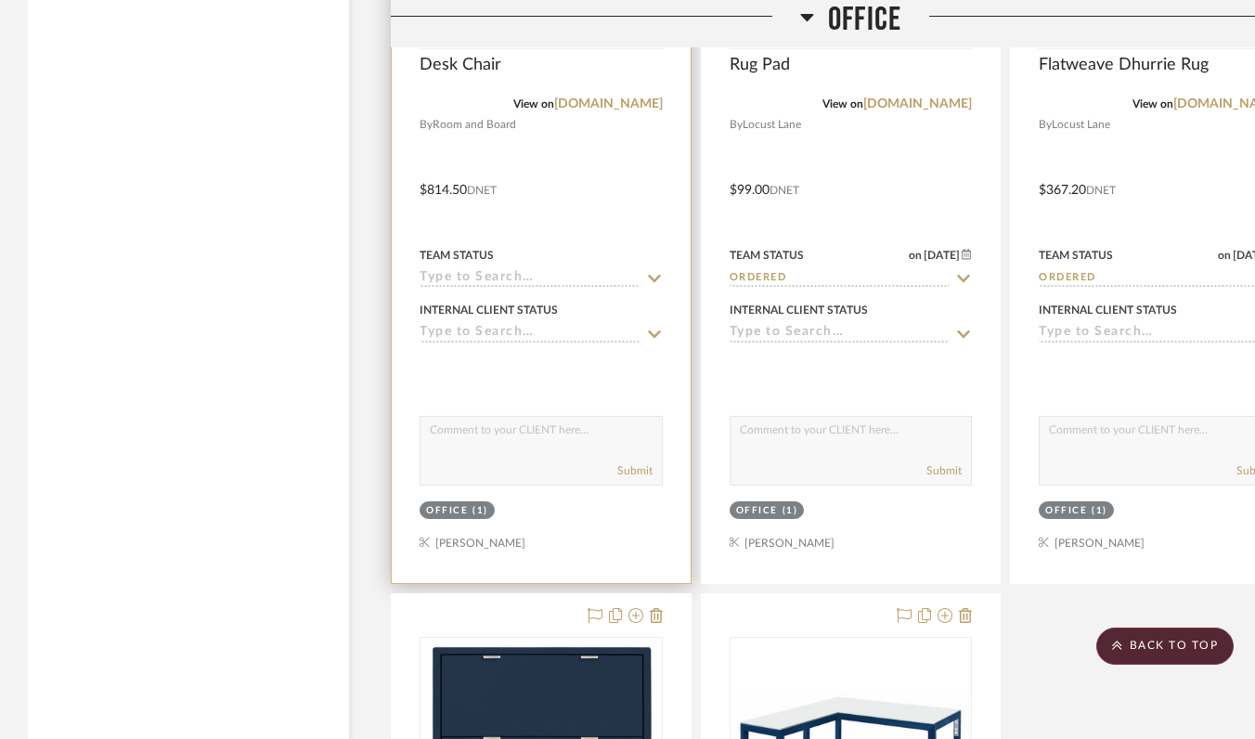
click at [503, 276] on input at bounding box center [530, 279] width 221 height 18
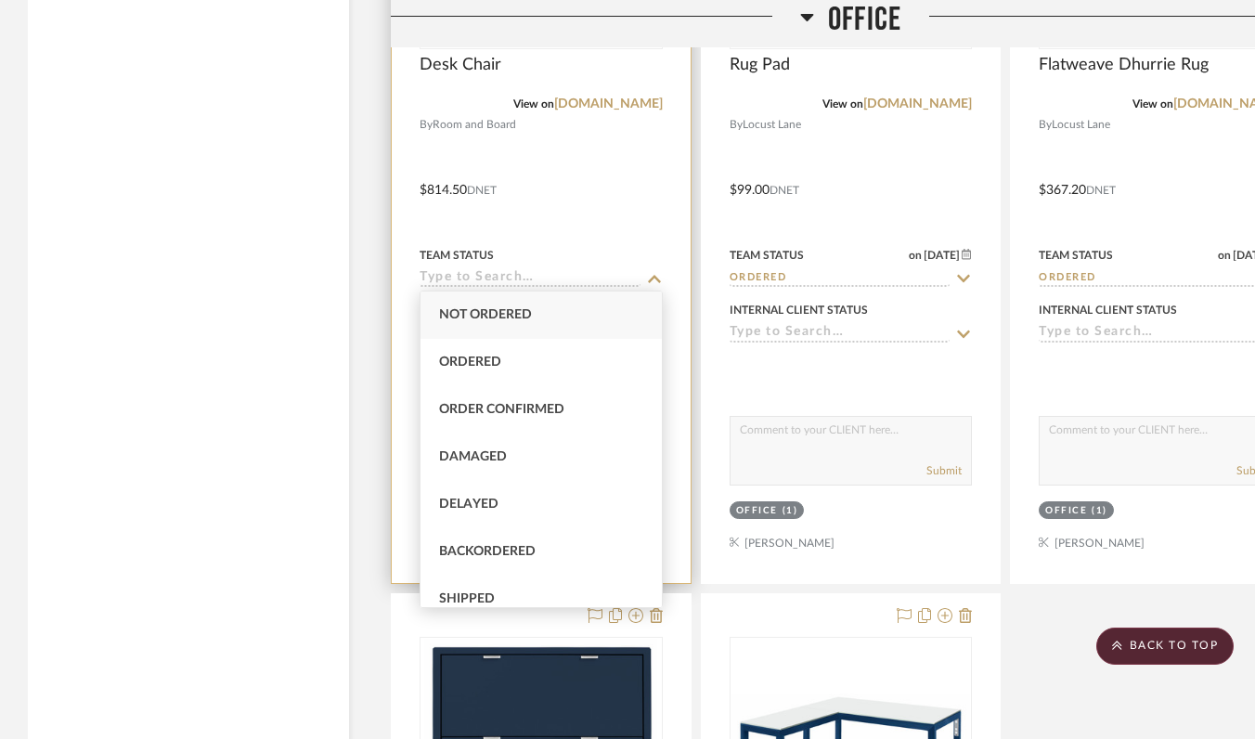
click at [500, 357] on span "Ordered" at bounding box center [470, 362] width 62 height 13
type input "9/23/2025"
type input "Ordered"
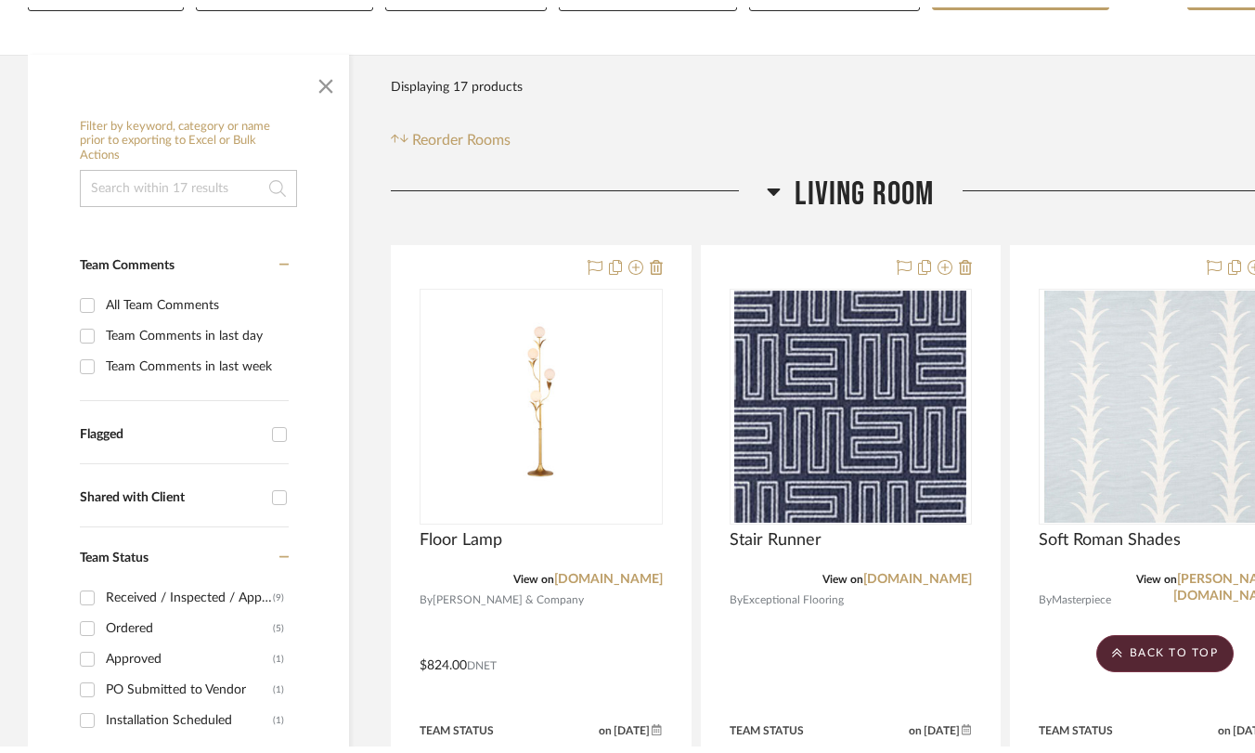
scroll to position [0, 0]
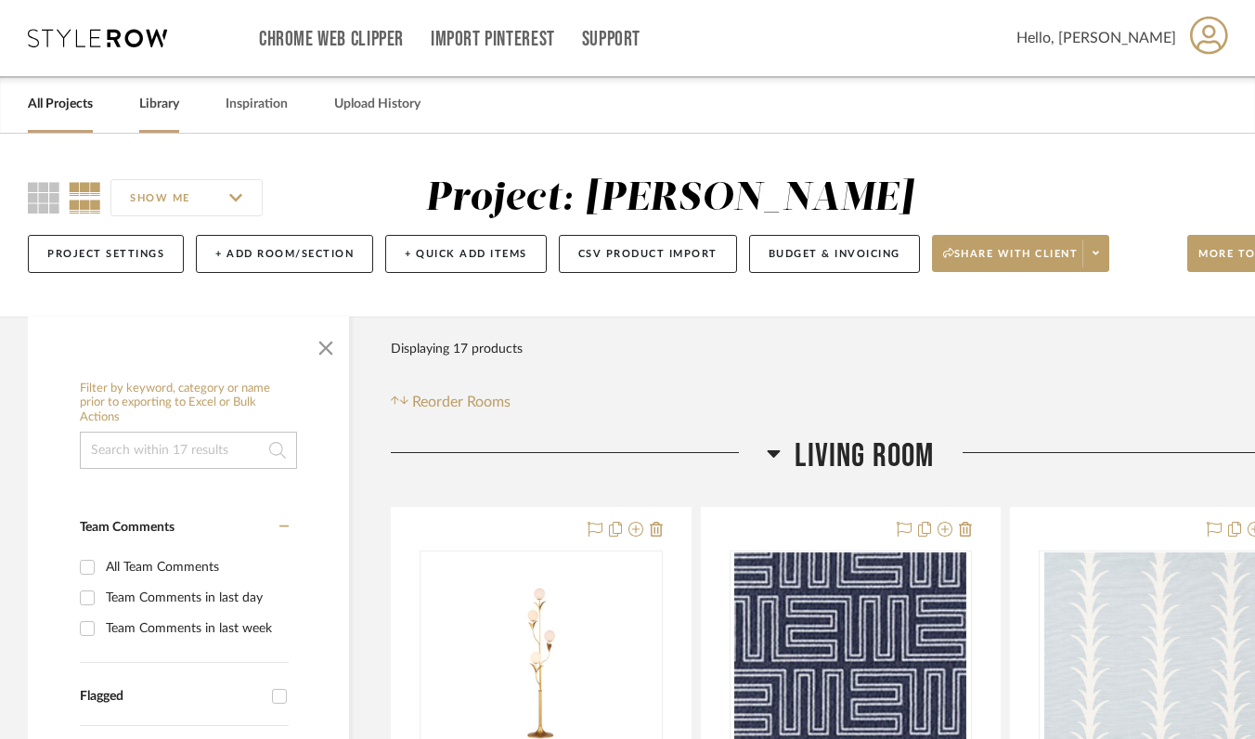
click at [153, 103] on link "Library" at bounding box center [159, 104] width 40 height 25
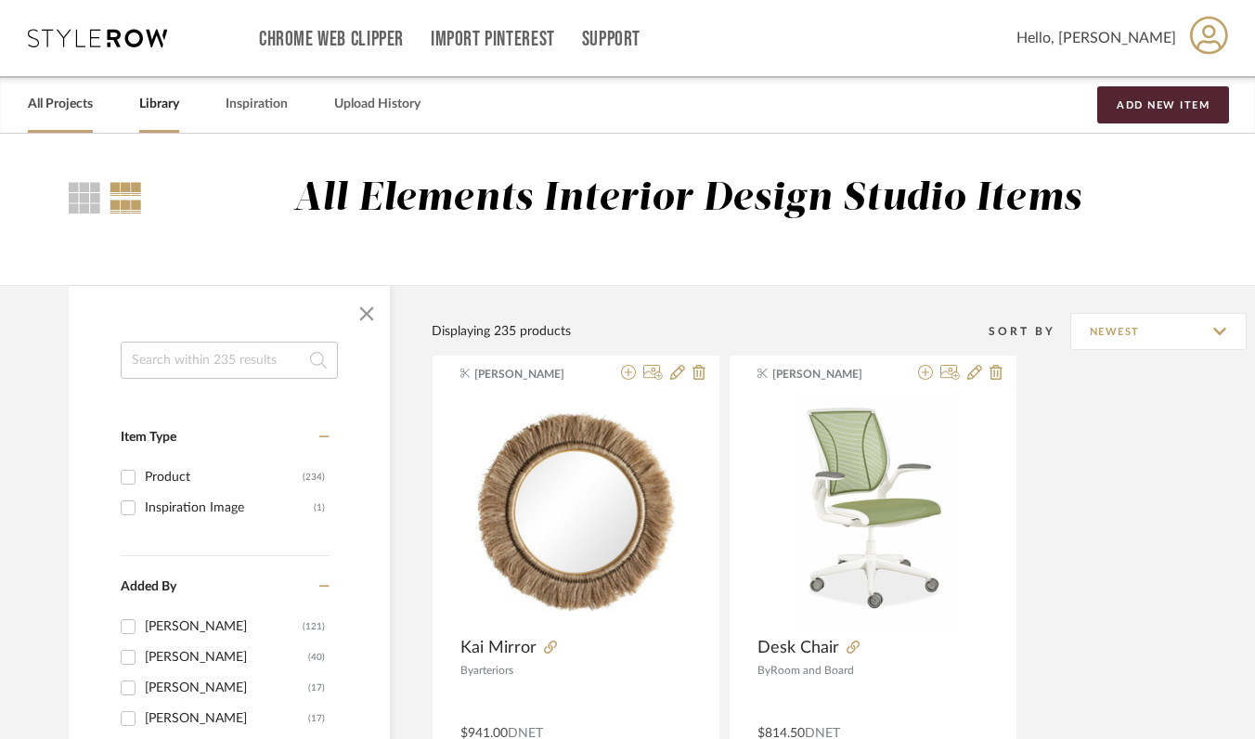
click at [76, 106] on link "All Projects" at bounding box center [60, 104] width 65 height 25
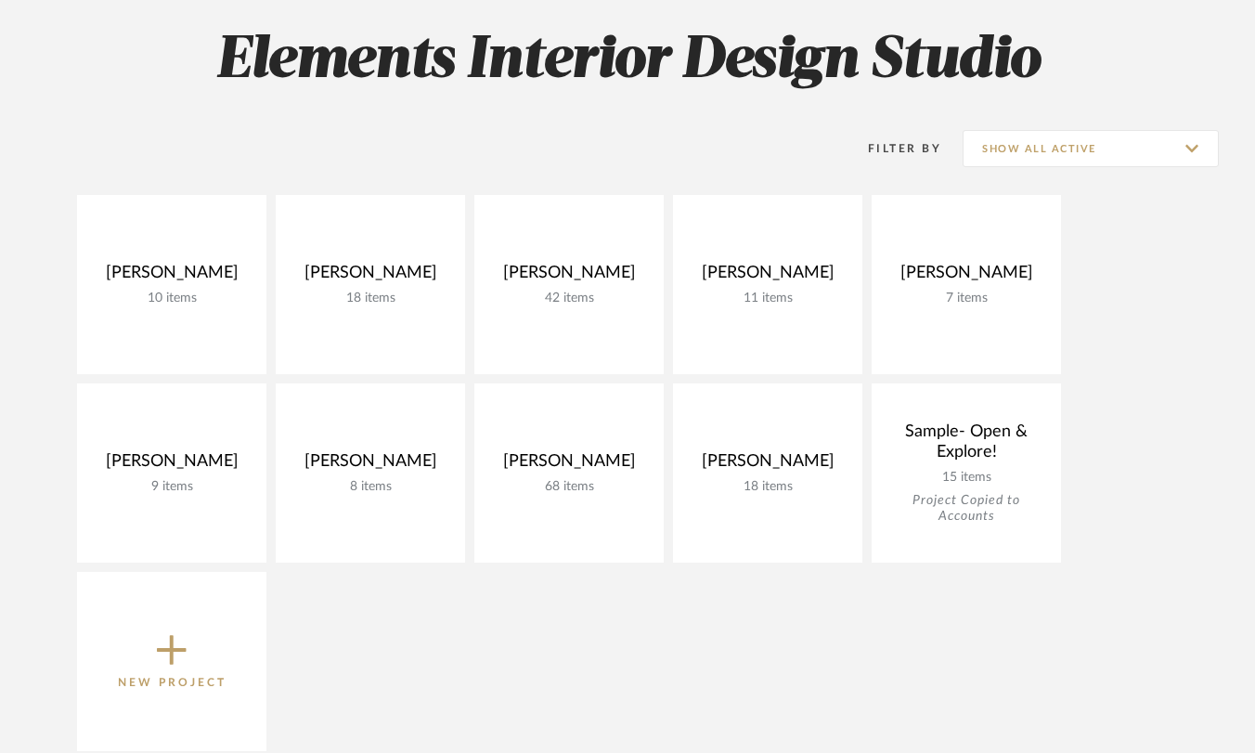
scroll to position [327, 0]
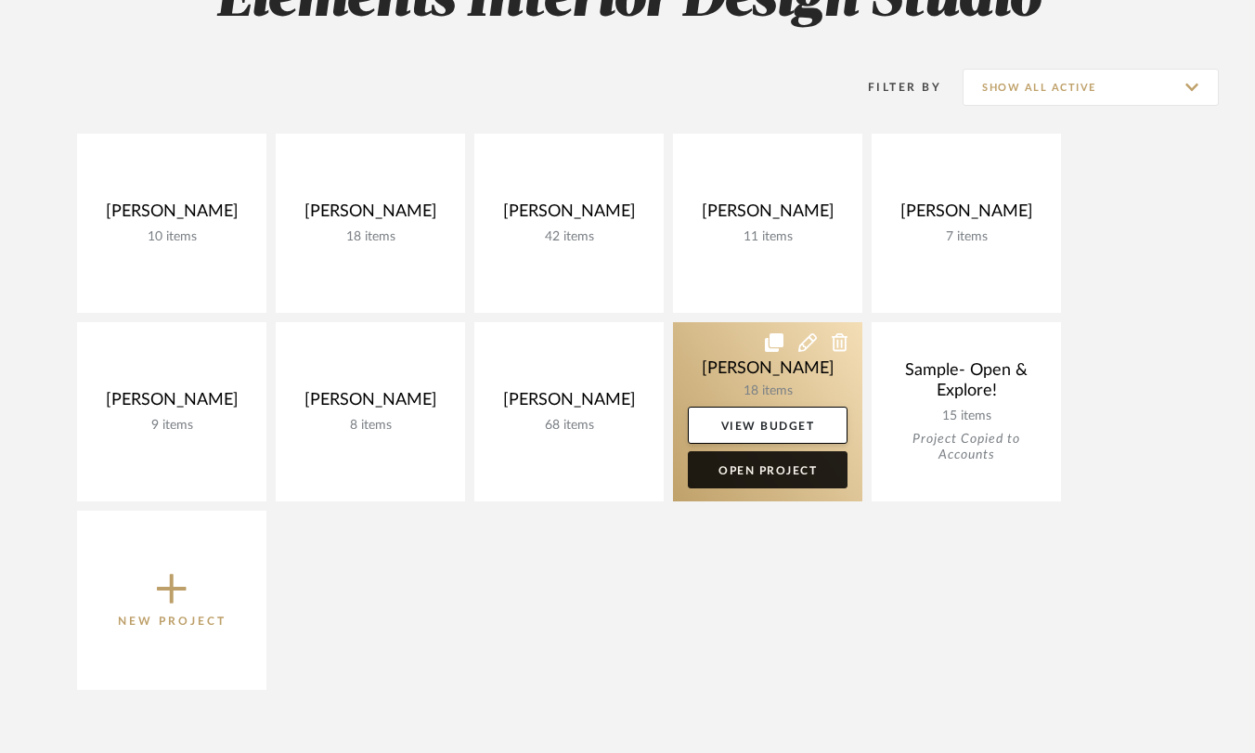
click at [749, 474] on link "Open Project" at bounding box center [768, 469] width 160 height 37
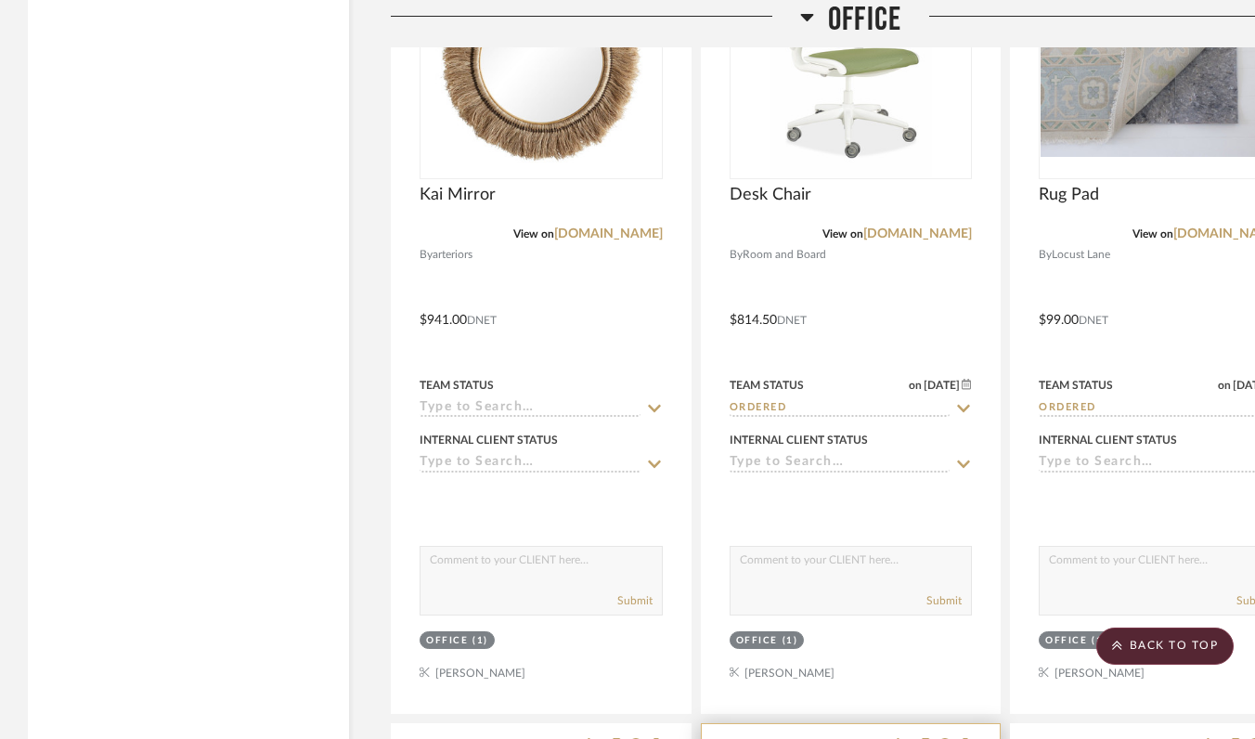
scroll to position [3167, 0]
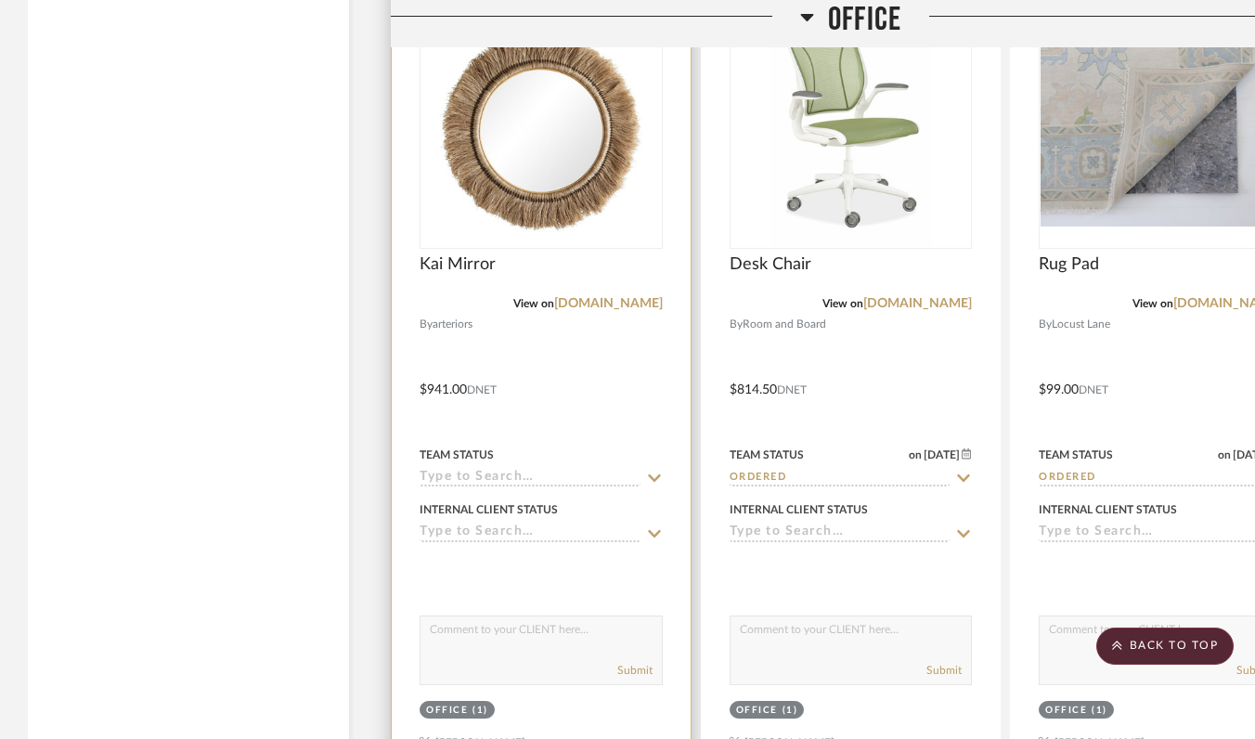
click at [571, 474] on input at bounding box center [530, 479] width 221 height 18
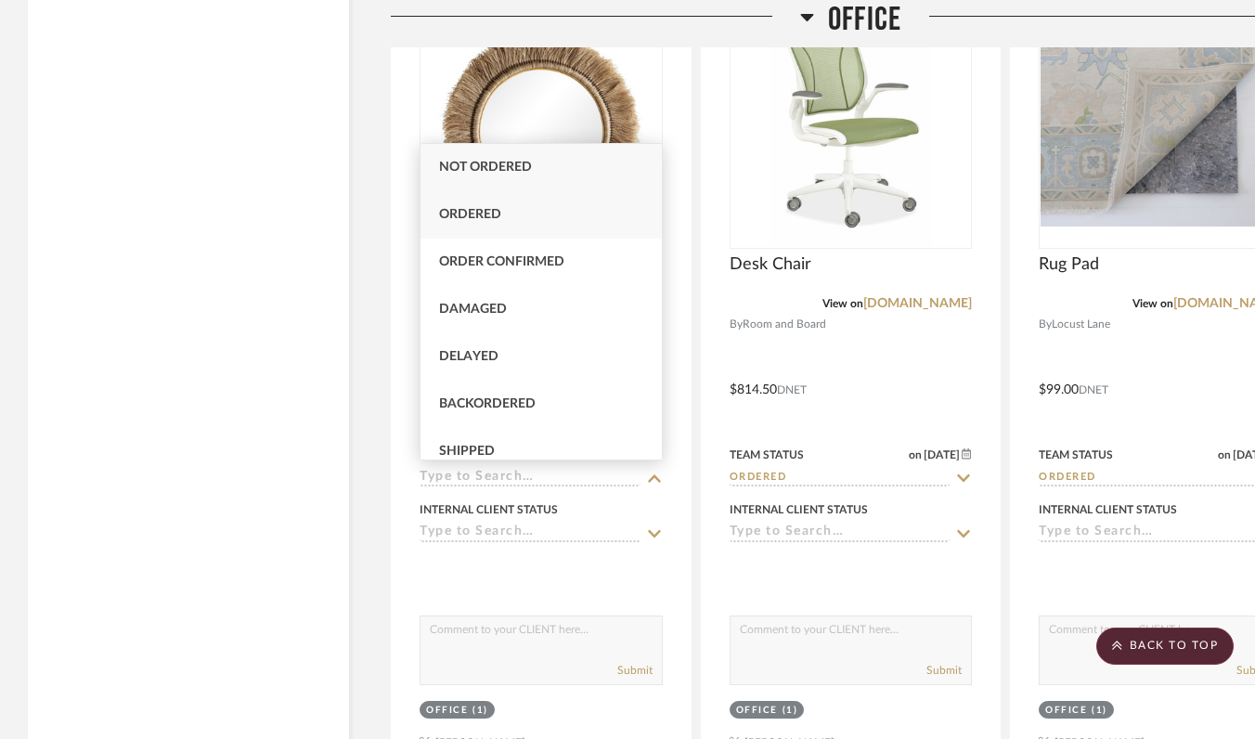
click at [552, 209] on div "Ordered" at bounding box center [541, 214] width 241 height 47
type input "9/23/2025"
type input "Ordered"
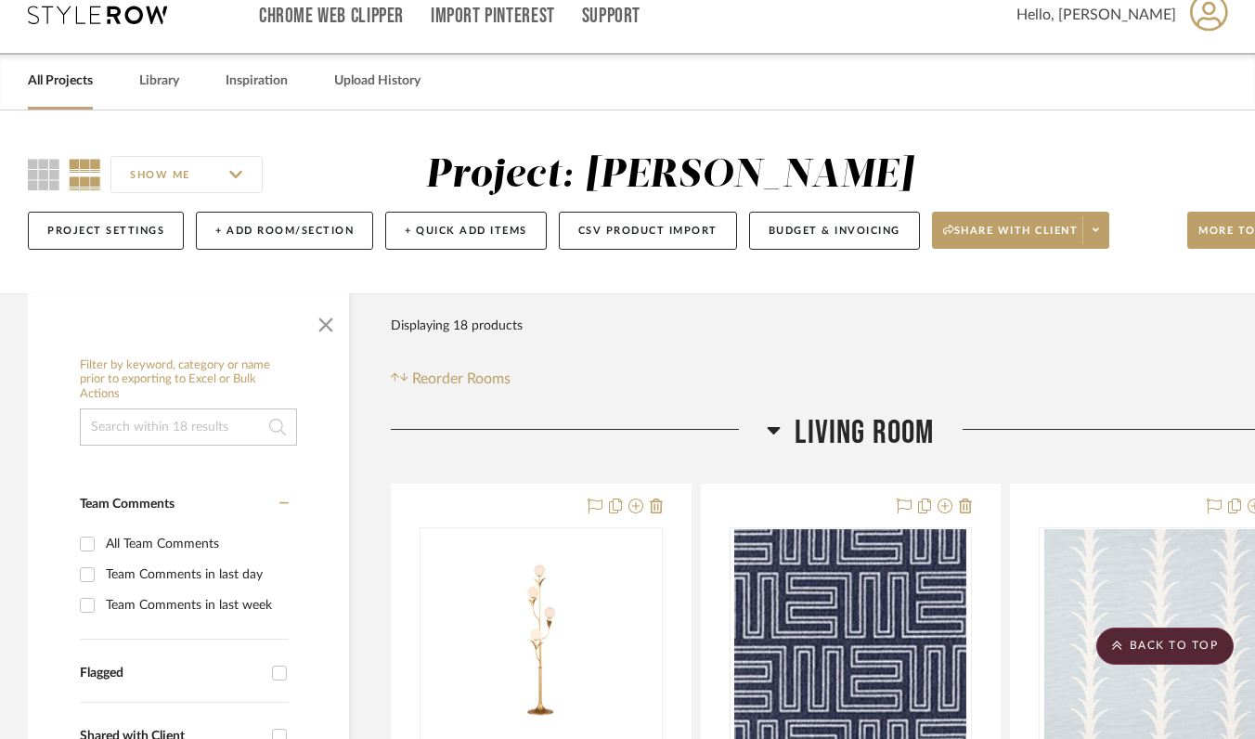
scroll to position [0, 0]
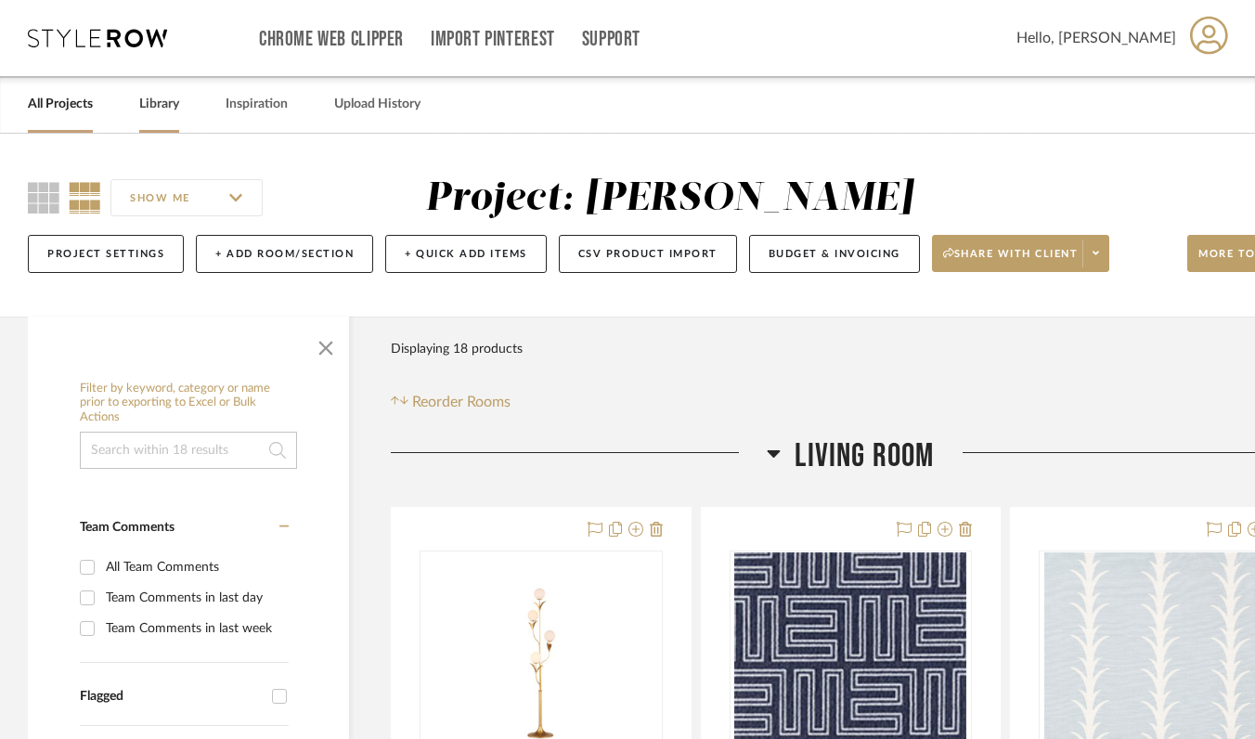
click at [177, 99] on link "Library" at bounding box center [159, 104] width 40 height 25
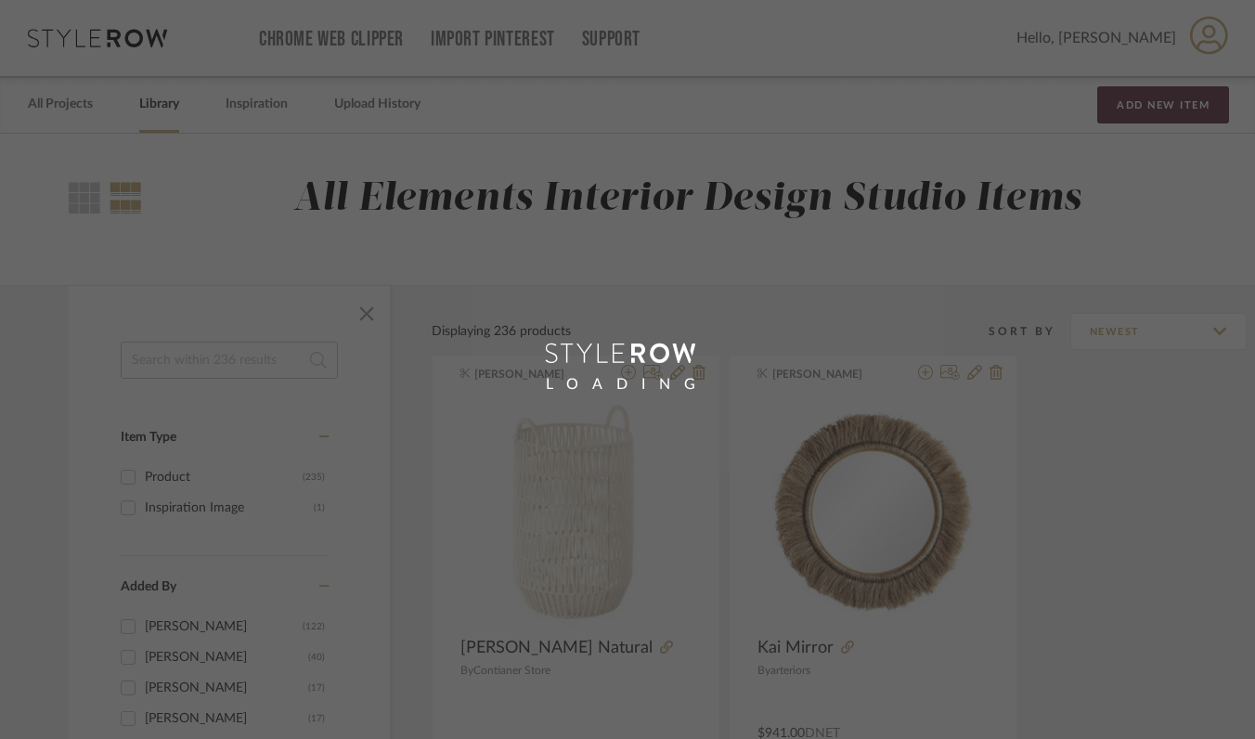
click at [77, 113] on div "LOADING" at bounding box center [627, 369] width 1255 height 739
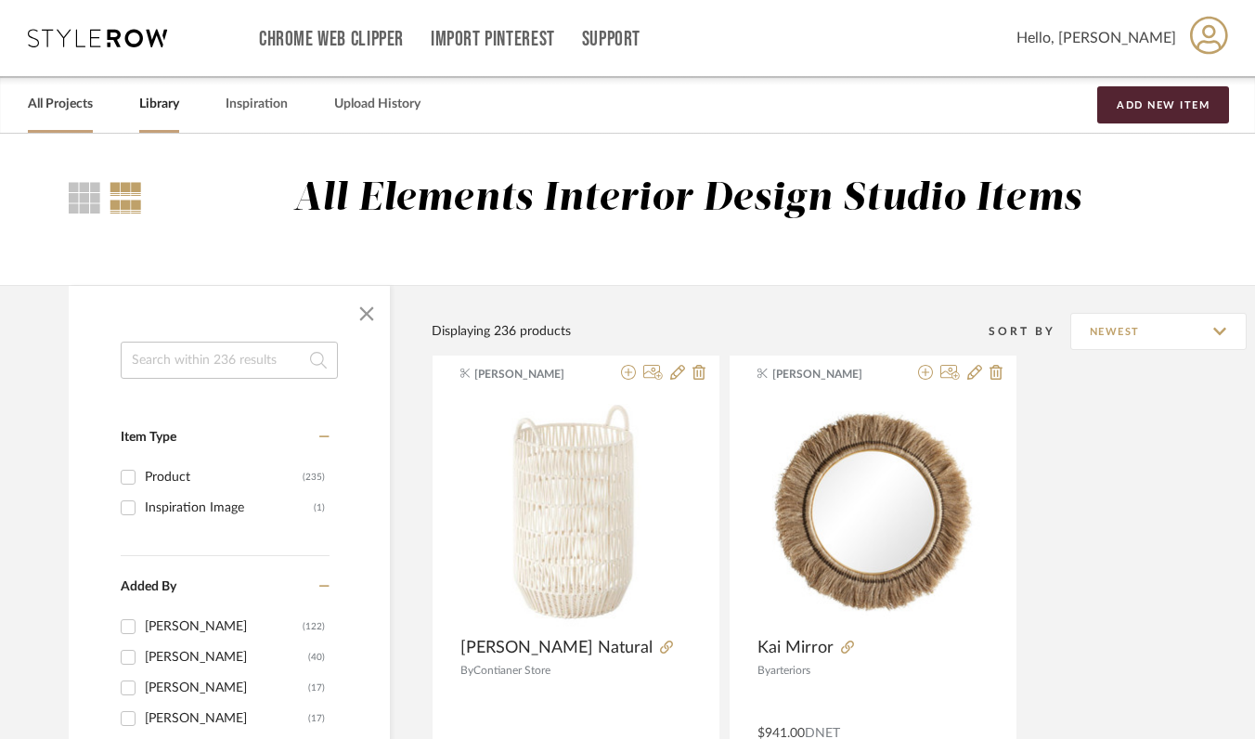
click at [77, 108] on link "All Projects" at bounding box center [60, 104] width 65 height 25
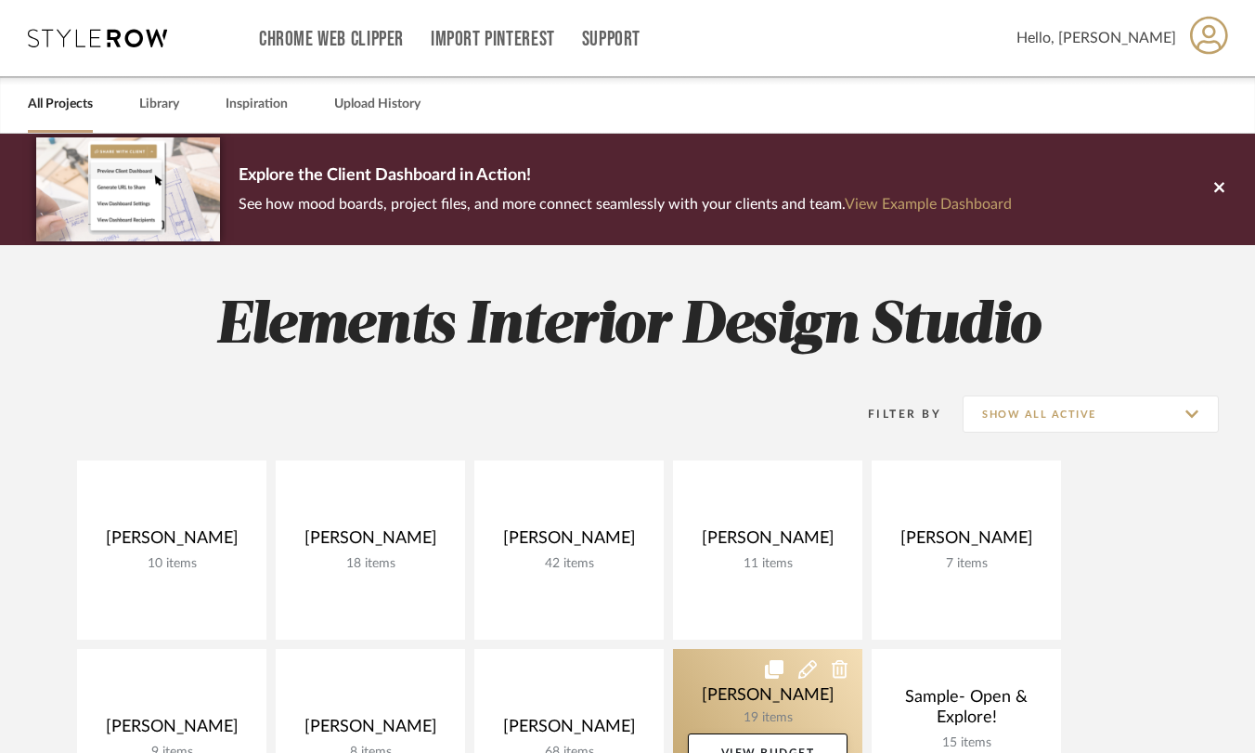
click at [760, 709] on link at bounding box center [767, 738] width 189 height 179
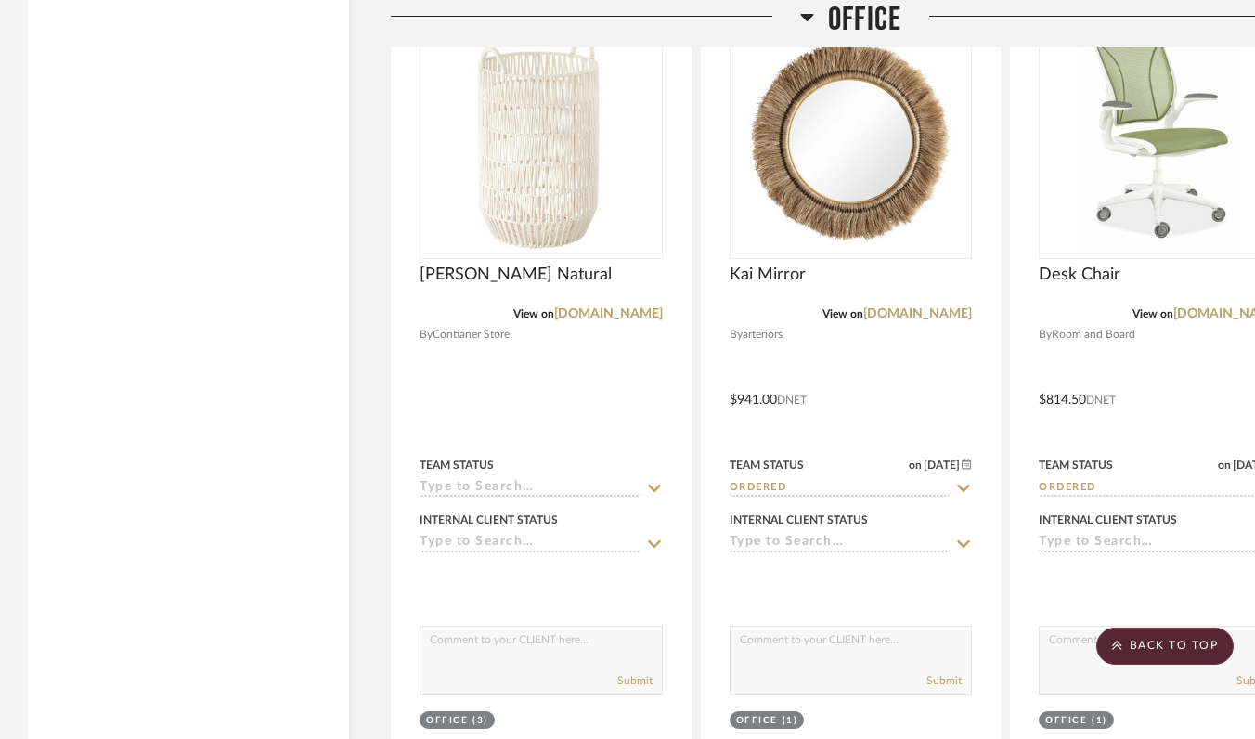
scroll to position [3241, 0]
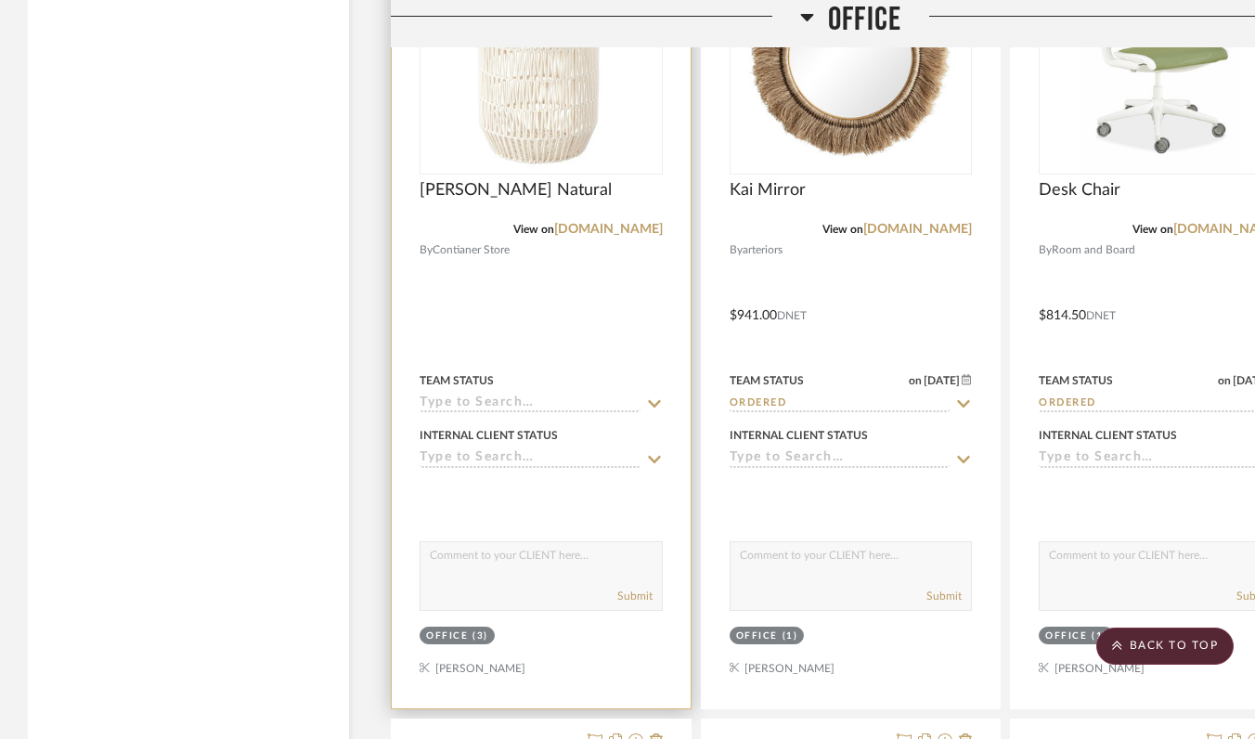
click at [451, 396] on input at bounding box center [530, 405] width 221 height 18
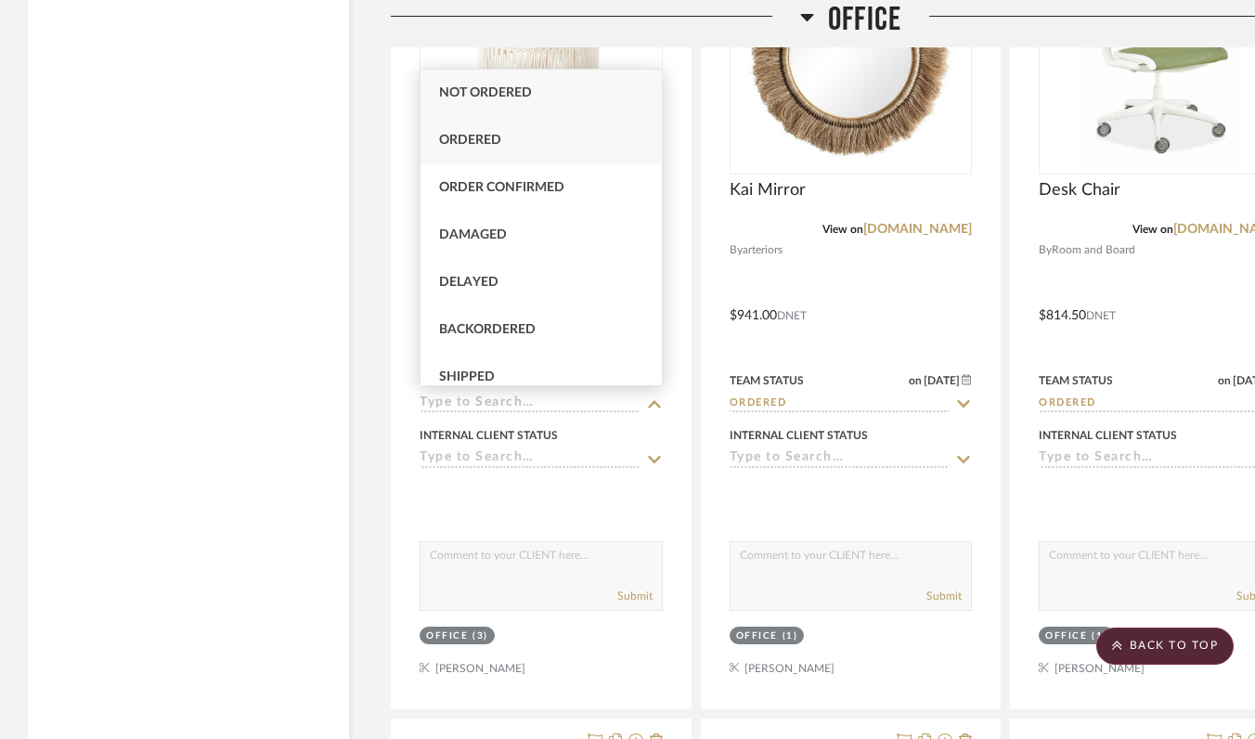
click at [496, 139] on span "Ordered" at bounding box center [470, 140] width 62 height 13
type input "9/23/2025"
type input "Ordered"
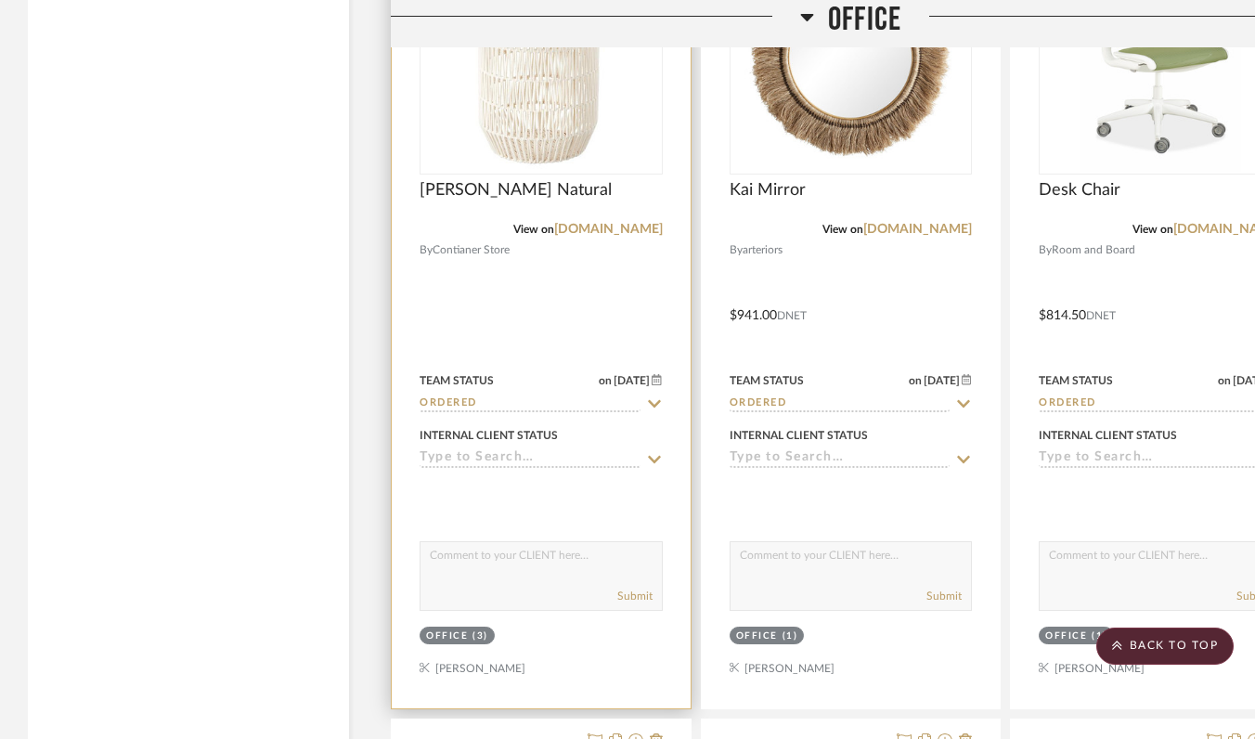
click at [595, 114] on img "0" at bounding box center [541, 57] width 232 height 232
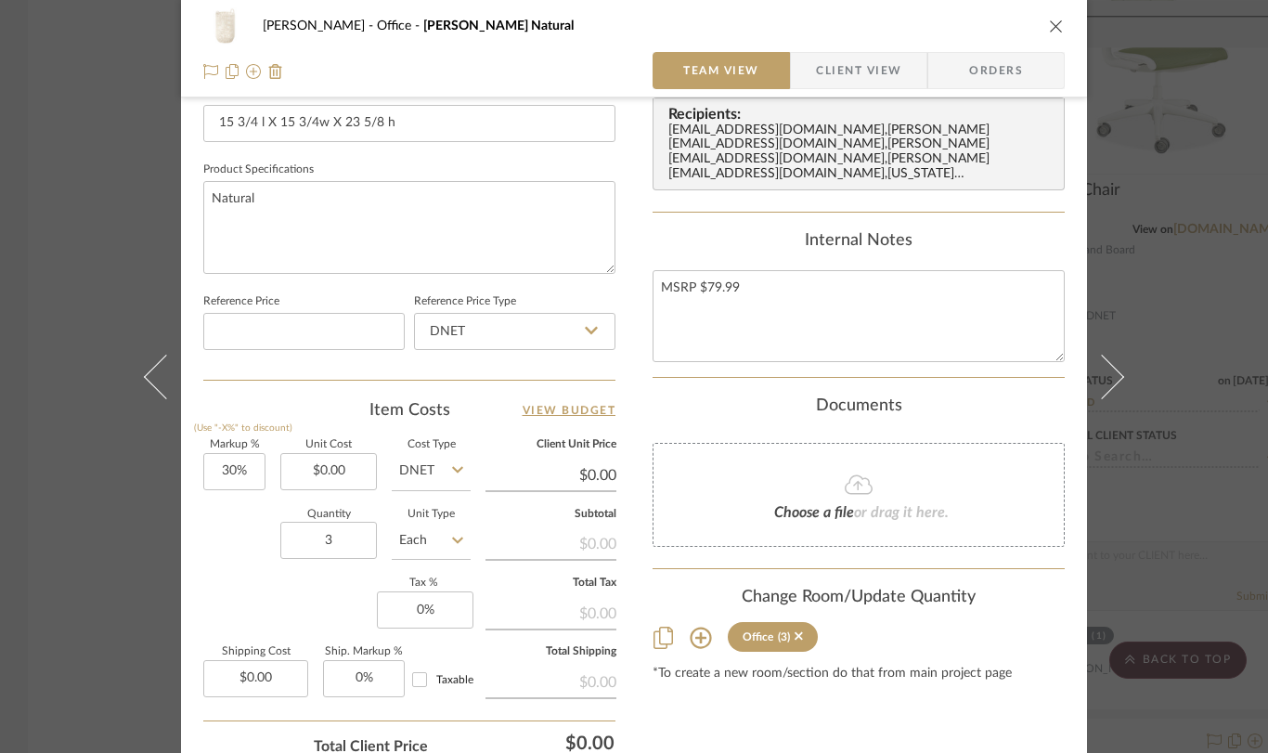
scroll to position [834, 0]
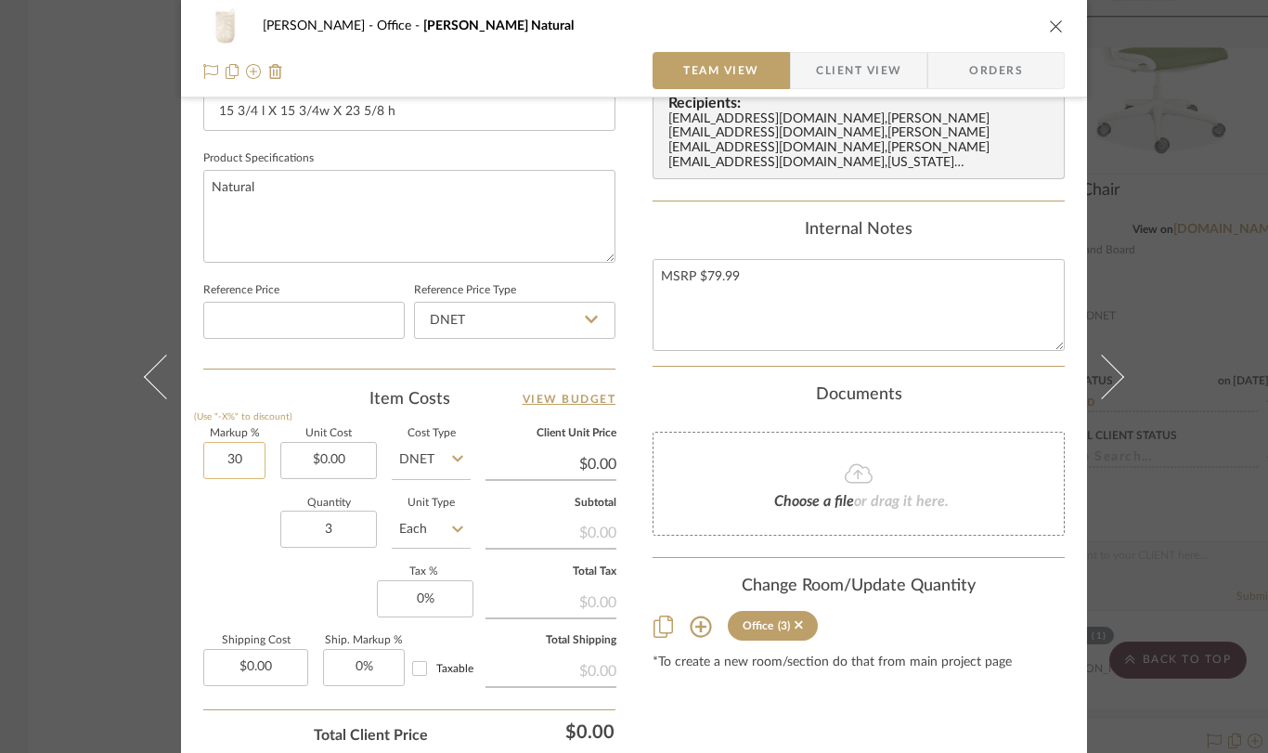
drag, startPoint x: 247, startPoint y: 459, endPoint x: 211, endPoint y: 454, distance: 36.5
click at [211, 454] on input "30" at bounding box center [234, 460] width 62 height 37
drag, startPoint x: 241, startPoint y: 460, endPoint x: 213, endPoint y: 455, distance: 29.2
click at [213, 455] on input "30" at bounding box center [234, 460] width 62 height 37
type input "0%"
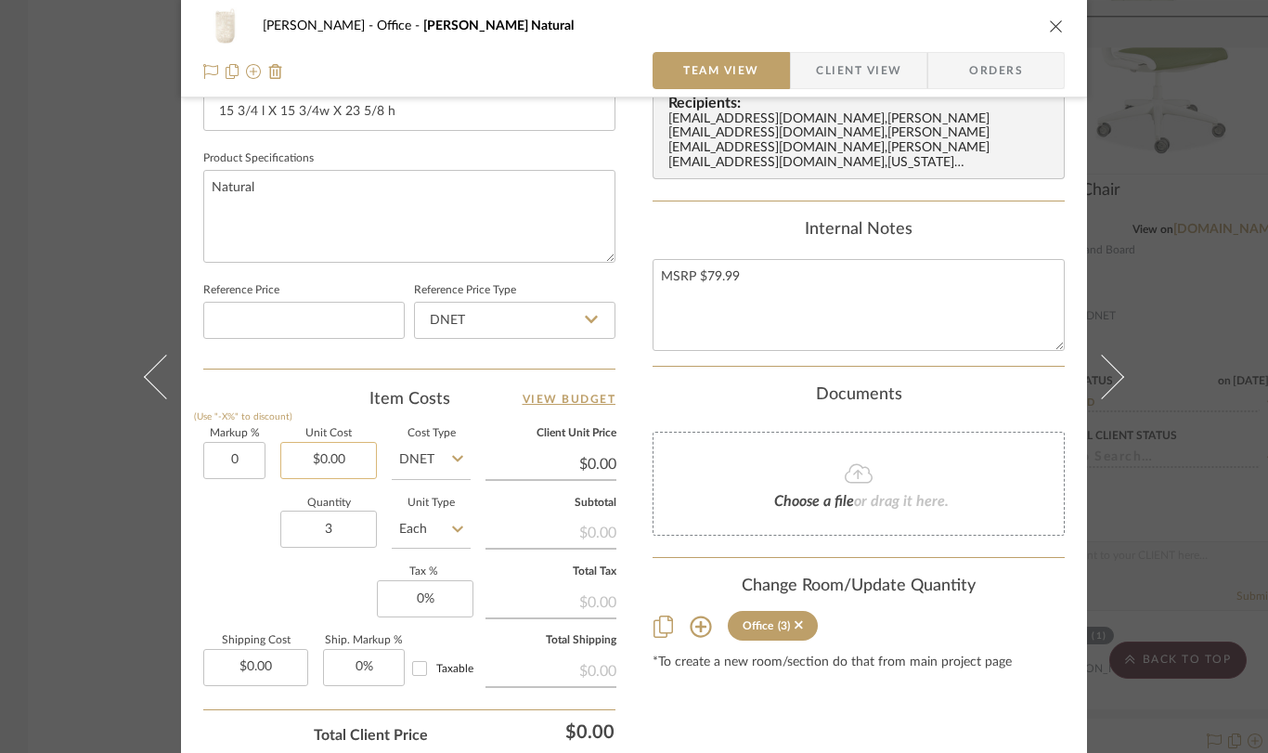
type input "0.00"
click at [333, 469] on input "0.00" at bounding box center [328, 460] width 97 height 37
type input "$59.99"
type input "0.00"
click at [487, 473] on input "0.00" at bounding box center [551, 464] width 131 height 28
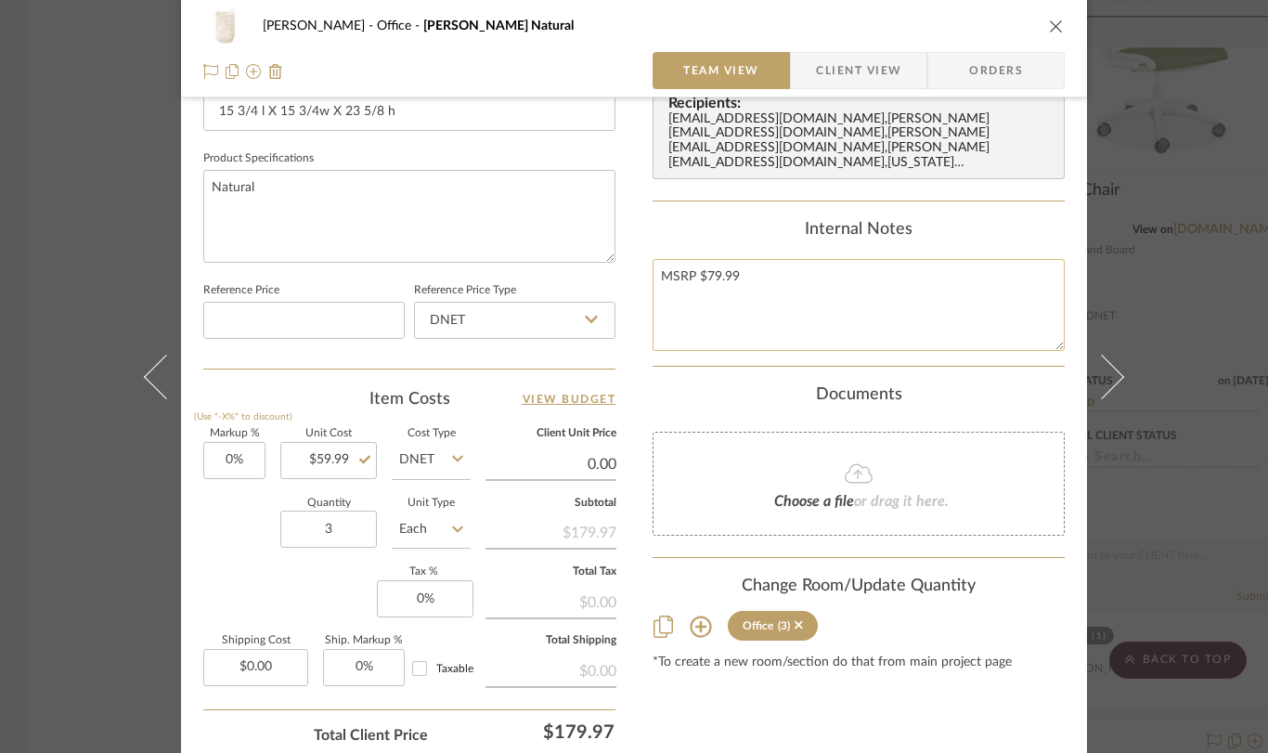
type input "$0.00"
click at [809, 267] on textarea "MSRP $79.99" at bounding box center [859, 305] width 412 height 92
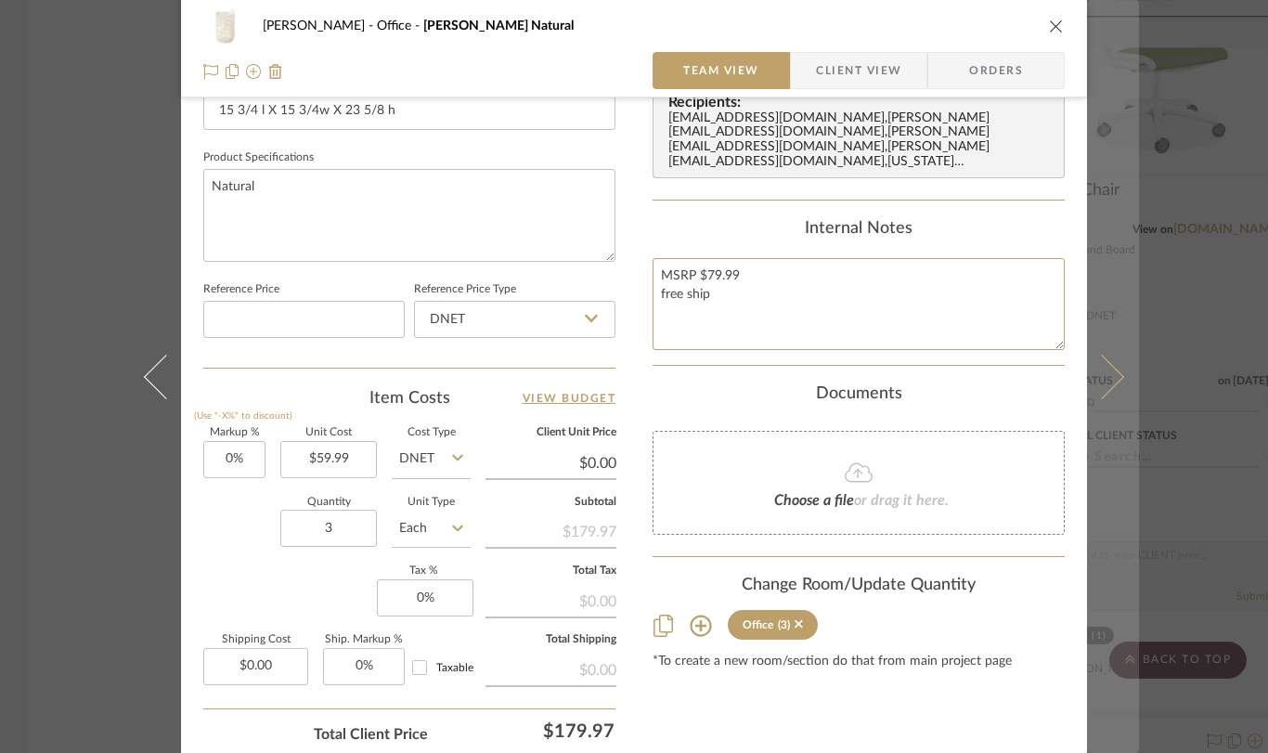
scroll to position [839, 0]
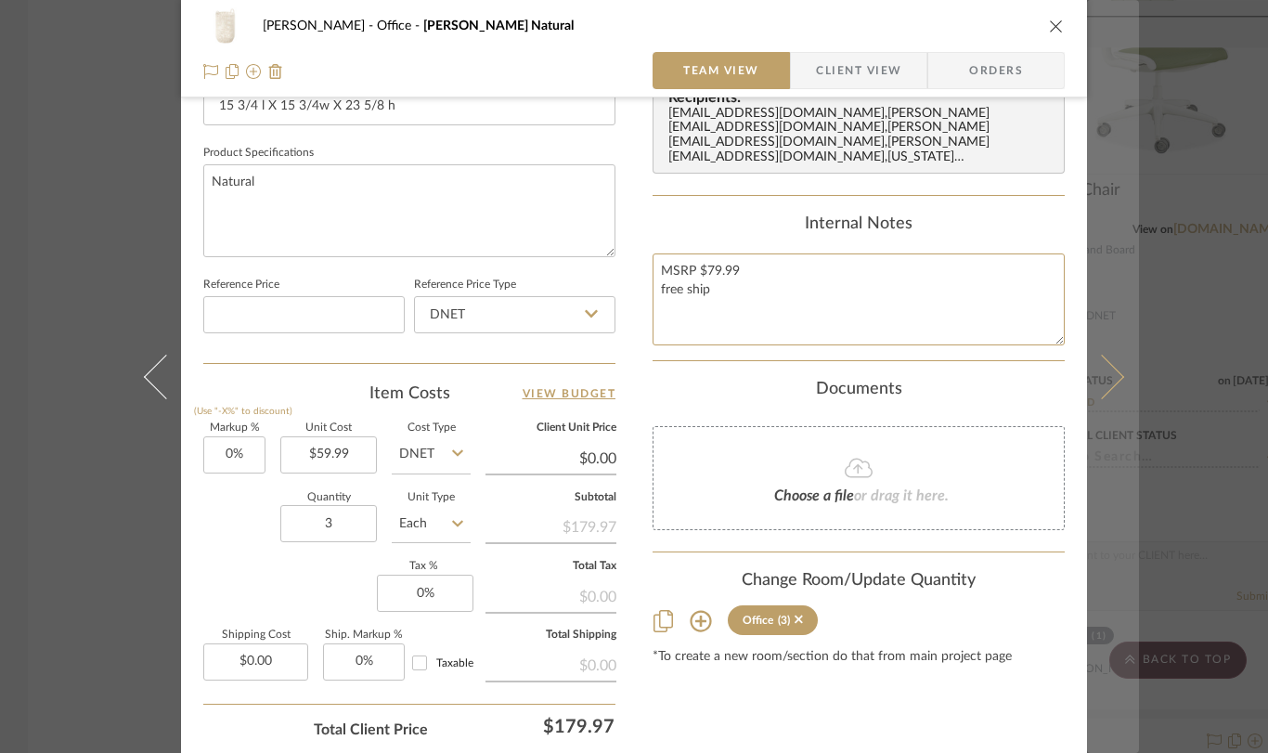
type textarea "MSRP $79.99 free ship"
click at [1099, 391] on icon at bounding box center [1102, 376] width 45 height 45
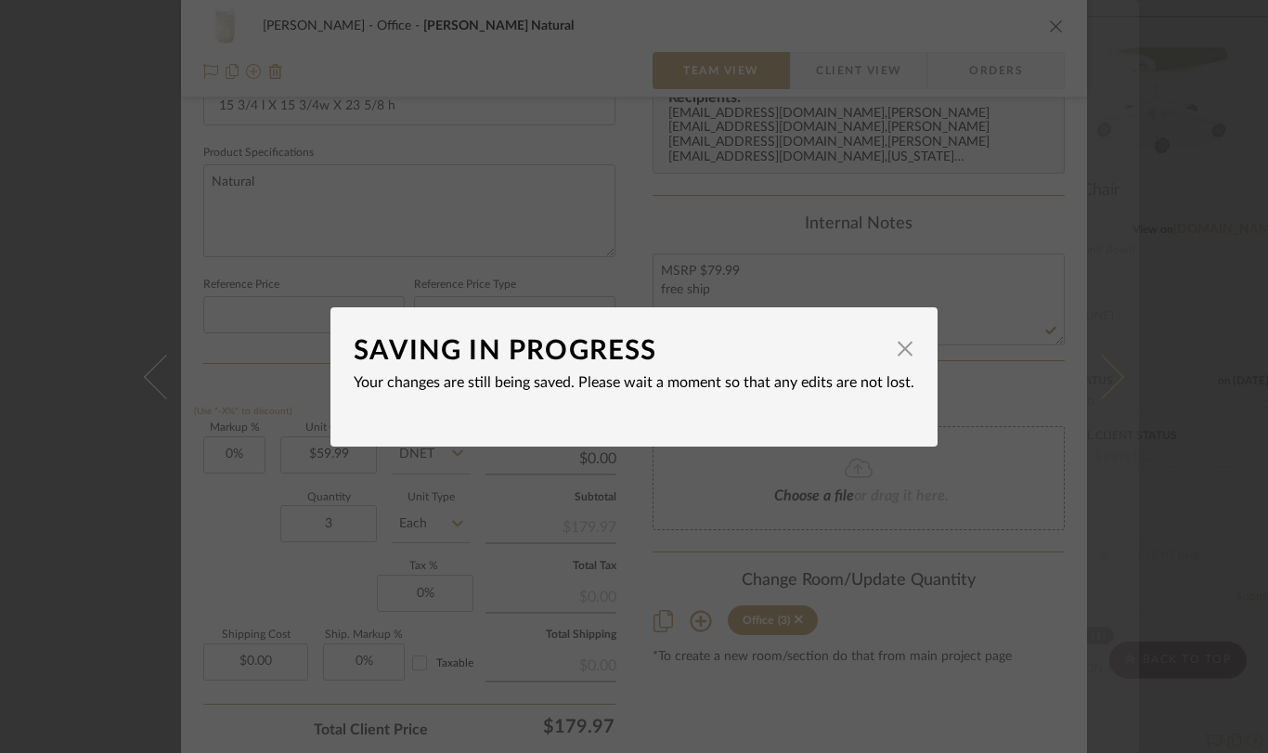
type input "$59.99"
click at [896, 352] on span "button" at bounding box center [905, 349] width 37 height 37
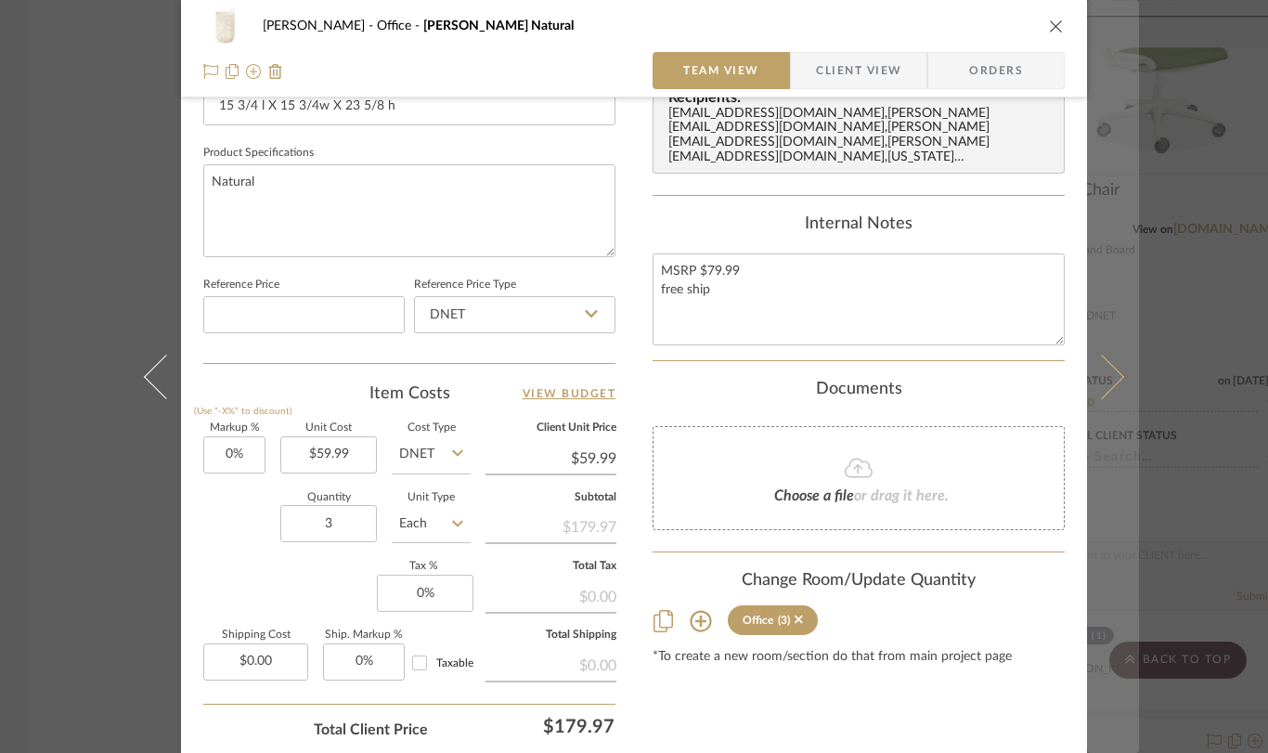
click at [1115, 377] on icon at bounding box center [1102, 376] width 45 height 45
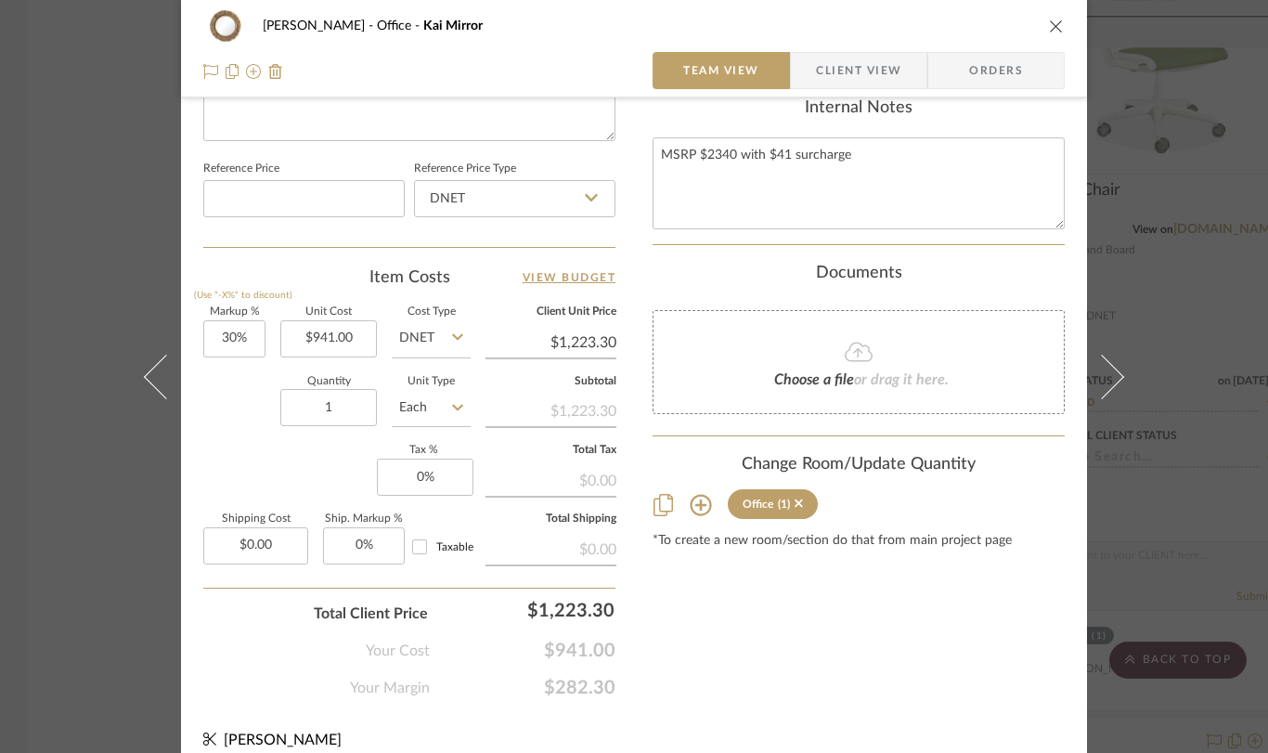
scroll to position [958, 0]
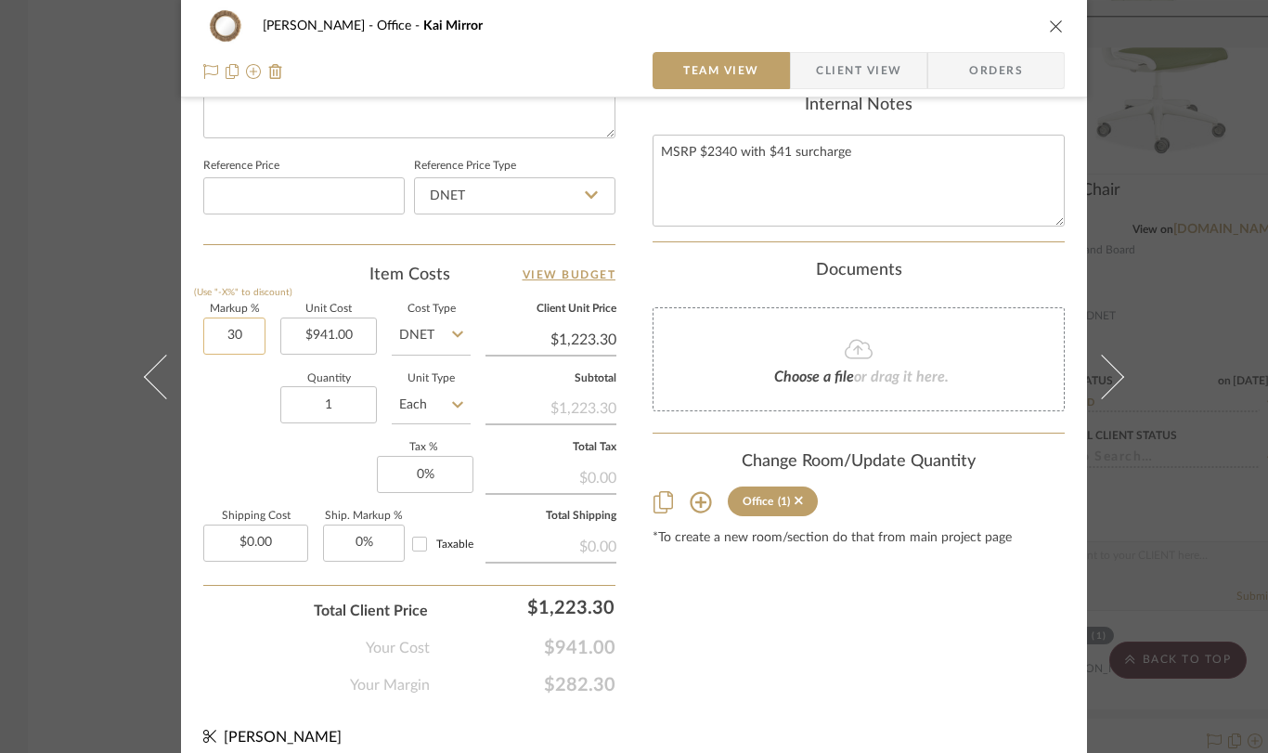
drag, startPoint x: 248, startPoint y: 338, endPoint x: 227, endPoint y: 335, distance: 21.5
click at [227, 335] on input "30" at bounding box center [234, 336] width 62 height 37
drag, startPoint x: 237, startPoint y: 333, endPoint x: 219, endPoint y: 331, distance: 17.9
click at [219, 331] on input "30" at bounding box center [234, 336] width 62 height 37
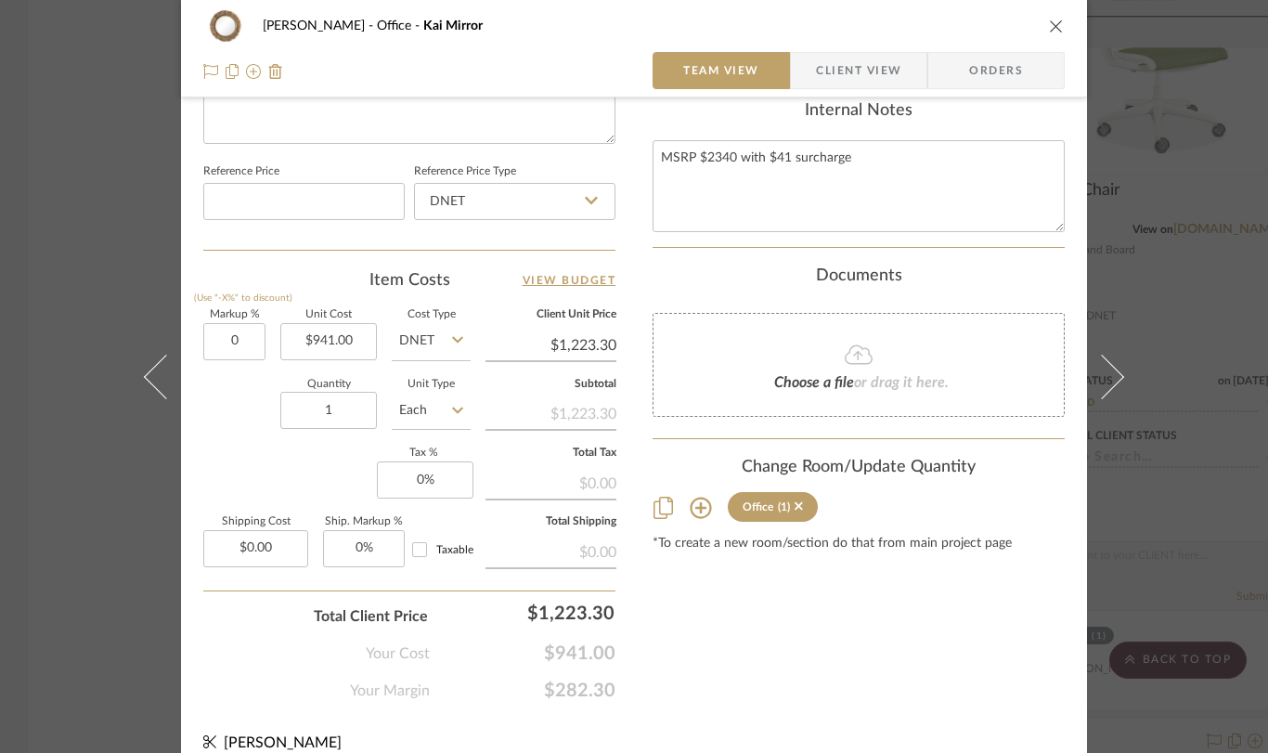
type input "0%"
type input "$941.00"
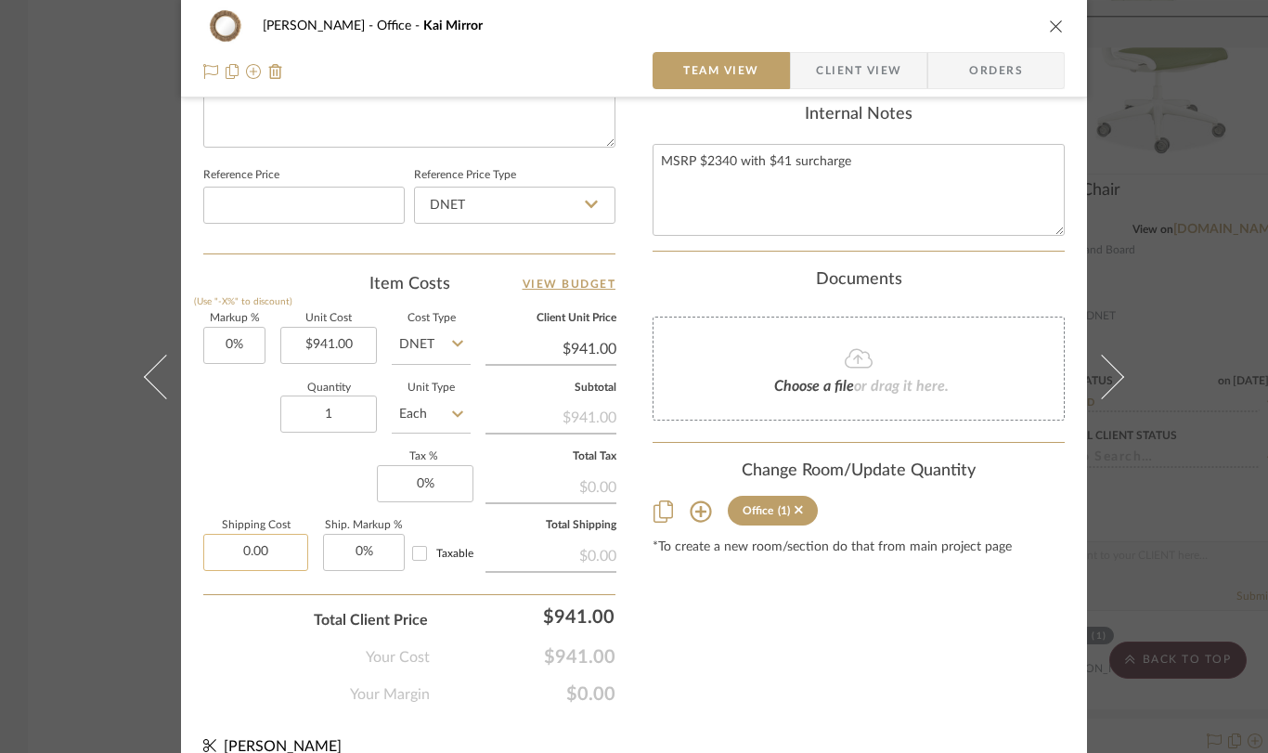
click at [281, 543] on input "0.00" at bounding box center [255, 552] width 105 height 37
type input "$171.00"
drag, startPoint x: 774, startPoint y: 606, endPoint x: 766, endPoint y: 612, distance: 10.0
click at [1106, 384] on icon at bounding box center [1102, 376] width 45 height 45
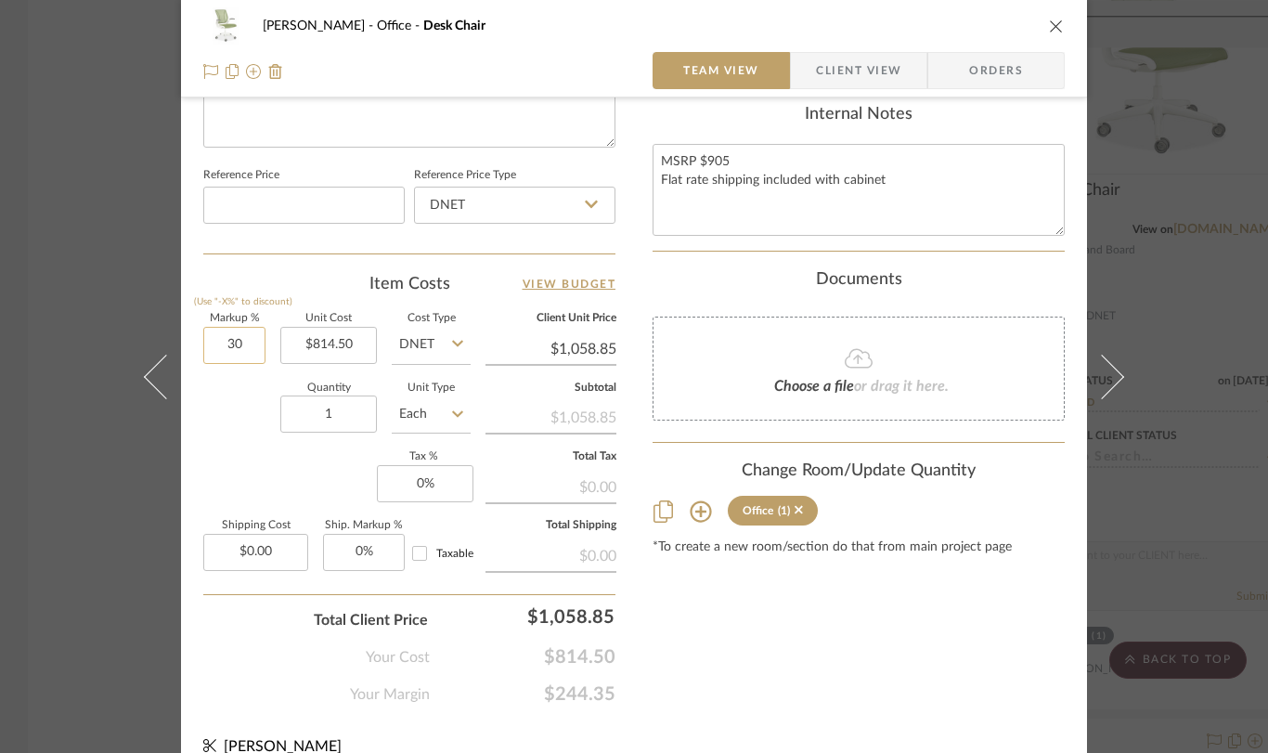
drag, startPoint x: 247, startPoint y: 344, endPoint x: 207, endPoint y: 344, distance: 39.9
click at [208, 344] on input "30" at bounding box center [234, 345] width 62 height 37
drag, startPoint x: 236, startPoint y: 346, endPoint x: 209, endPoint y: 337, distance: 28.5
click at [209, 337] on input "30" at bounding box center [234, 345] width 62 height 37
type input "0%"
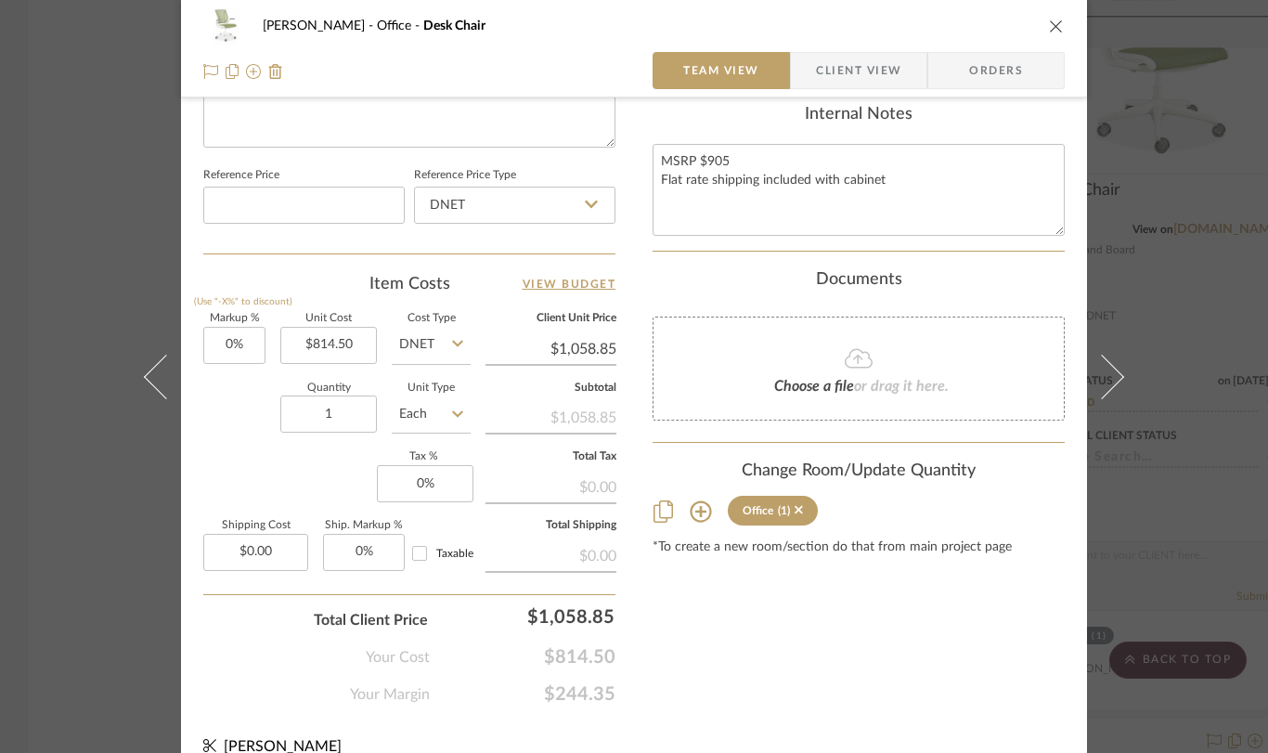
type input "$814.50"
click at [1103, 371] on icon at bounding box center [1102, 376] width 45 height 45
click at [1049, 23] on icon "close" at bounding box center [1056, 26] width 15 height 15
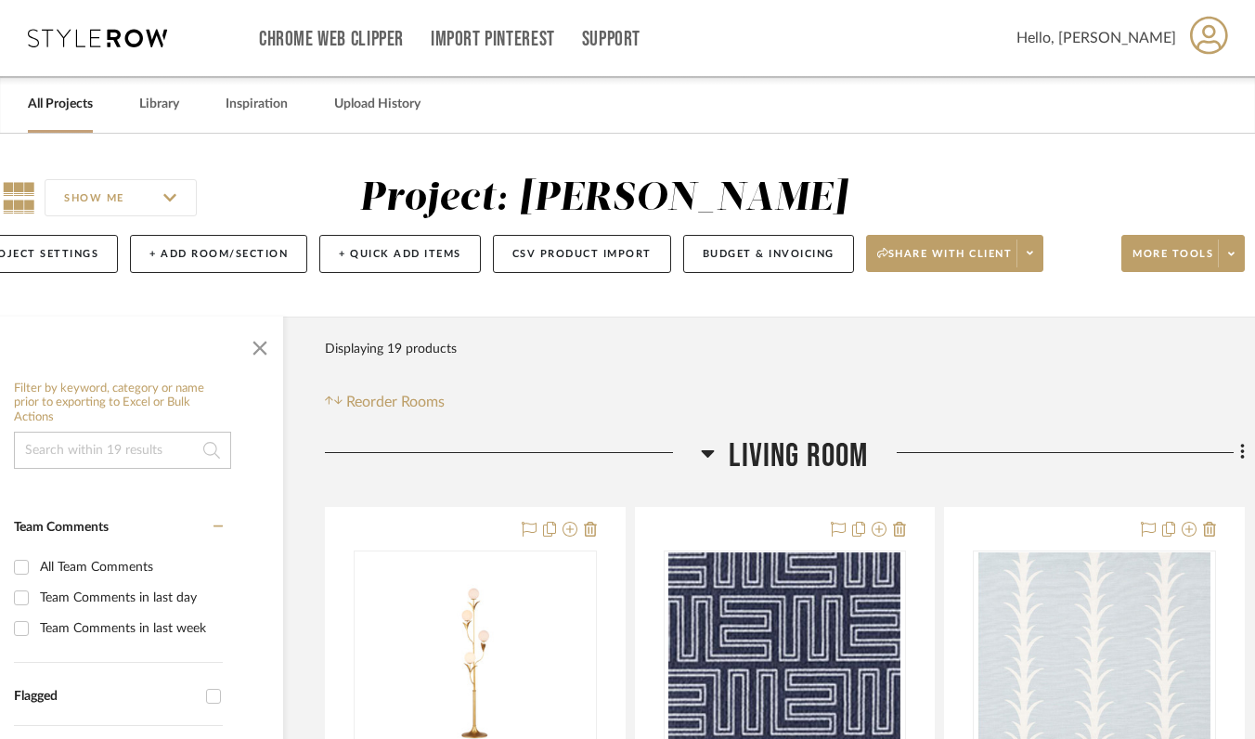
scroll to position [0, 82]
